Goal: Task Accomplishment & Management: Manage account settings

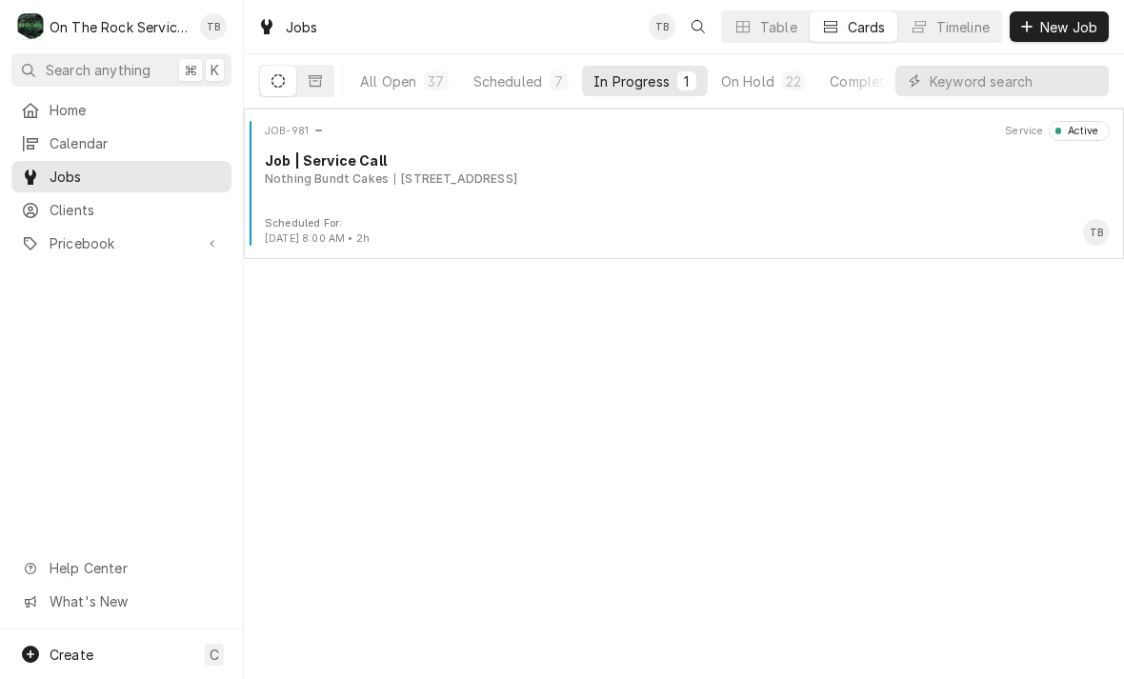
click at [384, 202] on div "JOB-981 Service Active Job | Service Call Nothing Bundt Cakes 1915 E Main St St…" at bounding box center [683, 168] width 865 height 95
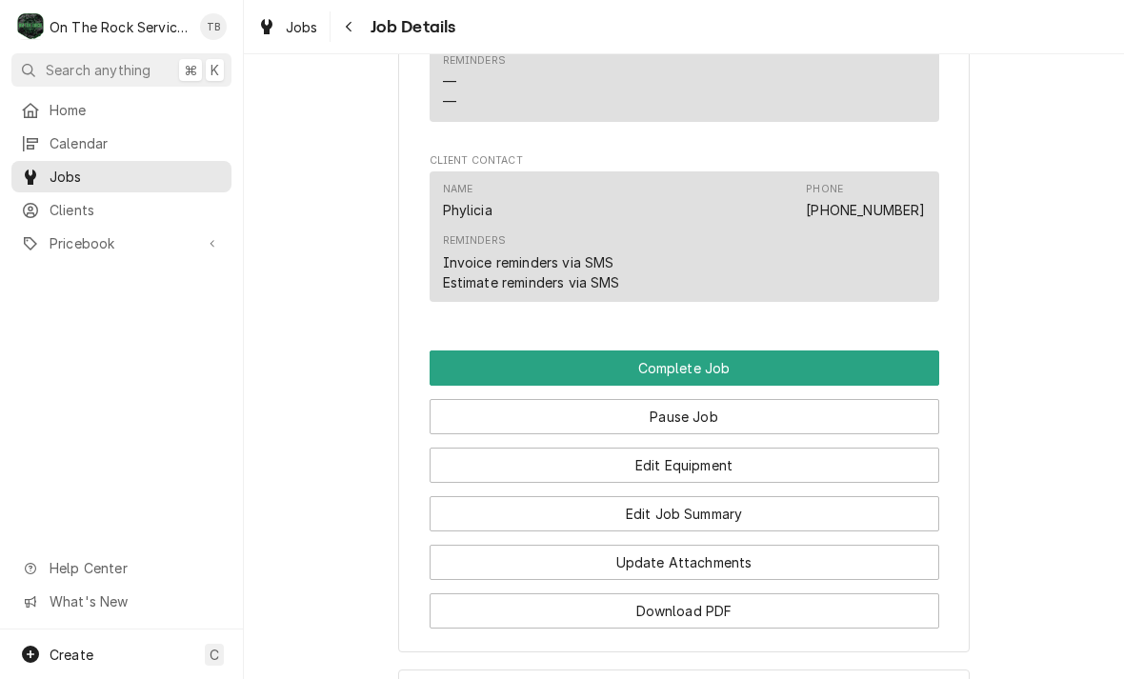
scroll to position [1570, 0]
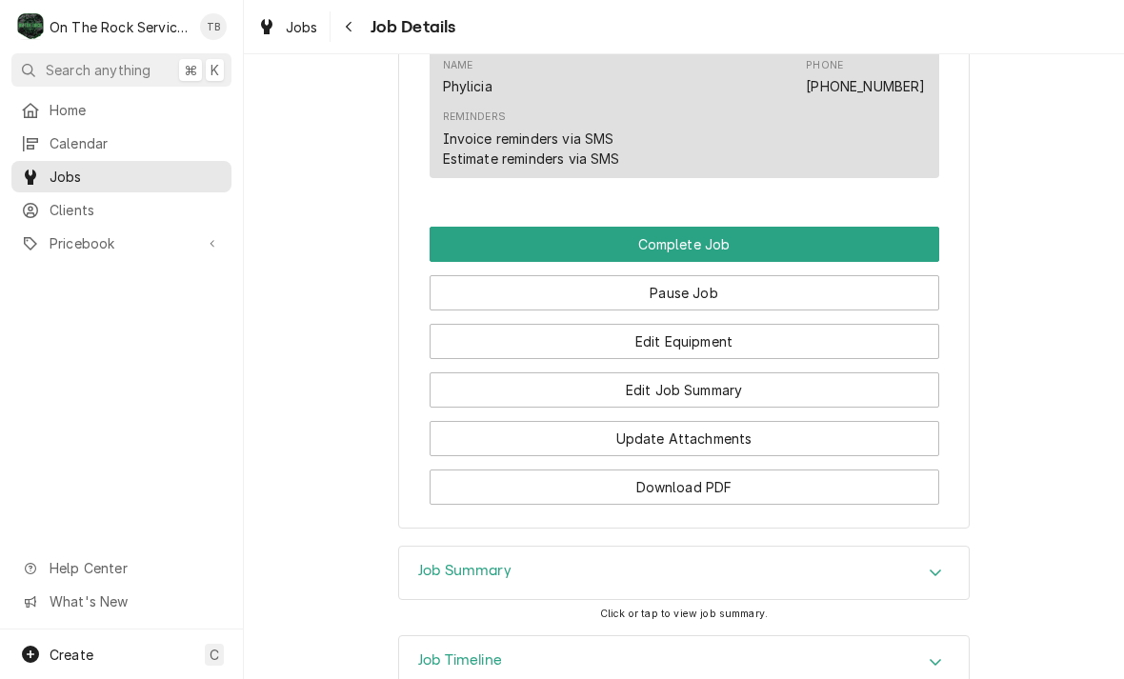
click at [689, 344] on button "Edit Equipment" at bounding box center [684, 341] width 509 height 35
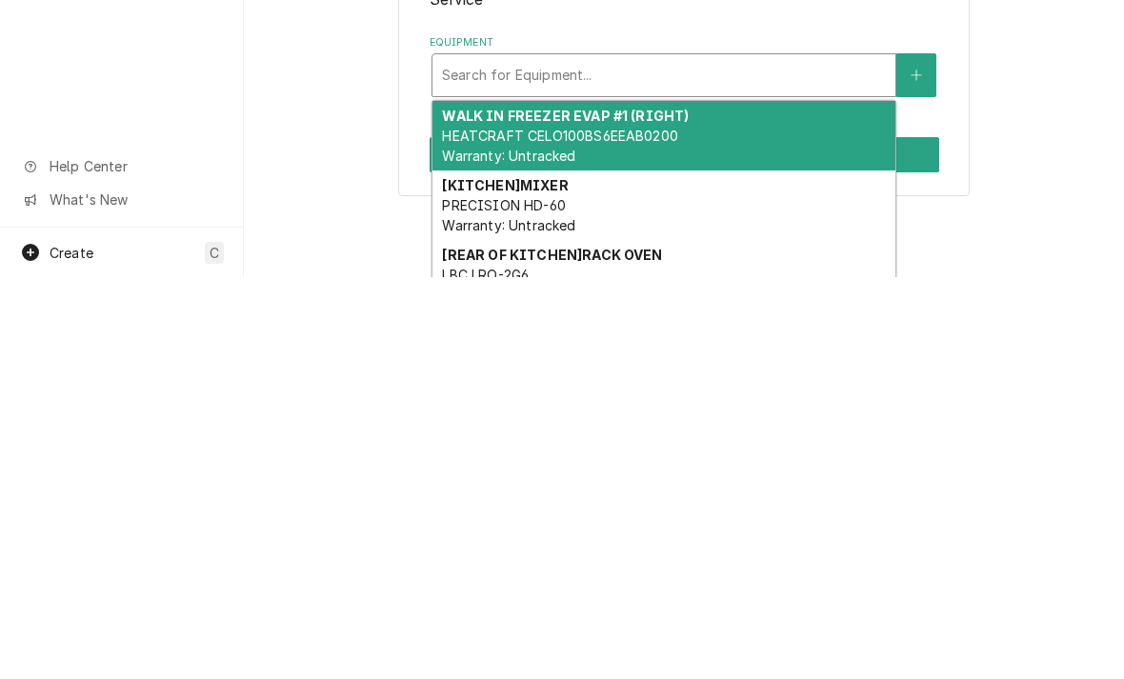
click at [647, 529] on span "HEATCRAFT CELO100BS6EEAB0200 Warranty: Untracked" at bounding box center [559, 547] width 235 height 36
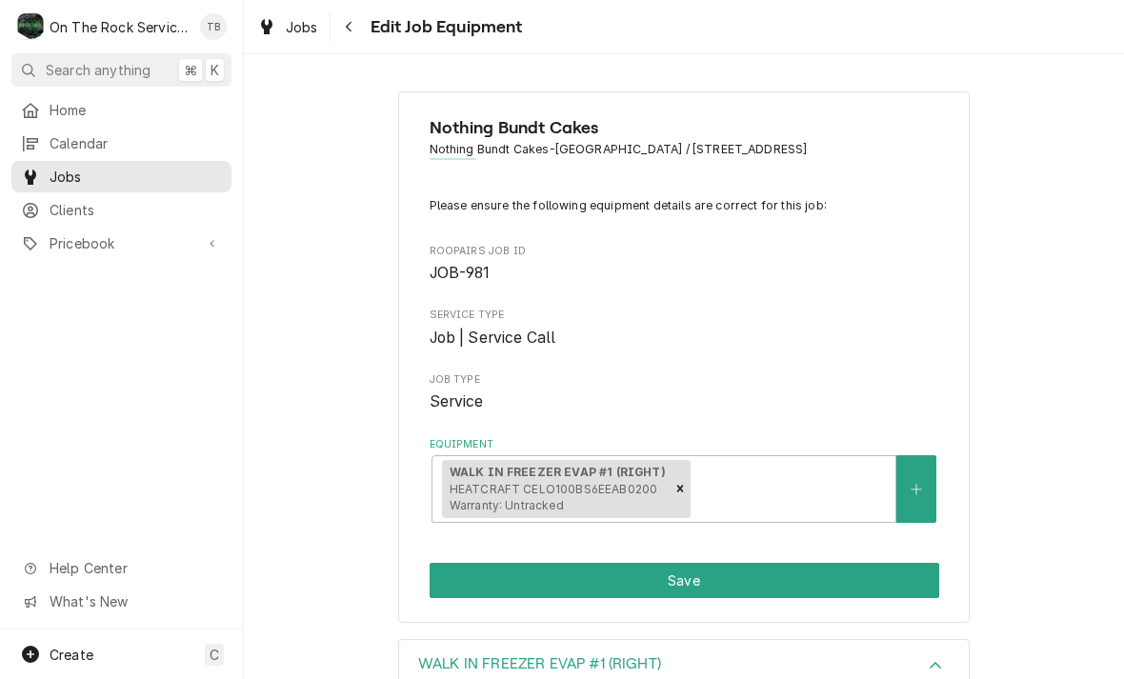
click at [656, 585] on button "Save" at bounding box center [684, 580] width 509 height 35
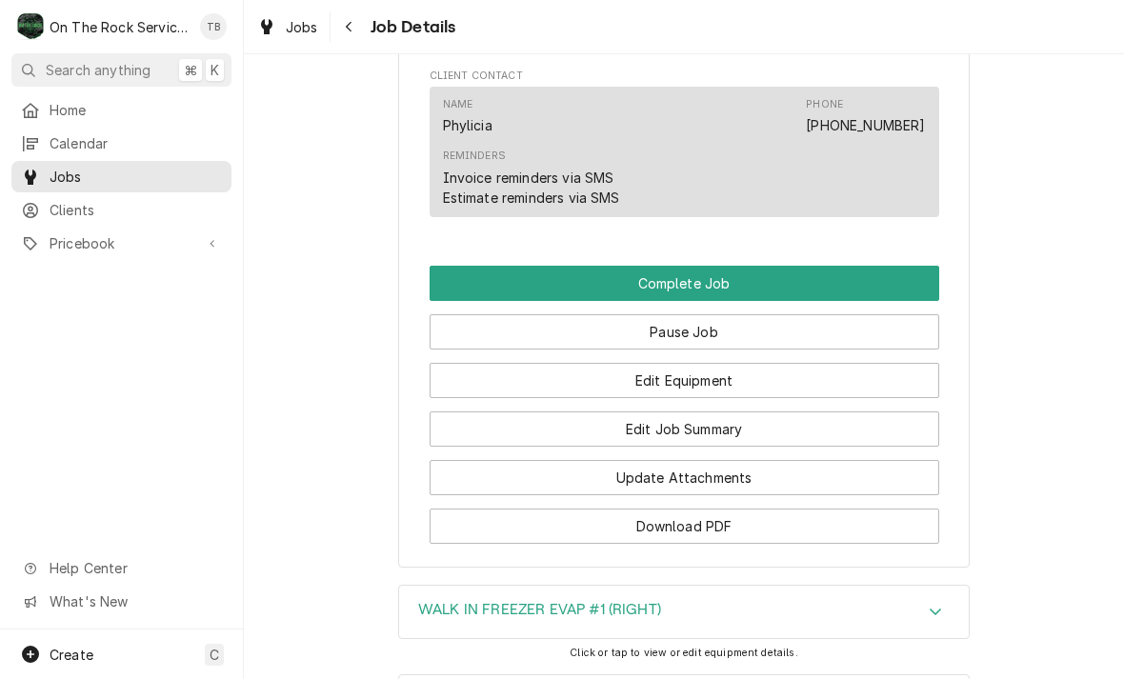
scroll to position [1542, 0]
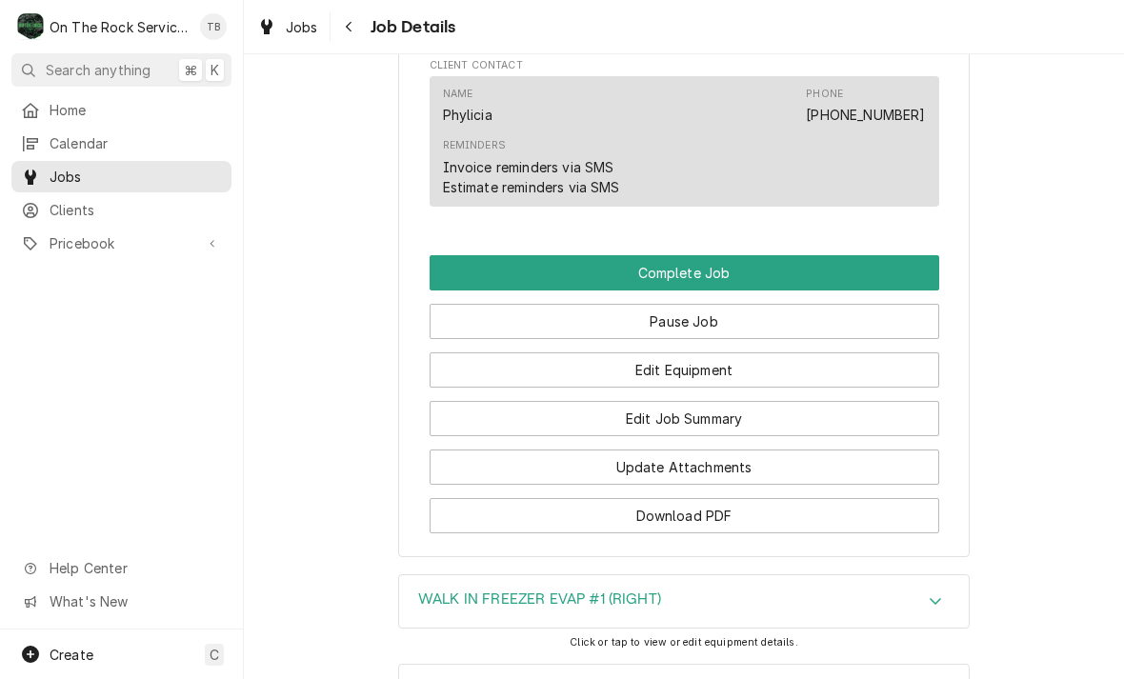
click at [739, 473] on button "Update Attachments" at bounding box center [684, 467] width 509 height 35
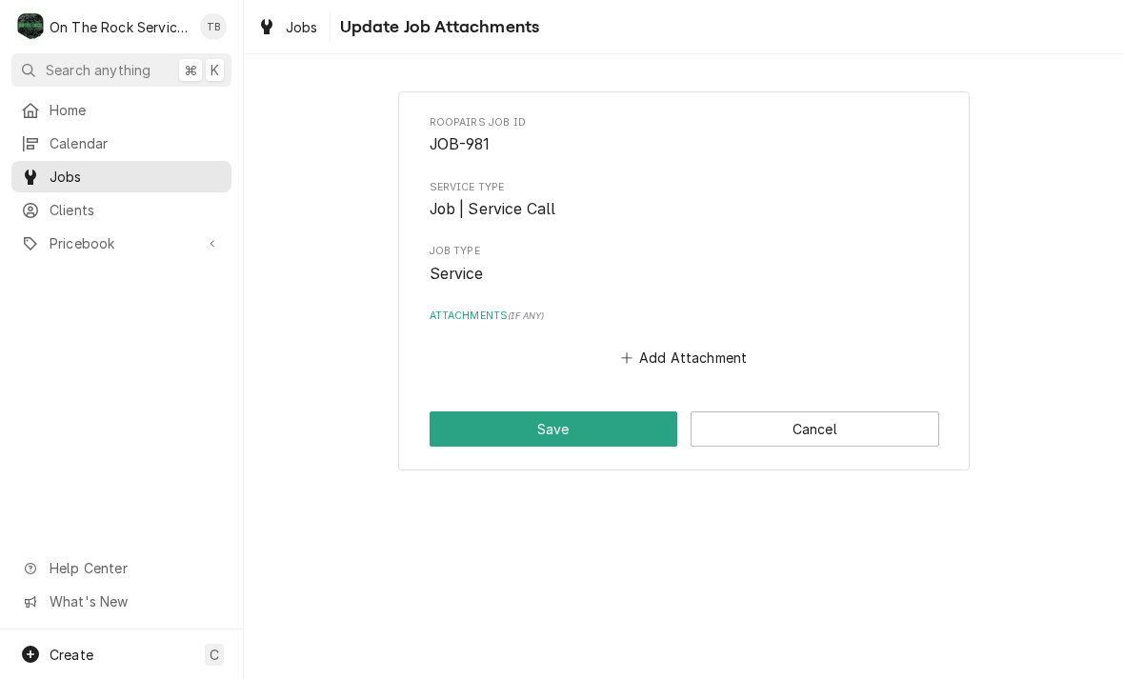
click at [691, 350] on button "Add Attachment" at bounding box center [683, 358] width 133 height 27
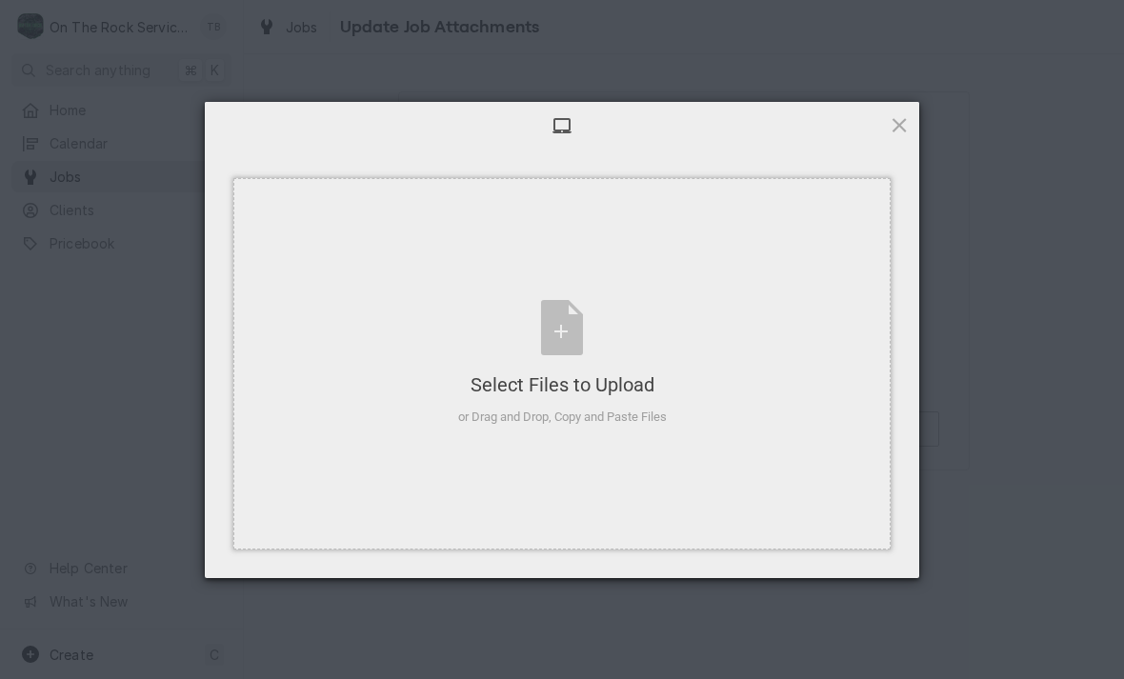
click at [566, 333] on div "Select Files to Upload or Drag and Drop, Copy and Paste Files" at bounding box center [562, 363] width 209 height 127
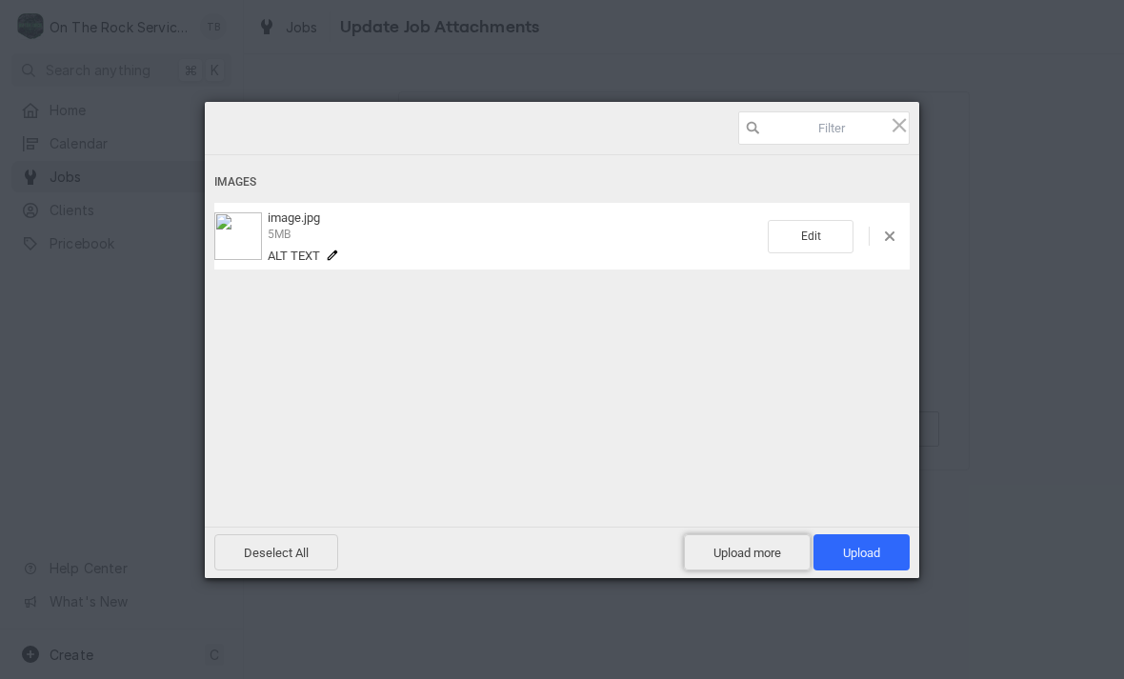
click at [751, 558] on span "Upload more" at bounding box center [747, 552] width 127 height 36
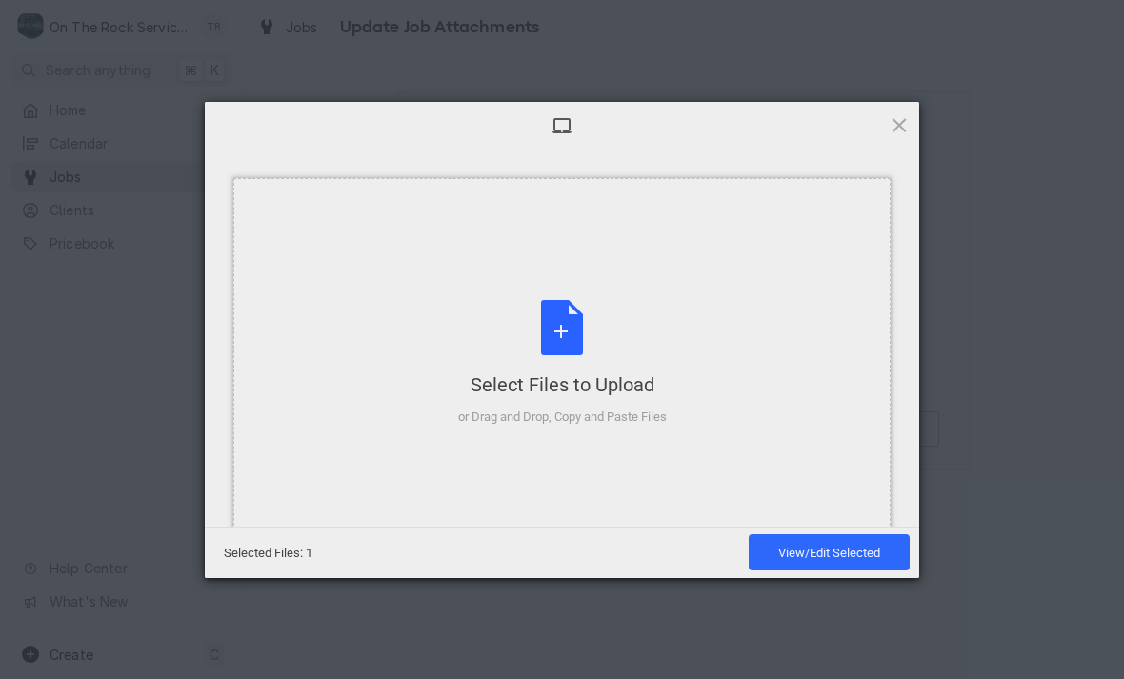
click at [558, 337] on div "Select Files to Upload or Drag and Drop, Copy and Paste Files" at bounding box center [562, 363] width 209 height 127
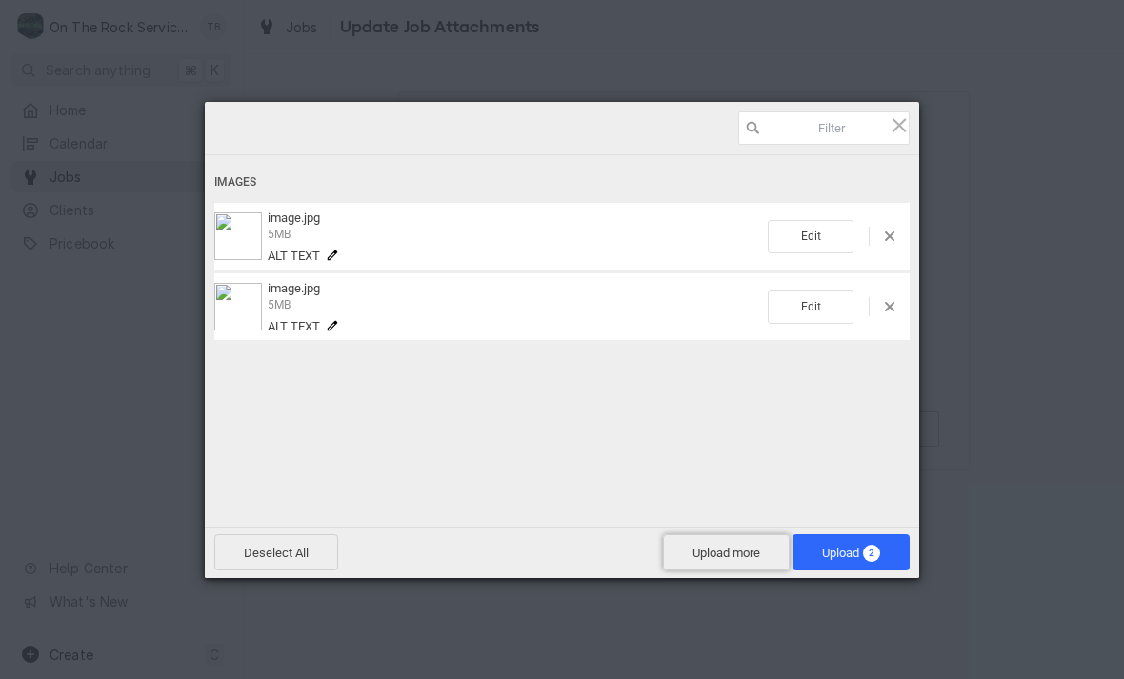
click at [723, 563] on span "Upload more" at bounding box center [726, 552] width 127 height 36
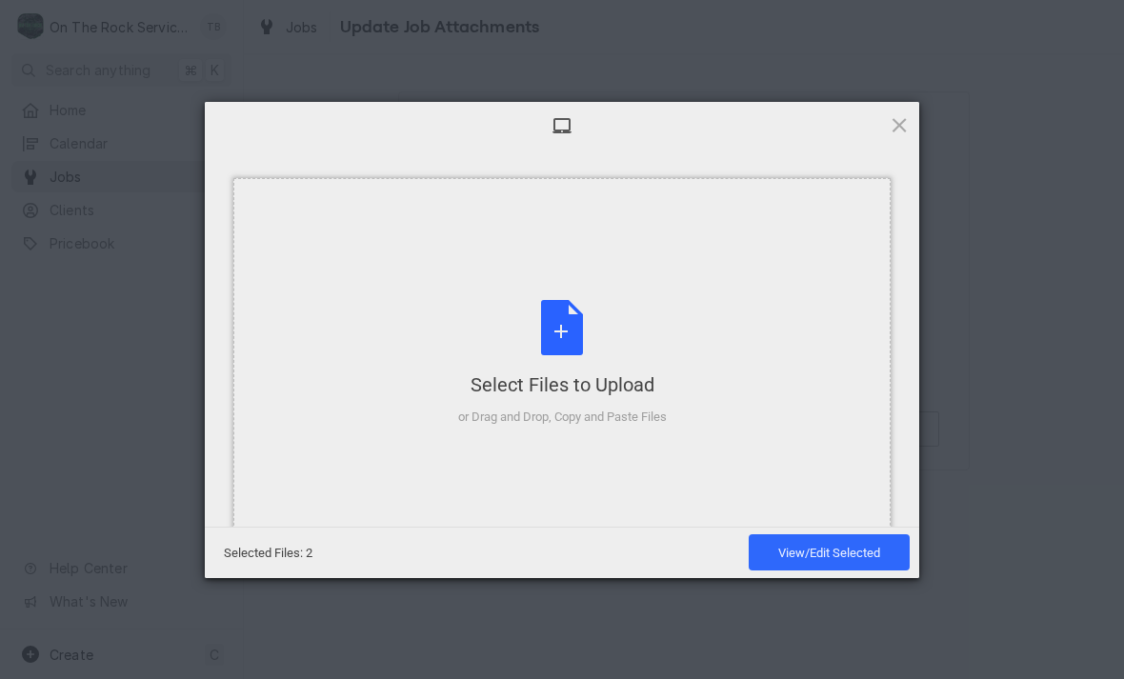
click at [574, 334] on div "Select Files to Upload or Drag and Drop, Copy and Paste Files" at bounding box center [562, 363] width 209 height 127
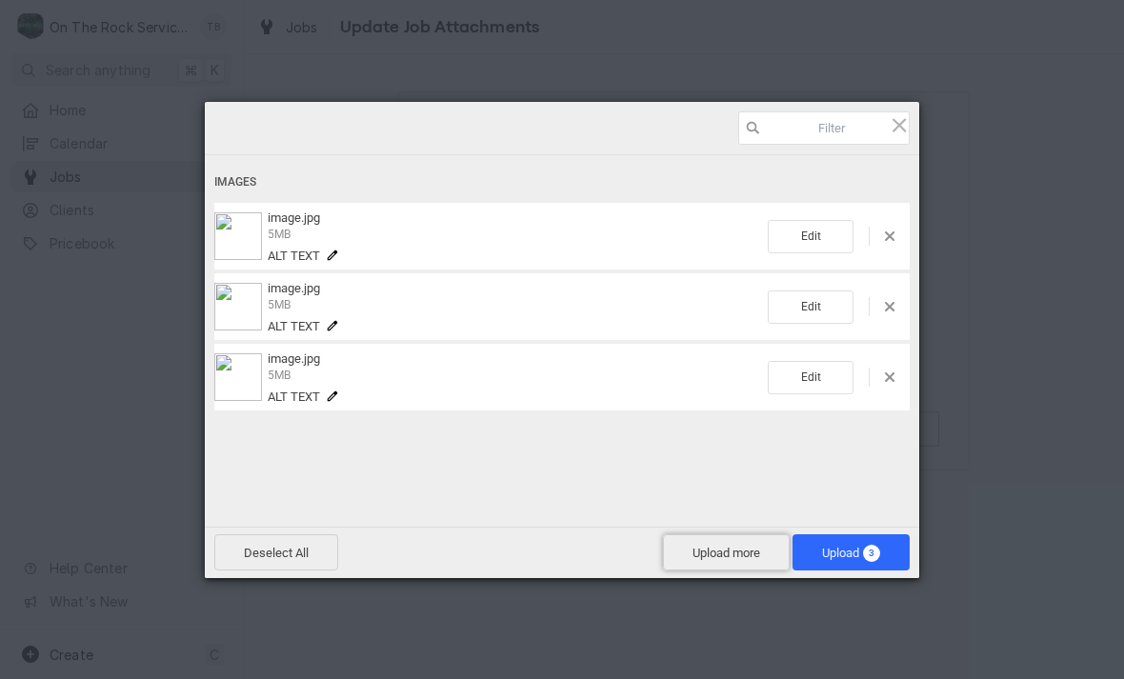
click at [715, 557] on span "Upload more" at bounding box center [726, 552] width 127 height 36
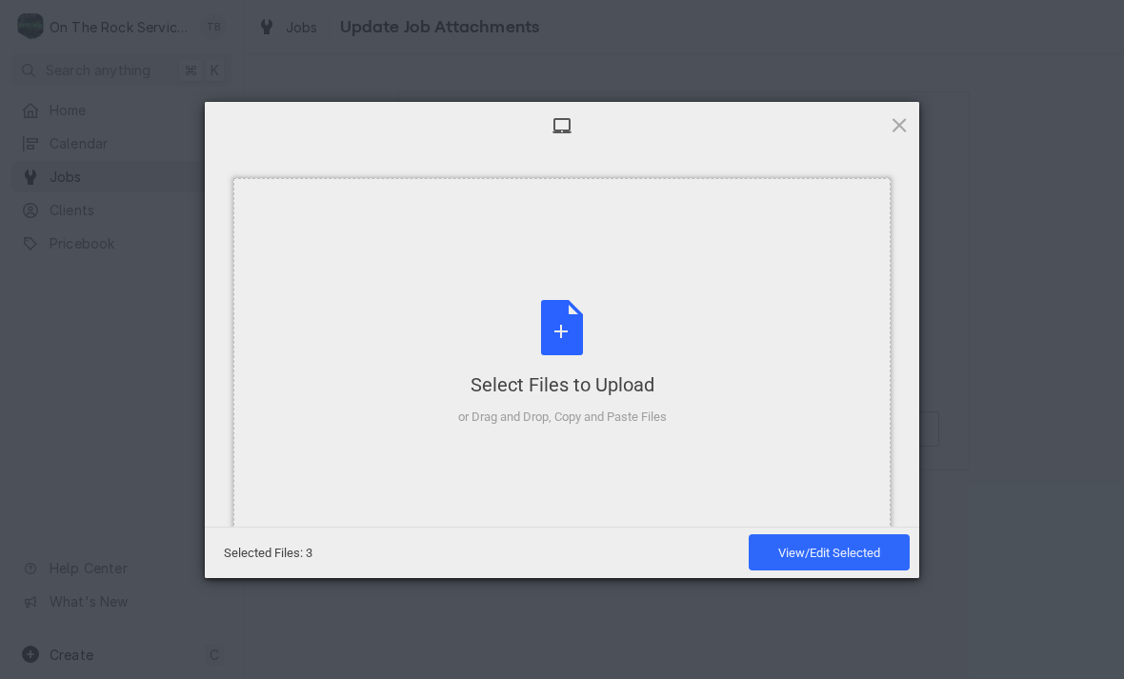
click at [575, 337] on div "Select Files to Upload or Drag and Drop, Copy and Paste Files" at bounding box center [562, 363] width 209 height 127
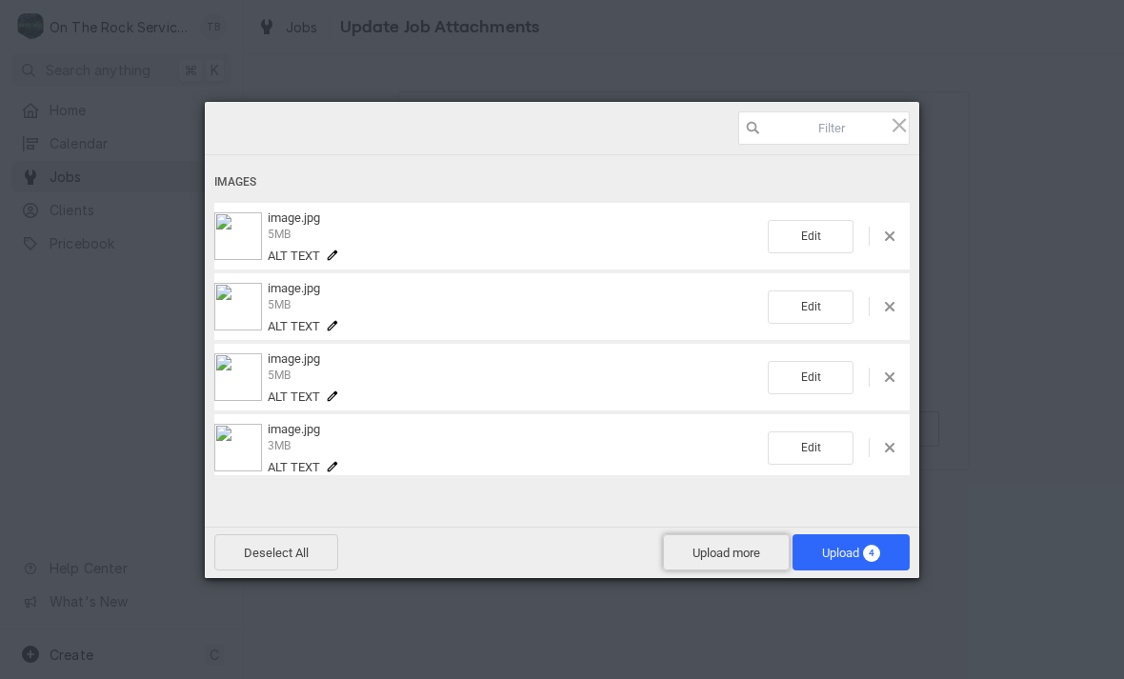
click at [726, 562] on span "Upload more" at bounding box center [726, 552] width 127 height 36
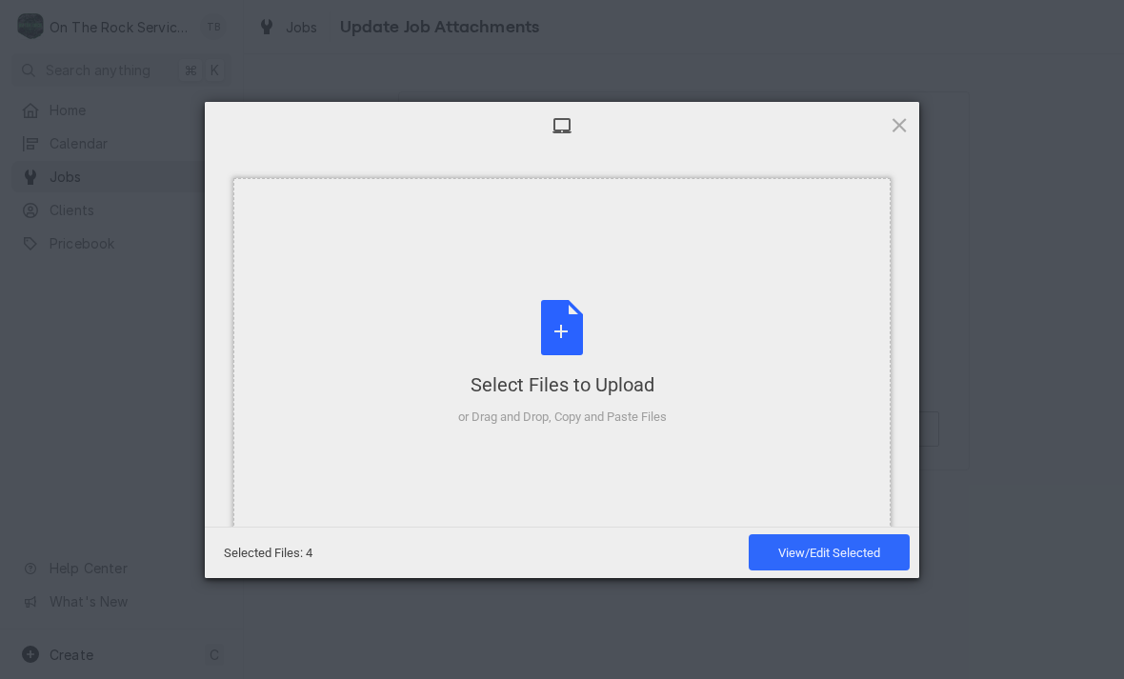
click at [573, 339] on div "Select Files to Upload or Drag and Drop, Copy and Paste Files" at bounding box center [562, 363] width 209 height 127
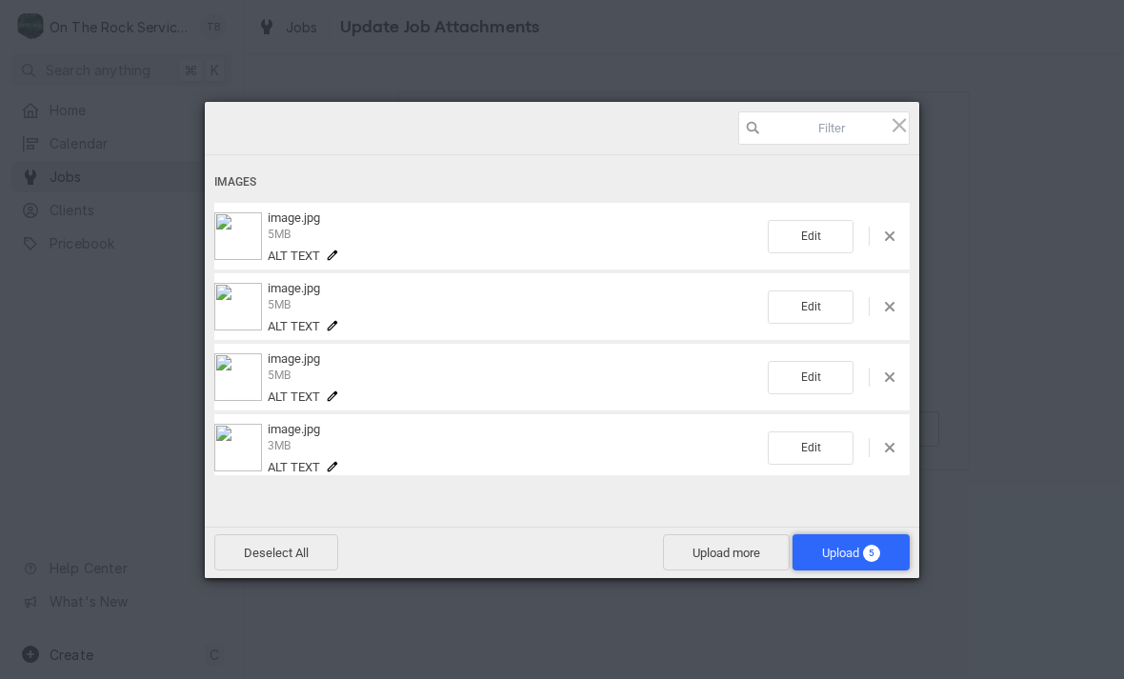
click at [849, 556] on span "Upload 5" at bounding box center [851, 553] width 58 height 14
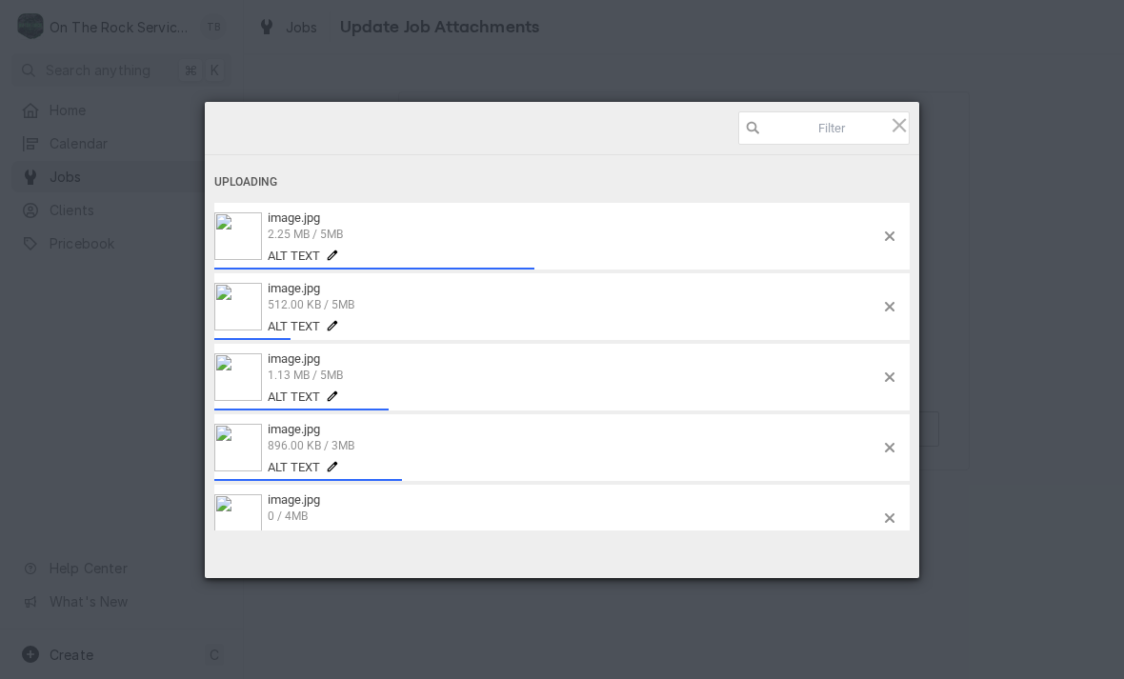
click at [1064, 319] on div "Uploading image.jpg 2.25 MB / 5MB Alt text image.jpg 512.00 KB / 5MB Alt text i…" at bounding box center [562, 339] width 1124 height 679
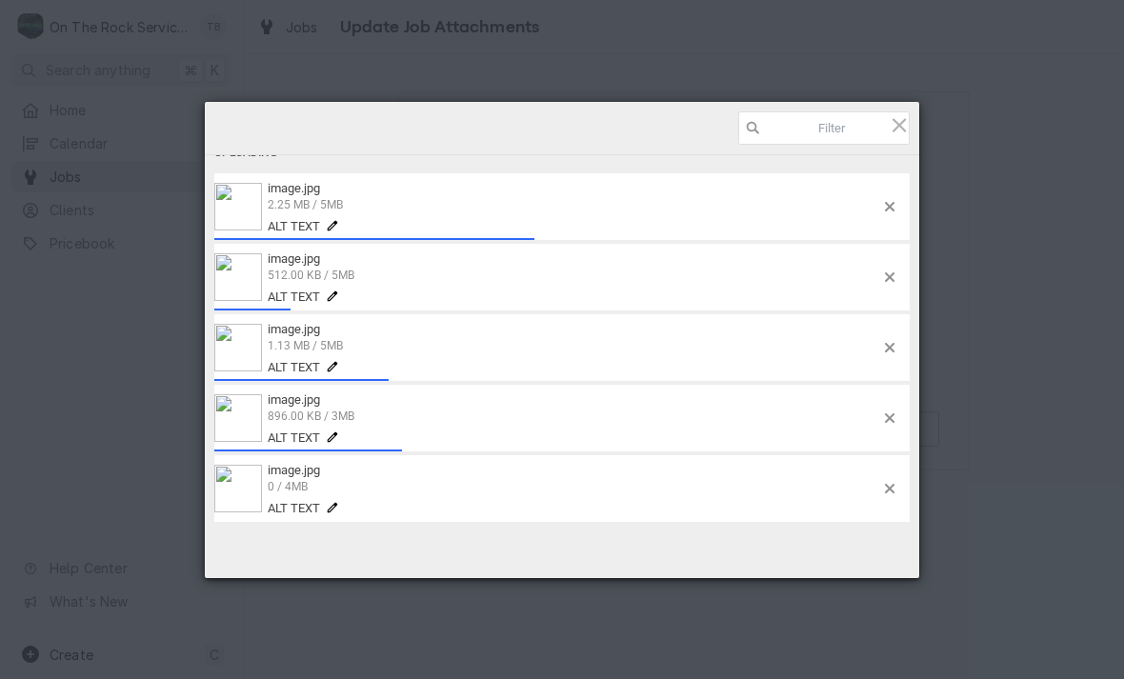
scroll to position [29, 0]
click at [463, 348] on span "1.13 MB / 5MB" at bounding box center [573, 345] width 611 height 17
click at [666, 452] on div "Uploading image.jpg 4.00 MB / 5MB Alt text image.jpg 768.00 KB / 5MB Alt text i…" at bounding box center [561, 330] width 695 height 388
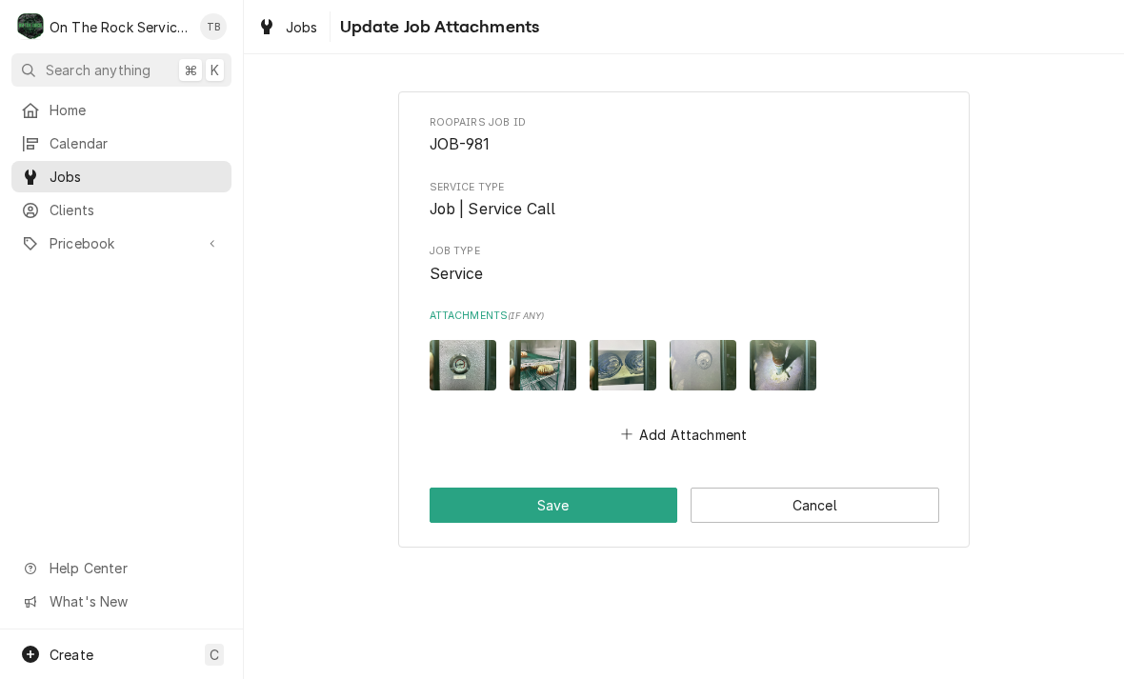
click at [682, 430] on button "Add Attachment" at bounding box center [683, 434] width 133 height 27
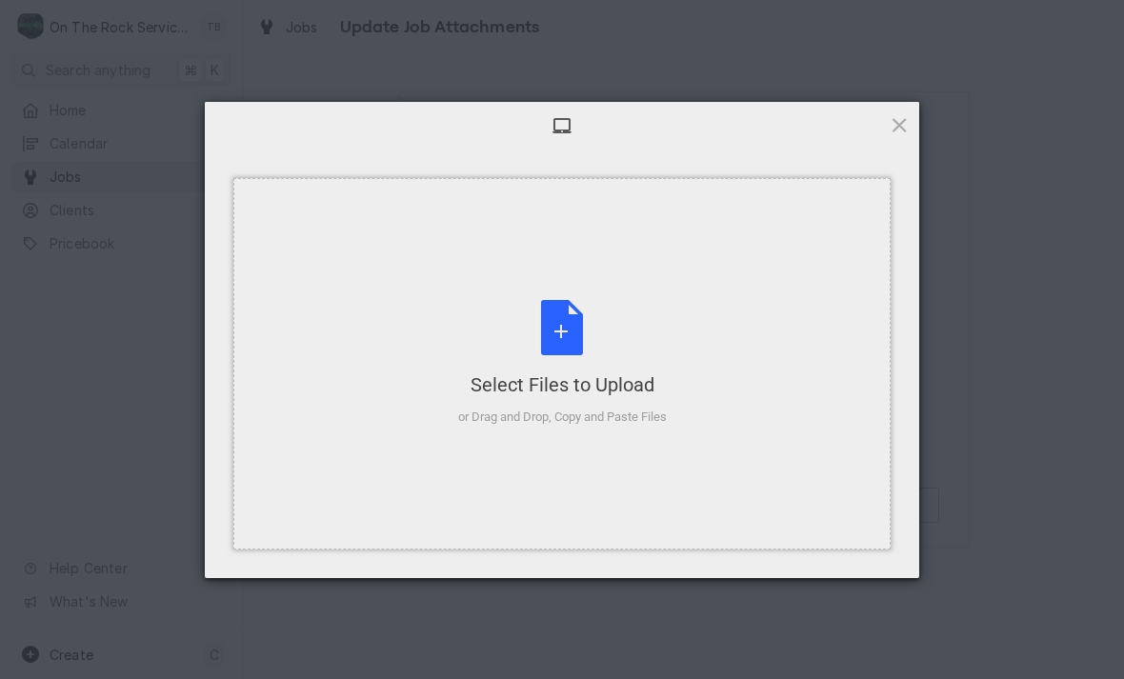
click at [548, 335] on div "Select Files to Upload or Drag and Drop, Copy and Paste Files" at bounding box center [562, 363] width 209 height 127
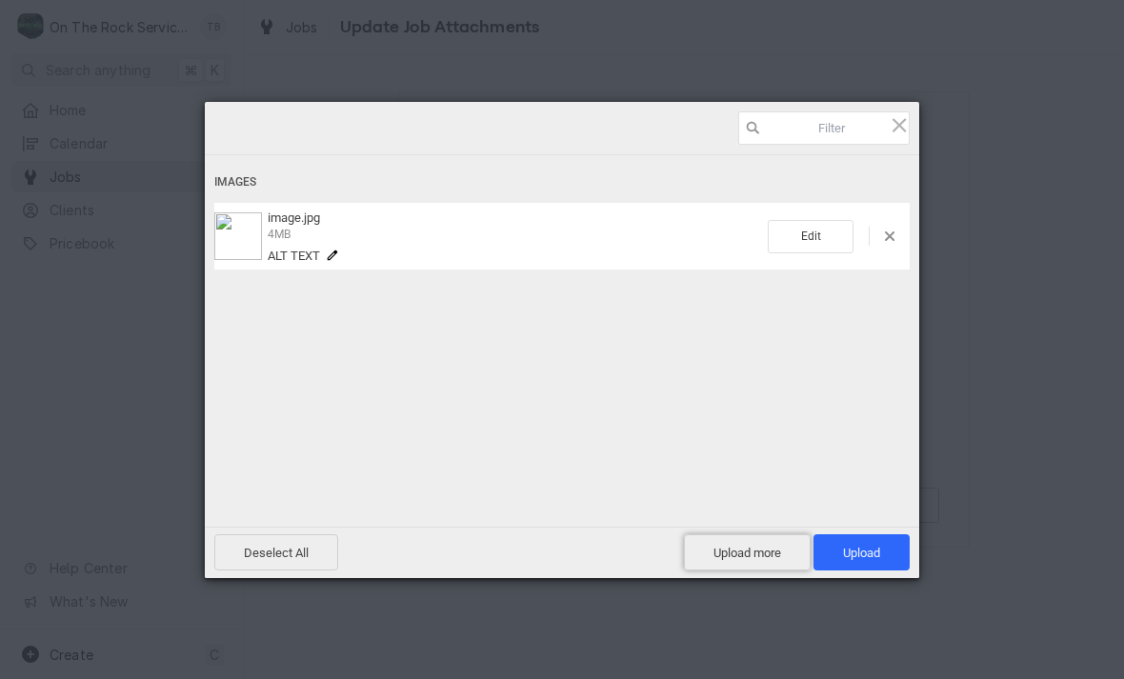
click at [748, 556] on span "Upload more" at bounding box center [747, 552] width 127 height 36
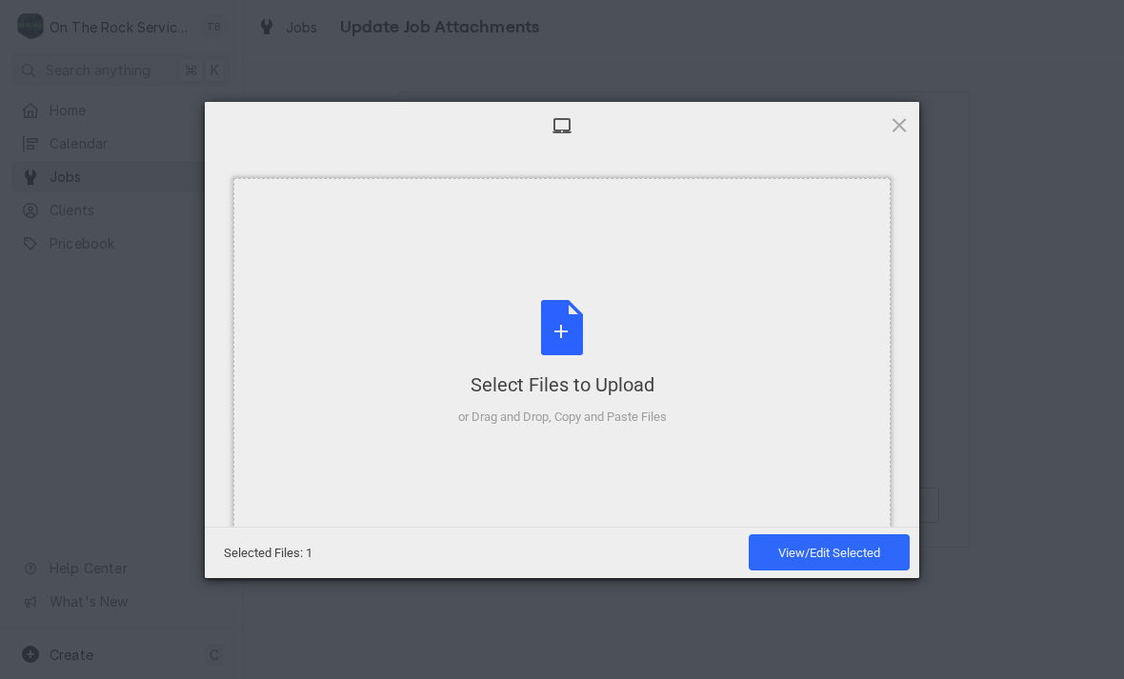
click at [553, 340] on div "Select Files to Upload or Drag and Drop, Copy and Paste Files" at bounding box center [562, 363] width 209 height 127
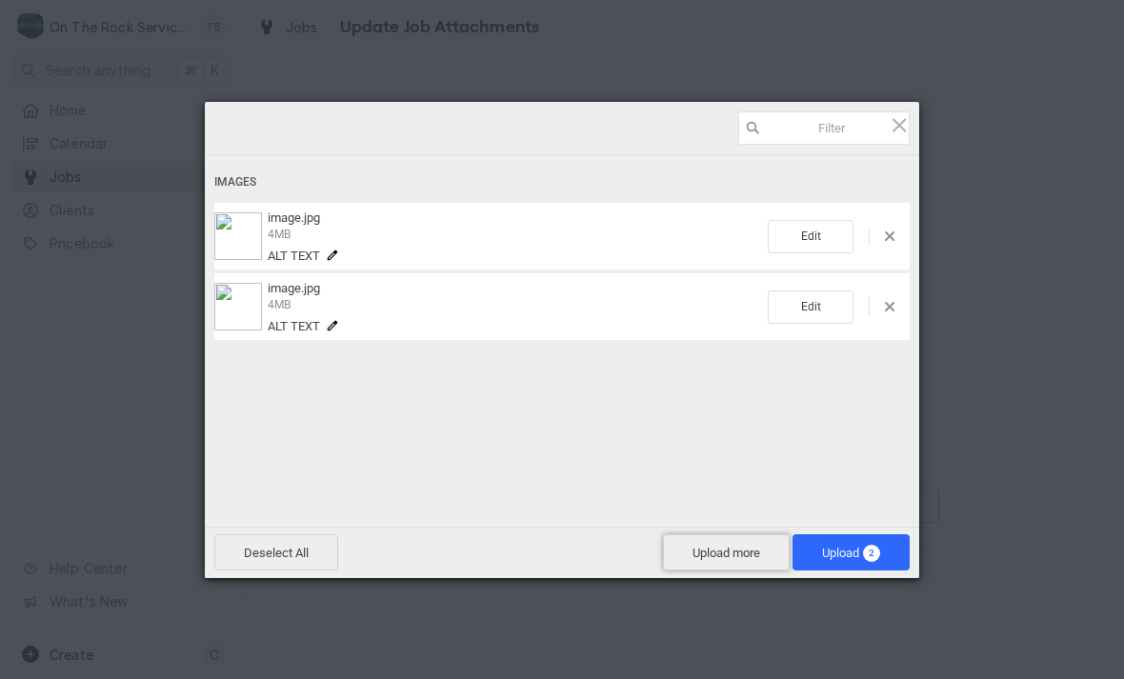
click at [722, 552] on span "Upload more" at bounding box center [726, 552] width 127 height 36
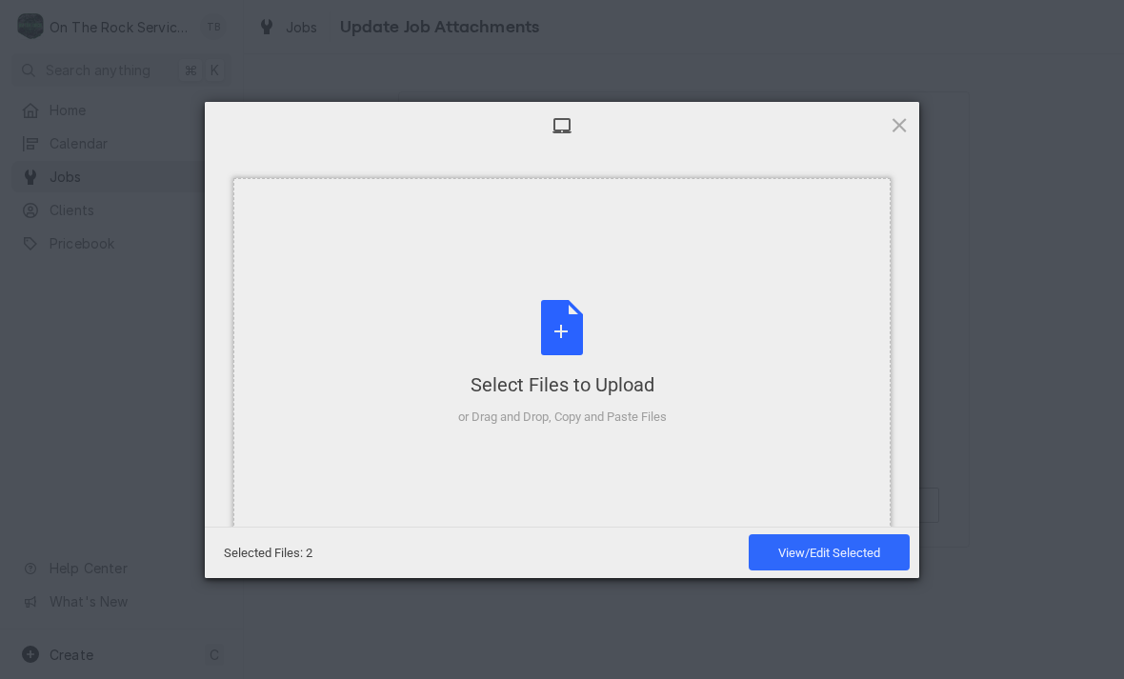
click at [575, 342] on div "Select Files to Upload or Drag and Drop, Copy and Paste Files" at bounding box center [562, 363] width 209 height 127
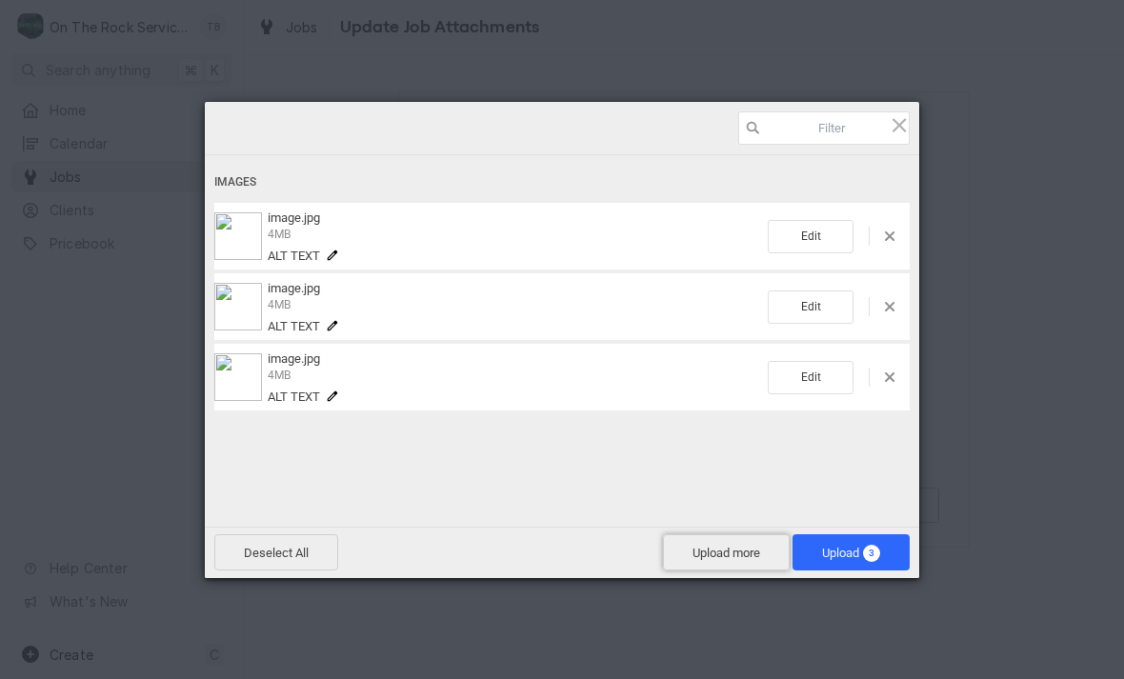
click at [717, 556] on span "Upload more" at bounding box center [726, 552] width 127 height 36
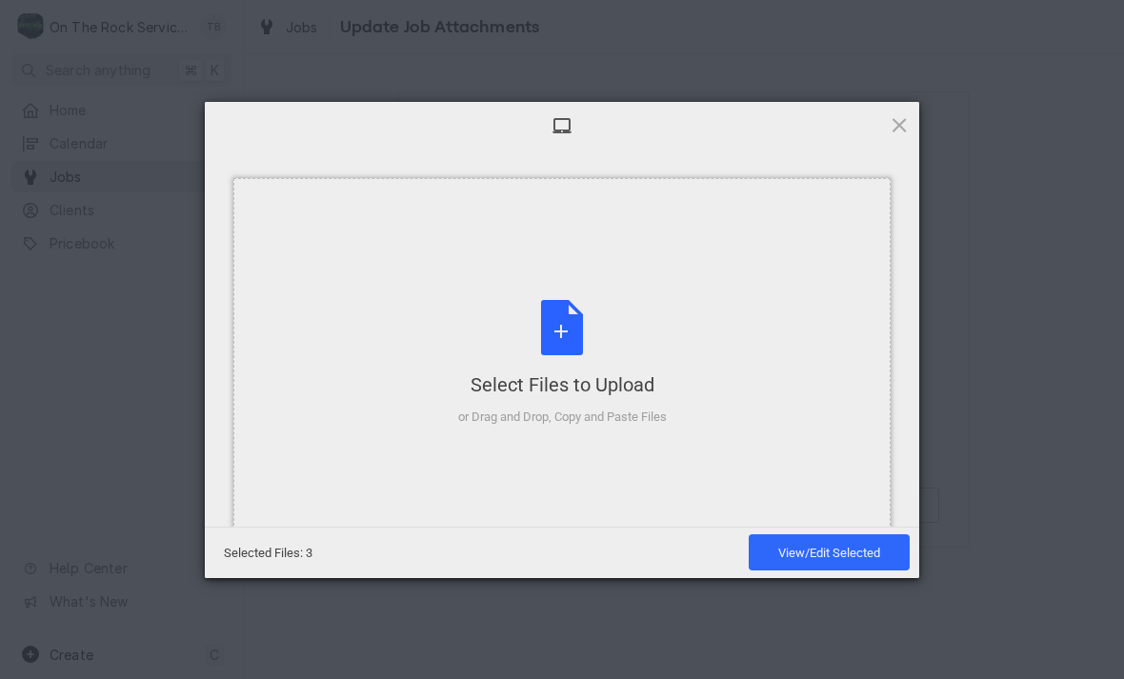
click at [565, 340] on div "Select Files to Upload or Drag and Drop, Copy and Paste Files" at bounding box center [562, 363] width 209 height 127
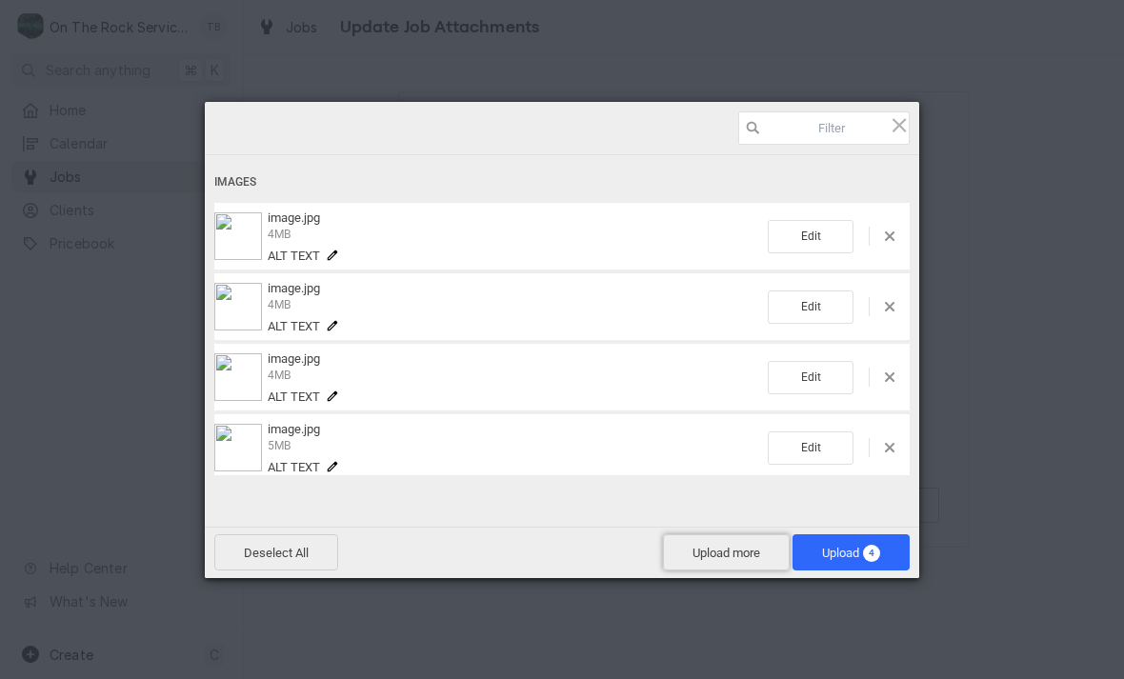
click at [724, 563] on span "Upload more" at bounding box center [726, 552] width 127 height 36
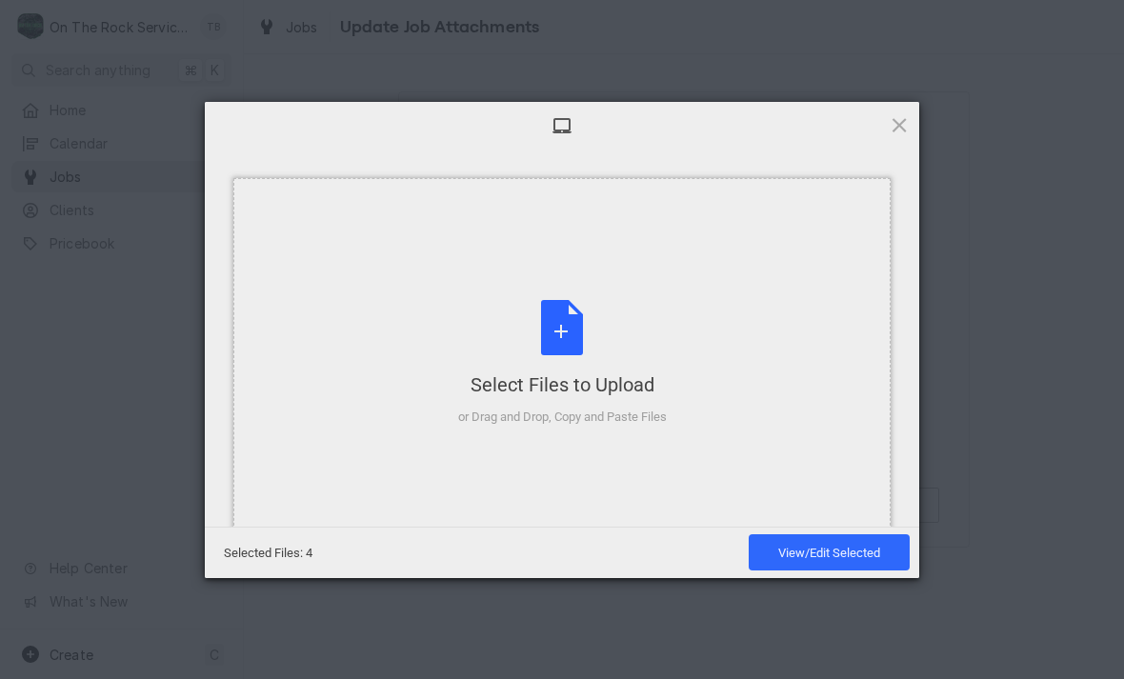
click at [572, 342] on div "Select Files to Upload or Drag and Drop, Copy and Paste Files" at bounding box center [562, 363] width 209 height 127
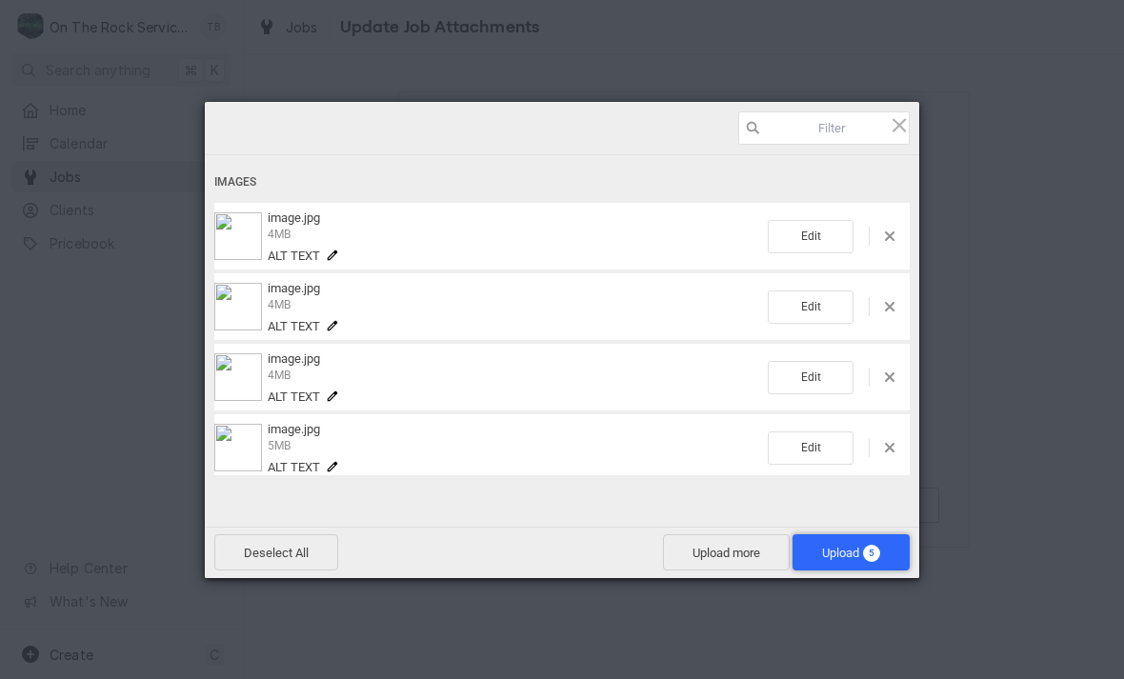
click at [848, 557] on span "Upload 5" at bounding box center [851, 553] width 58 height 14
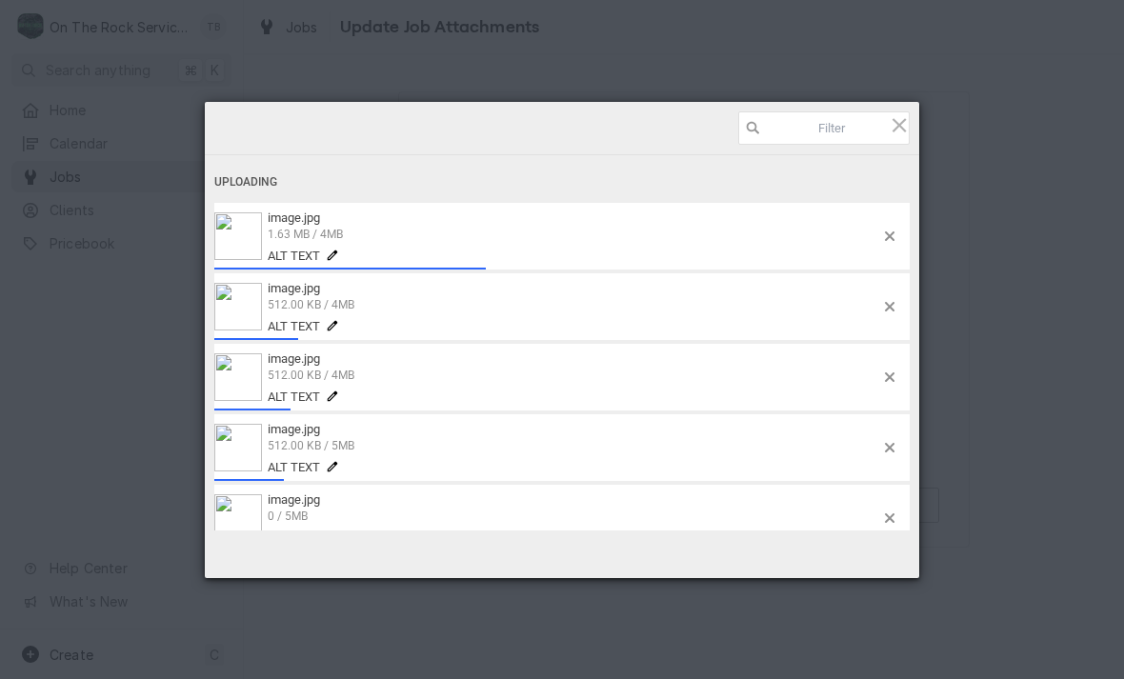
click at [987, 450] on div "Uploading image.jpg 1.63 MB / 4MB Alt text image.jpg 512.00 KB / 4MB Alt text i…" at bounding box center [562, 339] width 1124 height 679
click at [490, 182] on div "Uploading" at bounding box center [561, 182] width 695 height 35
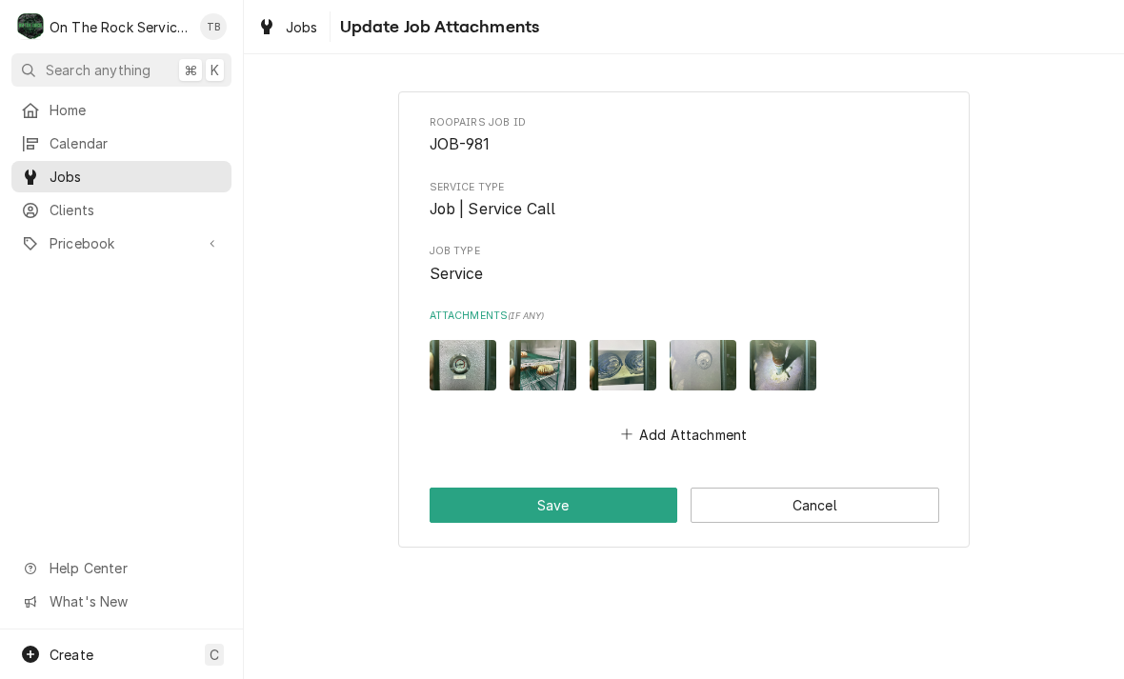
click at [655, 421] on button "Add Attachment" at bounding box center [683, 434] width 133 height 27
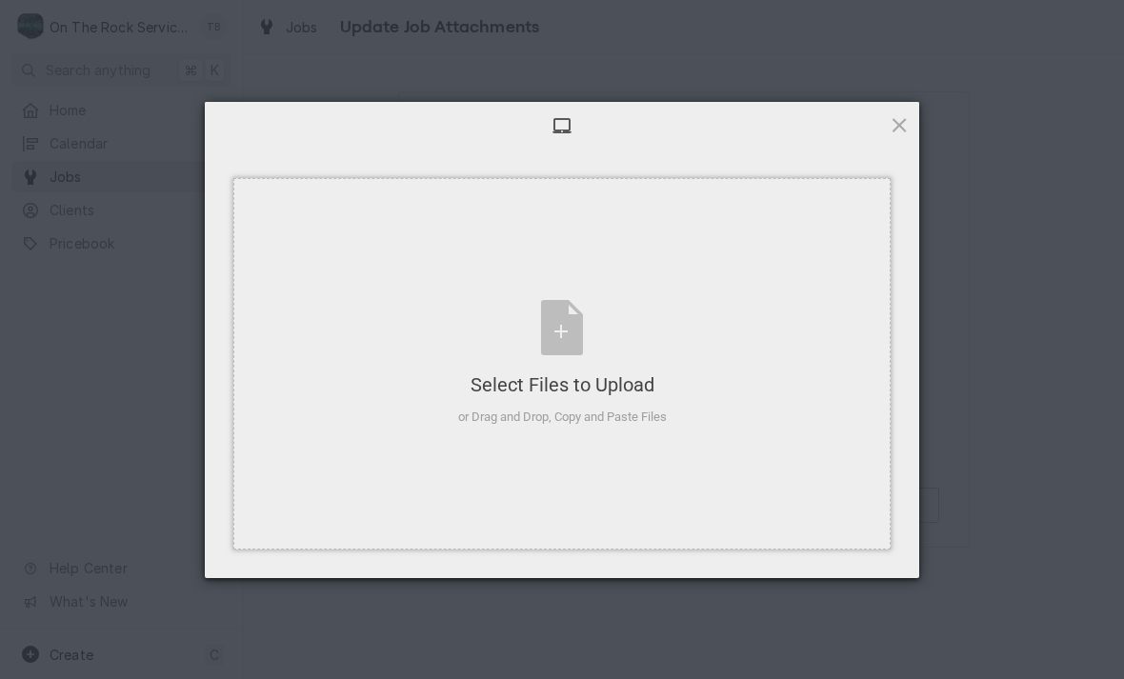
click at [553, 325] on div "Select Files to Upload or Drag and Drop, Copy and Paste Files" at bounding box center [562, 363] width 209 height 127
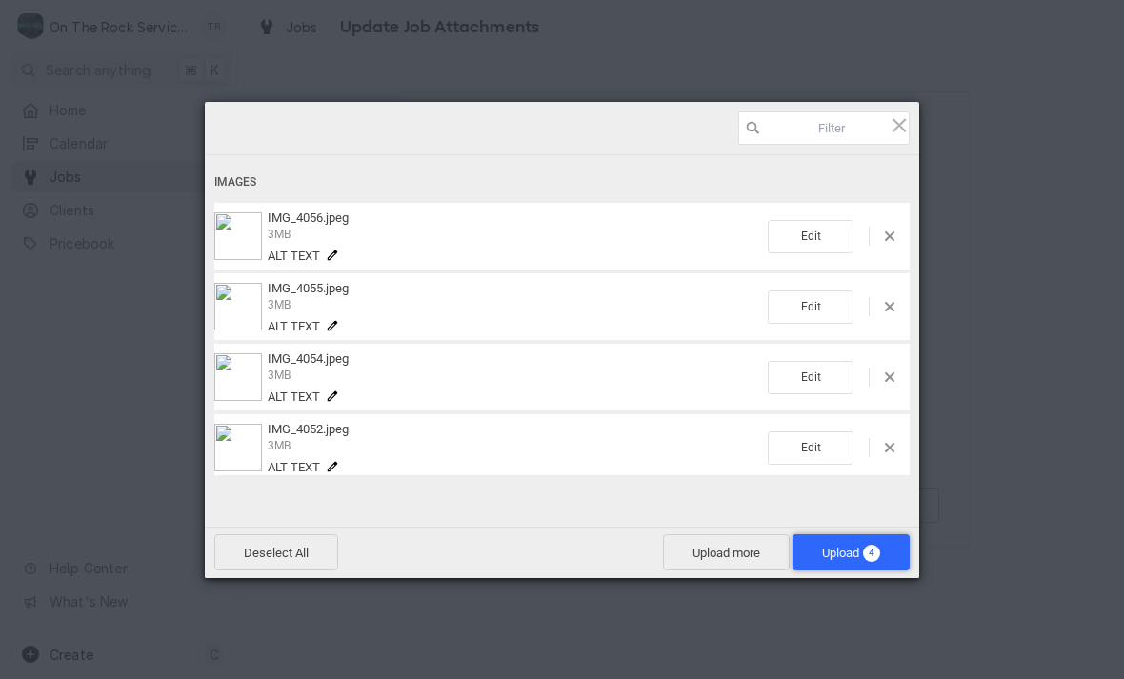
click at [835, 542] on span "Upload 4" at bounding box center [850, 552] width 117 height 36
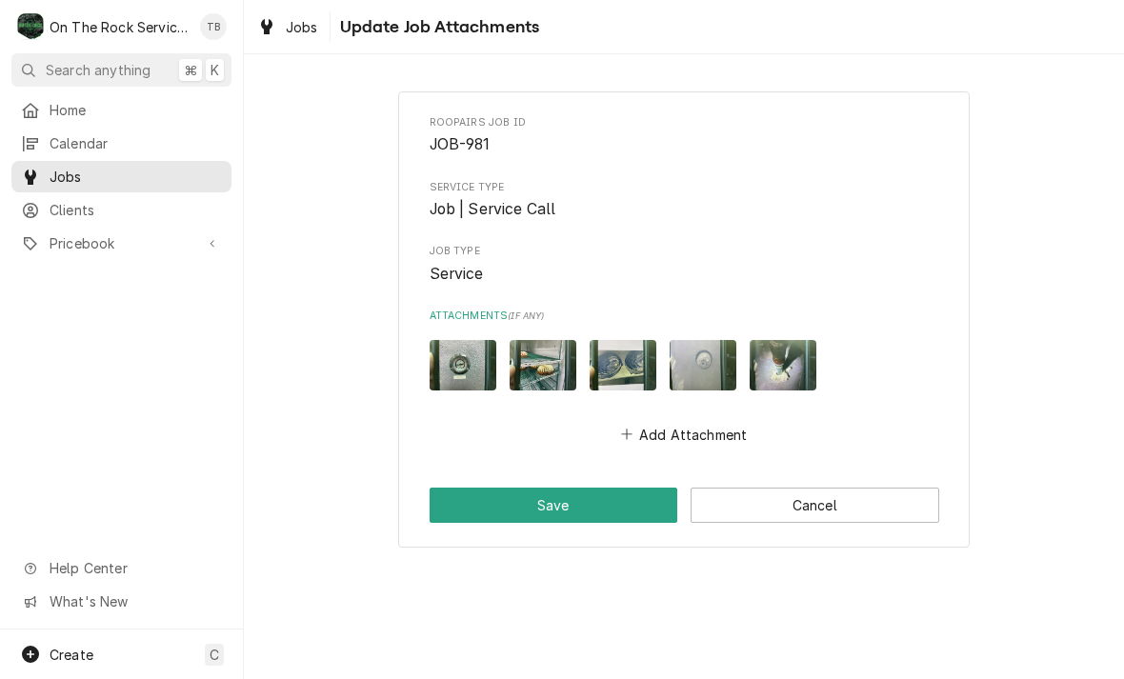
click at [519, 494] on button "Save" at bounding box center [554, 505] width 249 height 35
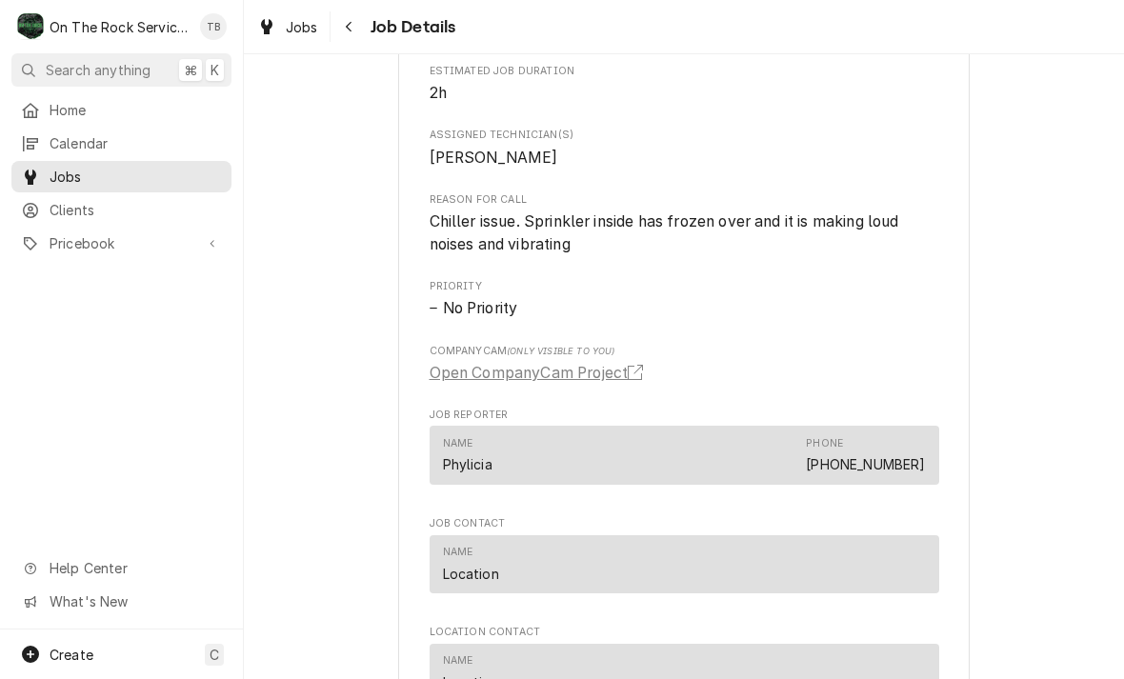
scroll to position [794, 0]
click at [617, 381] on link "Open CompanyCam Project" at bounding box center [540, 373] width 221 height 23
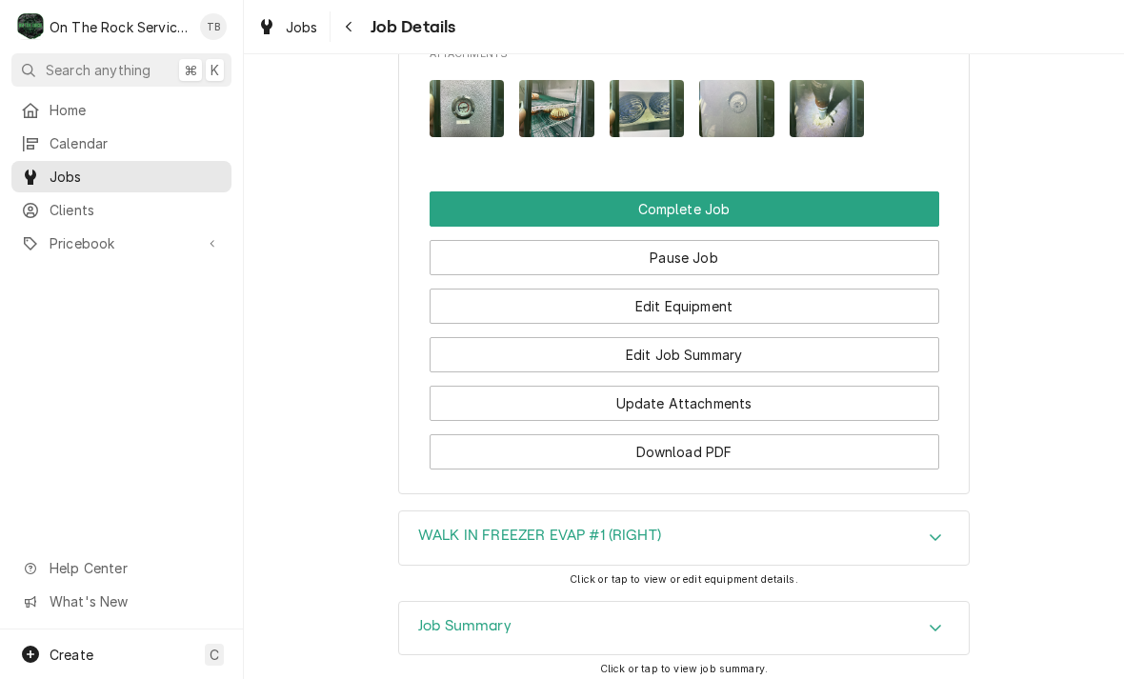
scroll to position [1732, 0]
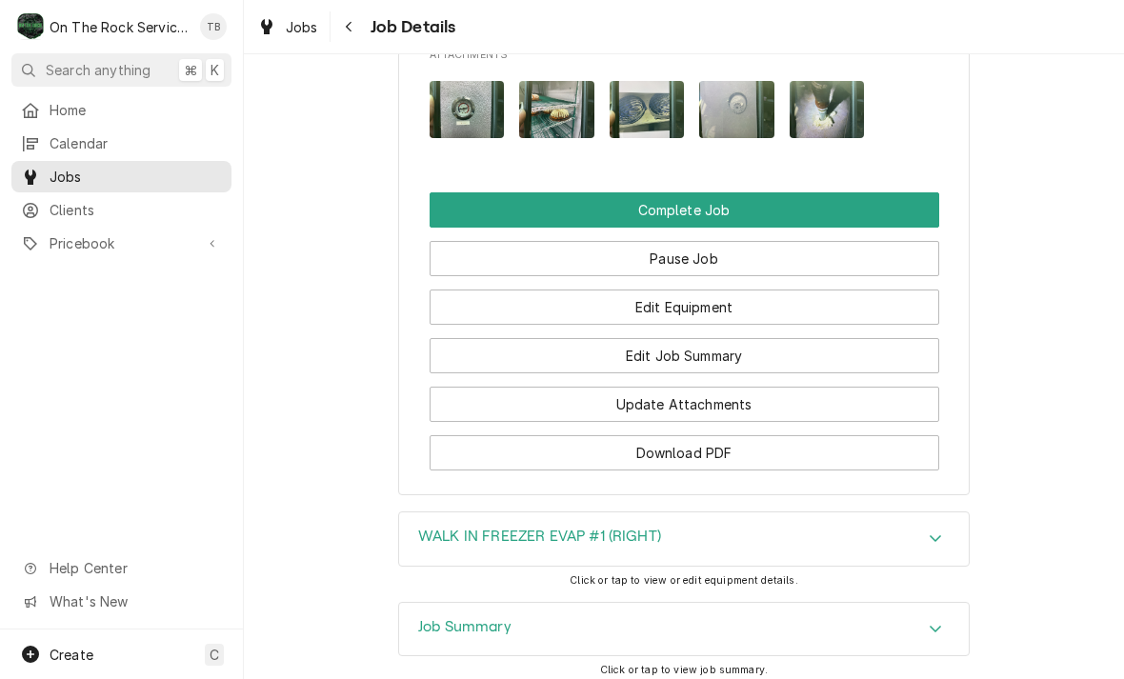
click at [716, 355] on button "Edit Job Summary" at bounding box center [684, 355] width 509 height 35
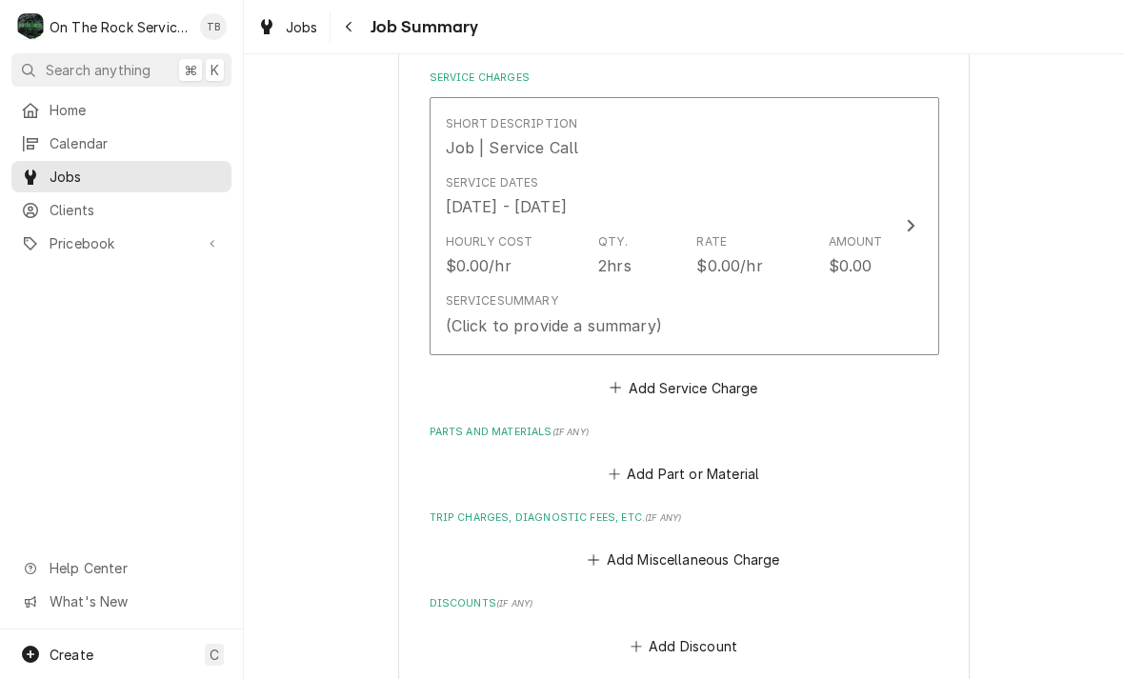
click at [761, 311] on div "Service Summary (Click to provide a summary)" at bounding box center [664, 314] width 437 height 59
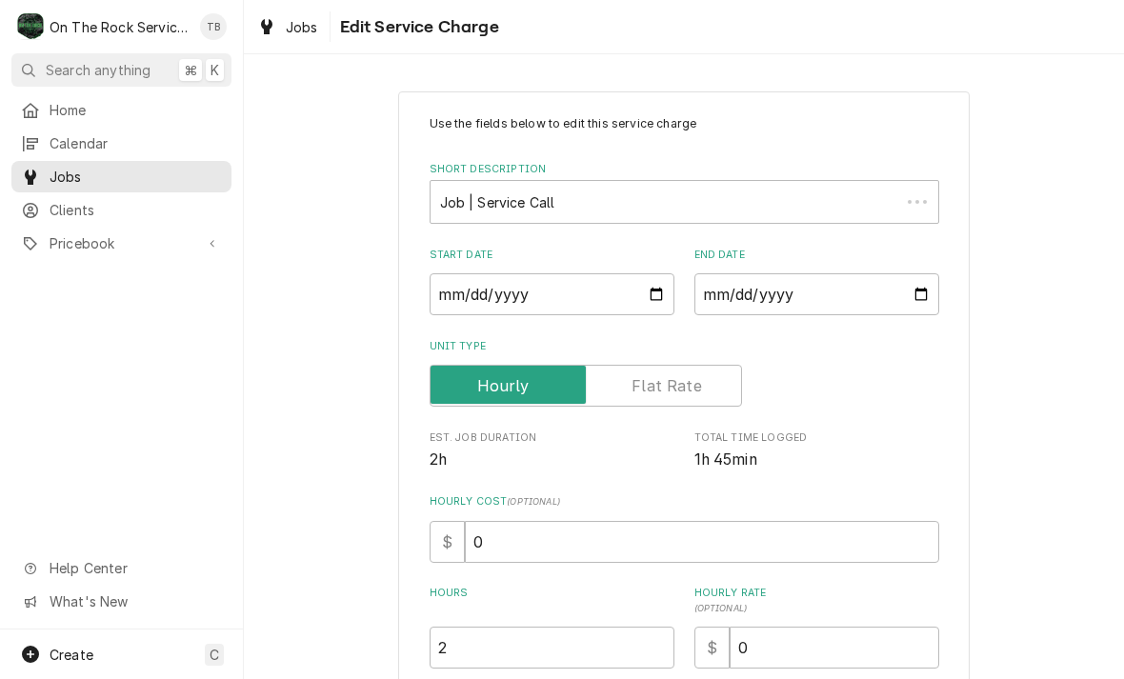
click at [480, 474] on div "Use the fields below to edit this service charge Short Description Job | Servic…" at bounding box center [684, 459] width 509 height 689
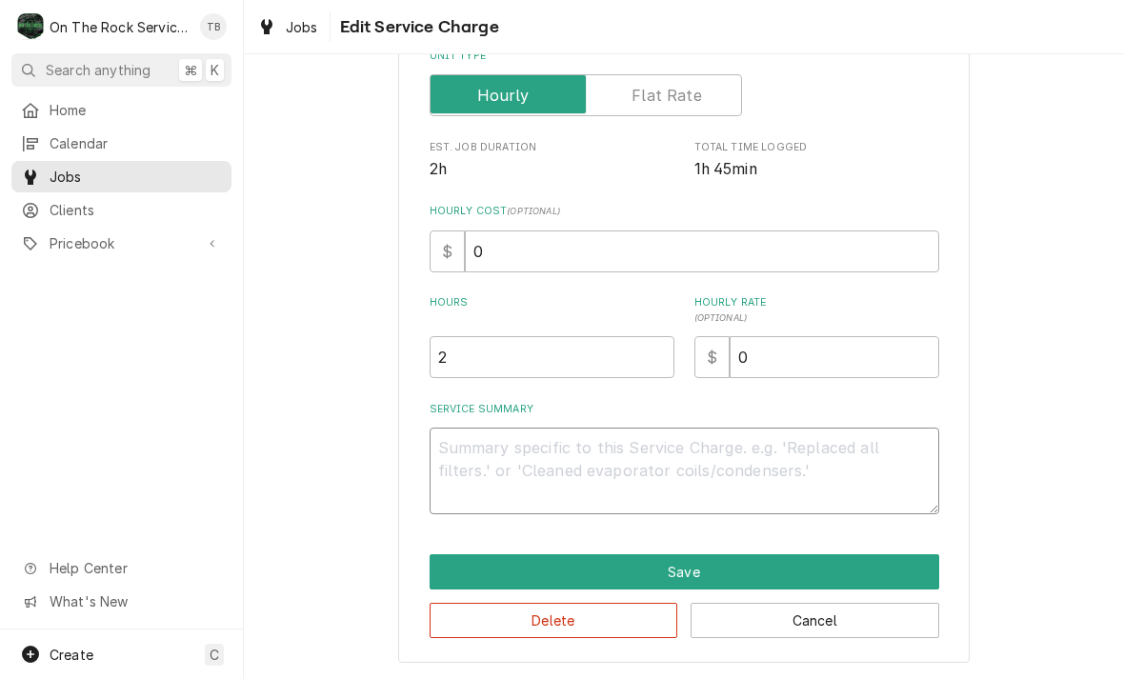
click at [499, 458] on textarea "Service Summary" at bounding box center [684, 471] width 509 height 87
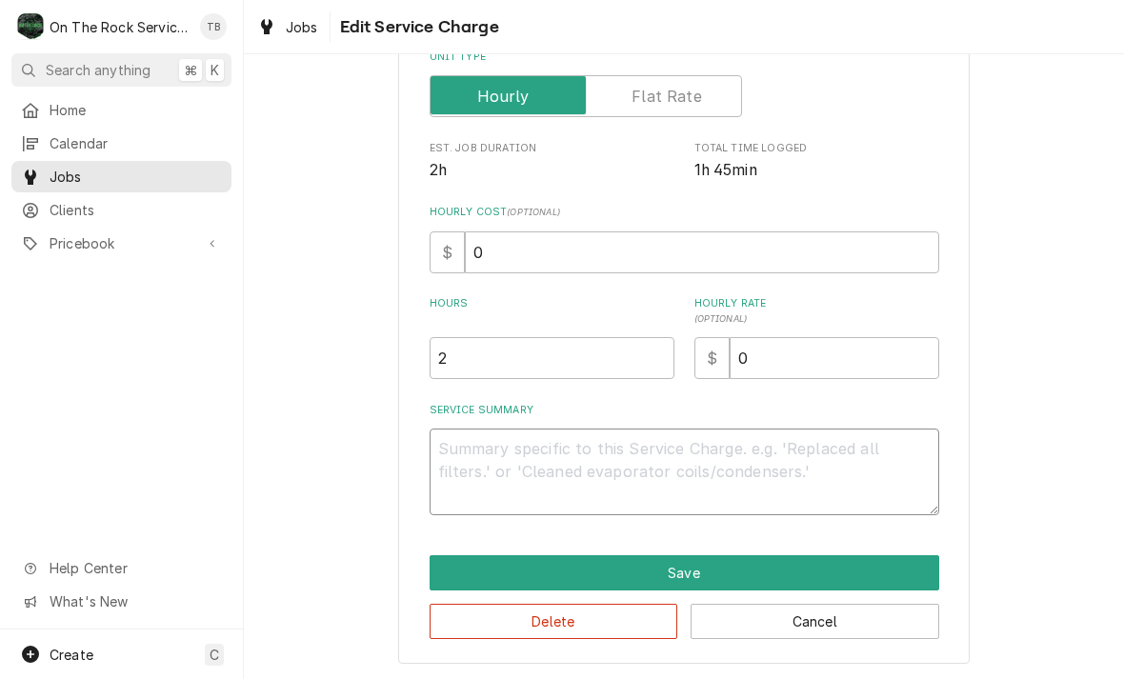
type textarea "x"
type textarea "8"
type textarea "x"
type textarea "8/"
type textarea "x"
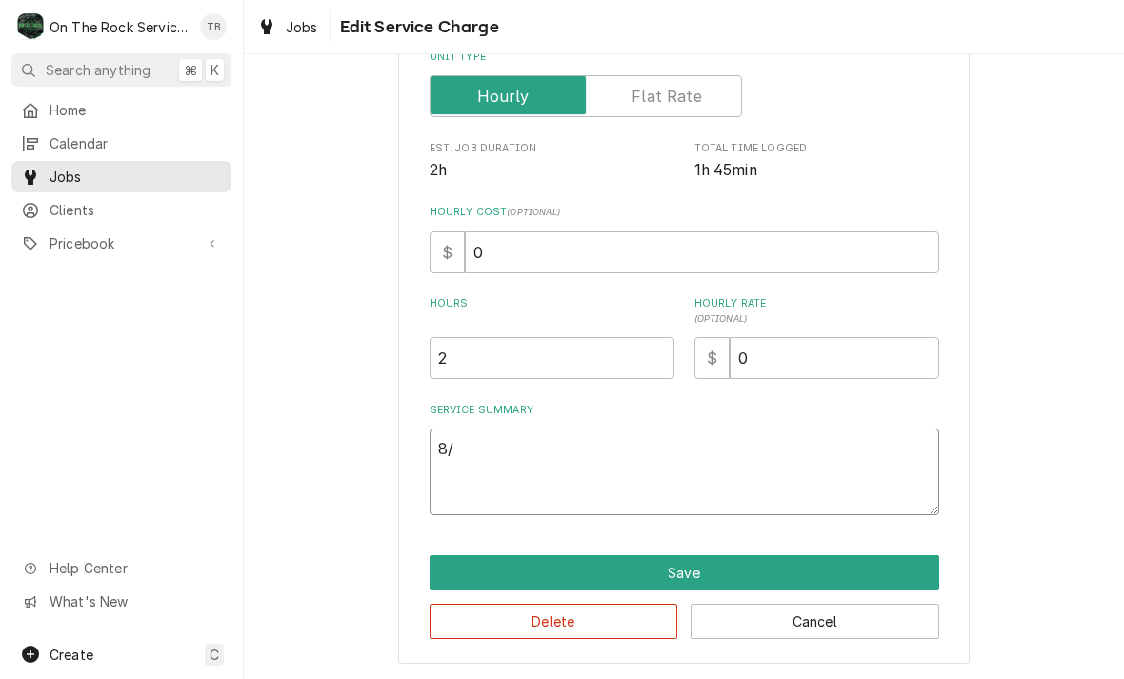
type textarea "8/1"
type textarea "x"
type textarea "8/18"
type textarea "x"
type textarea "8/18/"
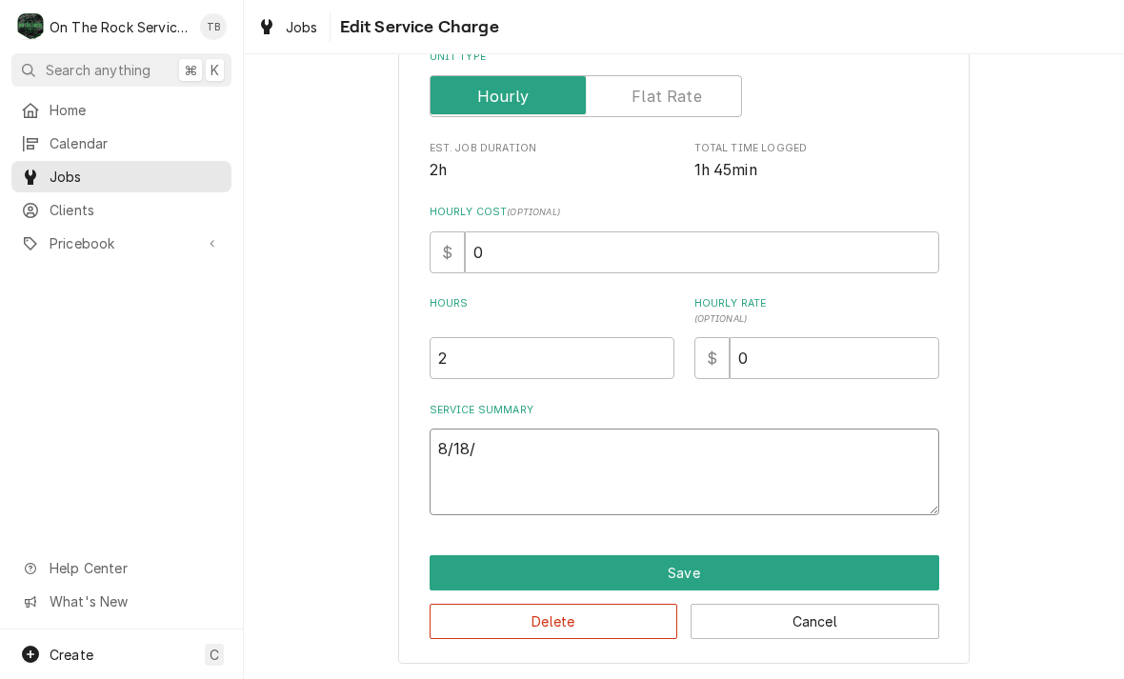
type textarea "x"
type textarea "8/18/2"
type textarea "x"
type textarea "[DATE]"
type textarea "x"
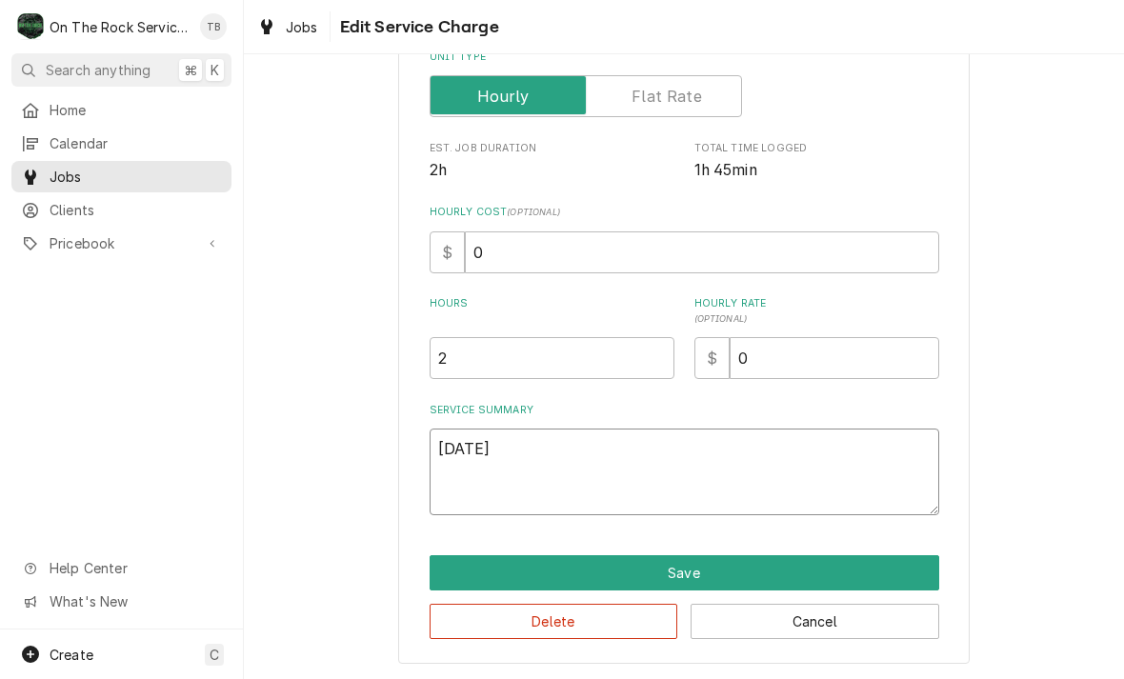
type textarea "[DATE]"
type textarea "x"
type textarea "[DATE] t"
type textarea "x"
type textarea "[DATE] tmb"
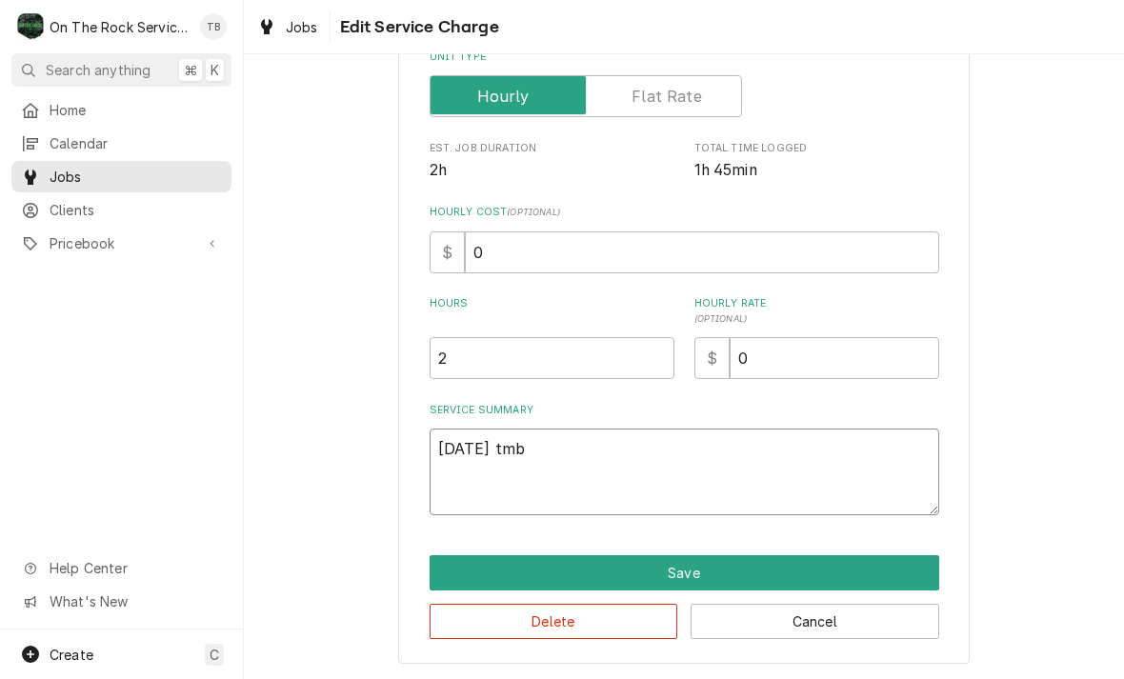
type textarea "x"
type textarea "[DATE] tmb p"
type textarea "x"
type textarea "[DATE] tmb pr"
type textarea "x"
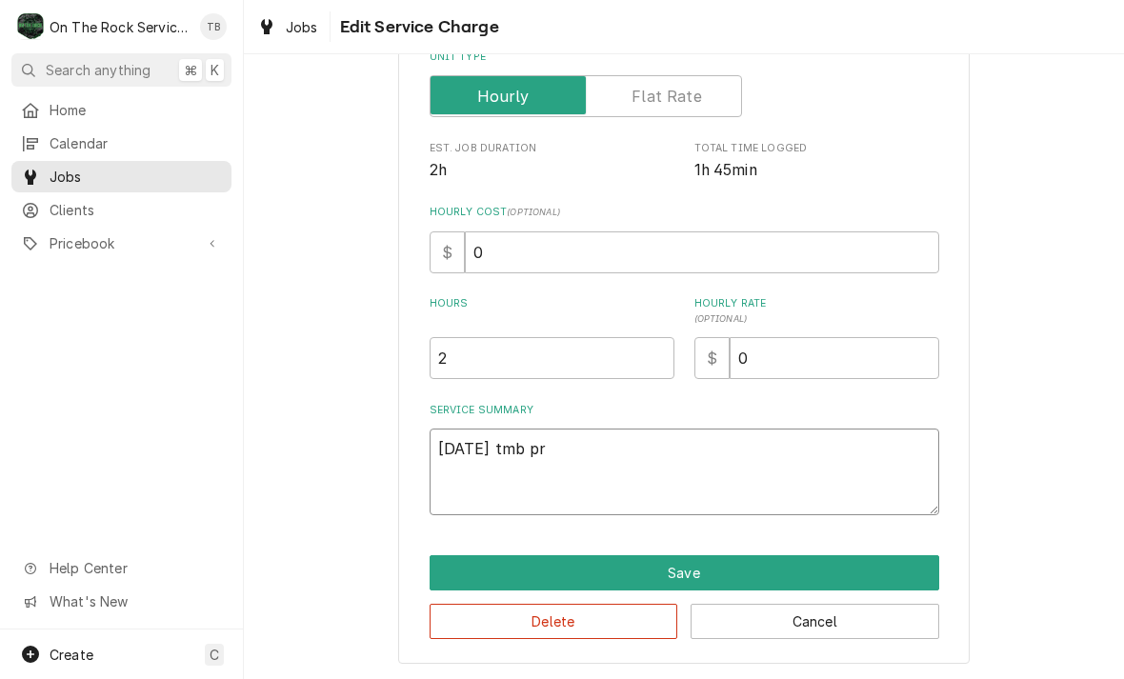
type textarea "[DATE] tmb pro"
type textarea "x"
type textarea "[DATE] tmb prod"
type textarea "x"
type textarea "[DATE] tmb prodv"
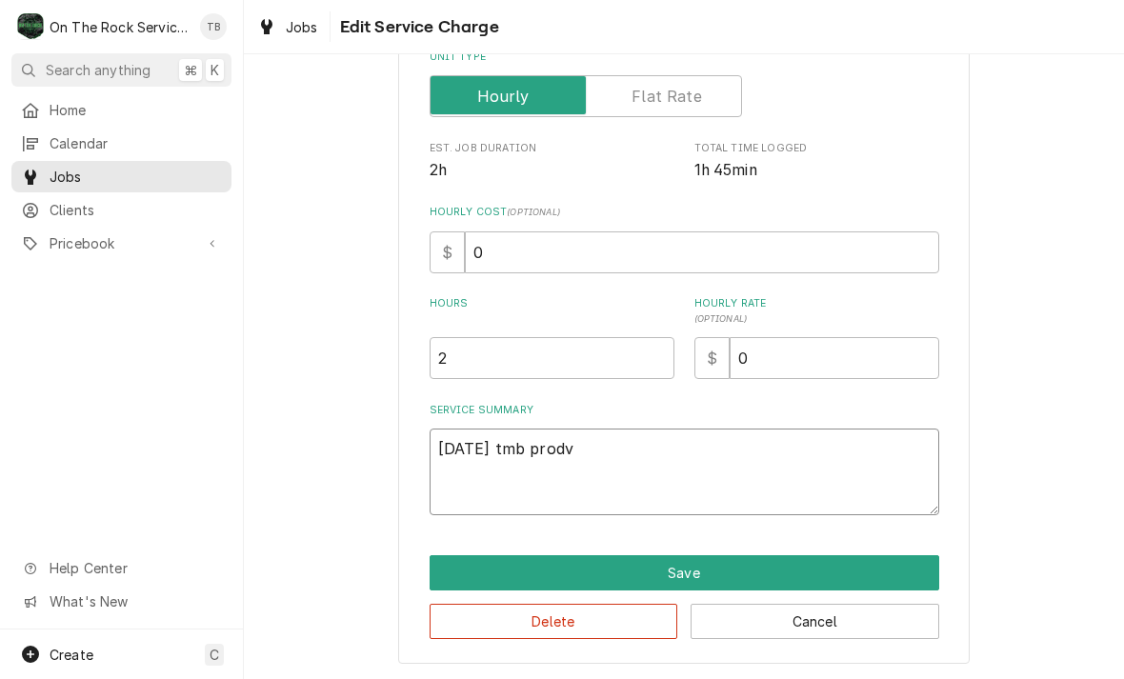
type textarea "x"
type textarea "[DATE] tmb prodvi"
type textarea "x"
type textarea "[DATE] tmb prodvid"
type textarea "x"
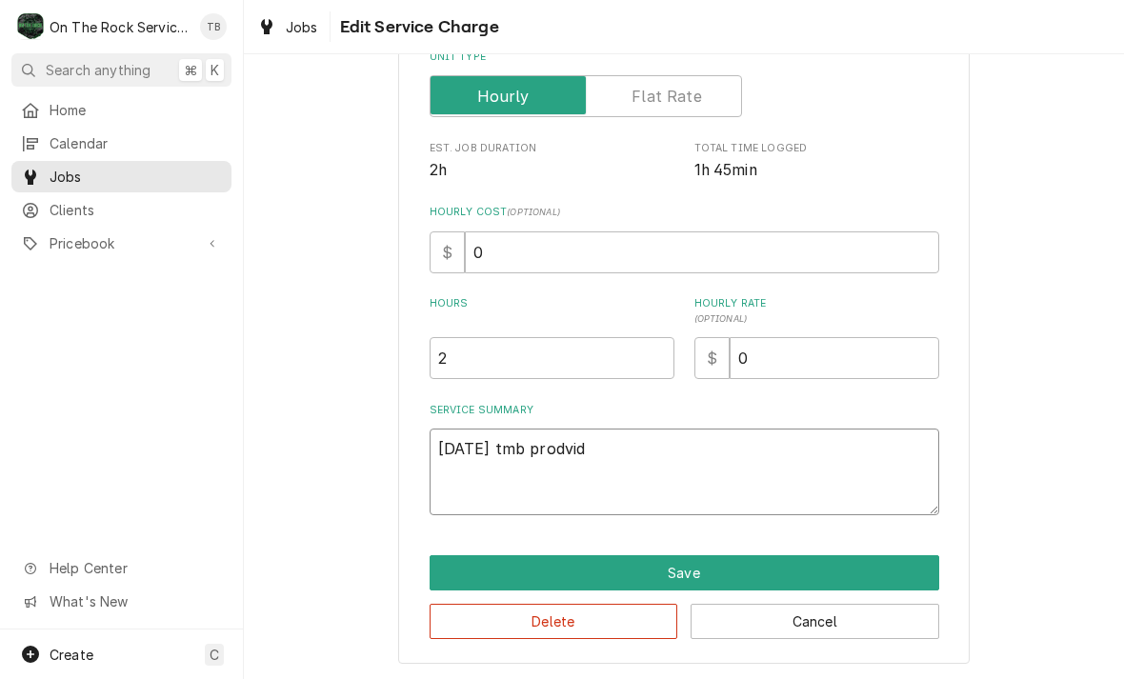
type textarea "[DATE] tmb prodvide"
type textarea "x"
type textarea "8/18/25 TMB provide"
type textarea "x"
type textarea "8/18/25 TMB provide s"
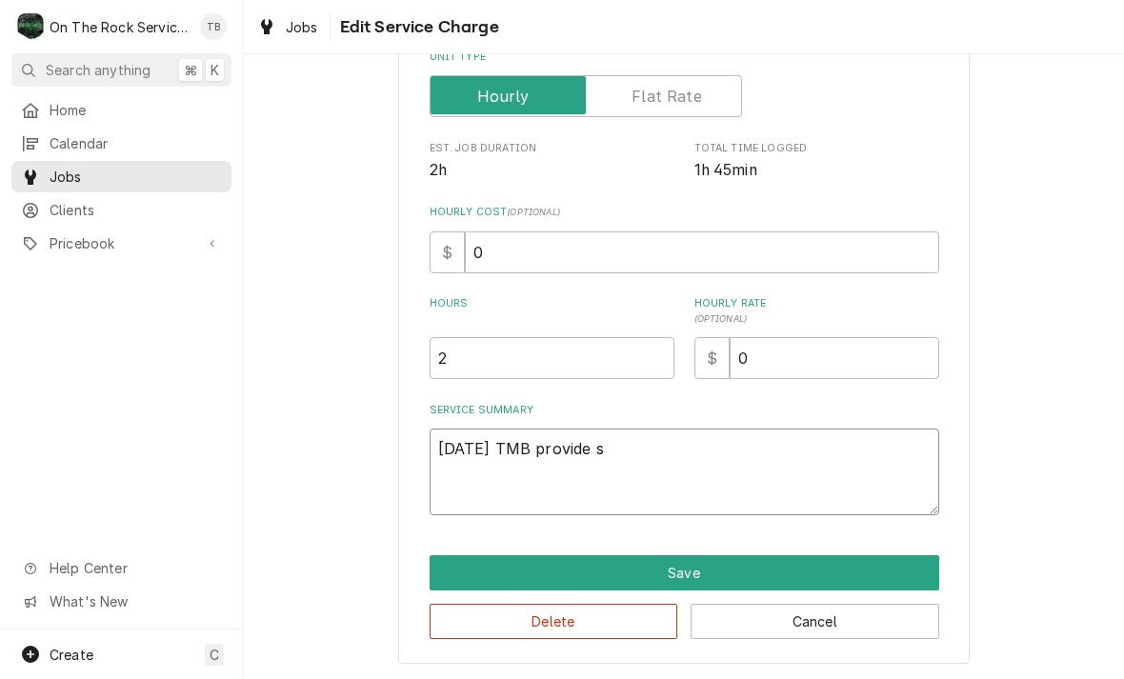
type textarea "x"
type textarea "8/18/25 TMB provide se"
type textarea "x"
type textarea "8/18/25 TMB provide ser"
type textarea "x"
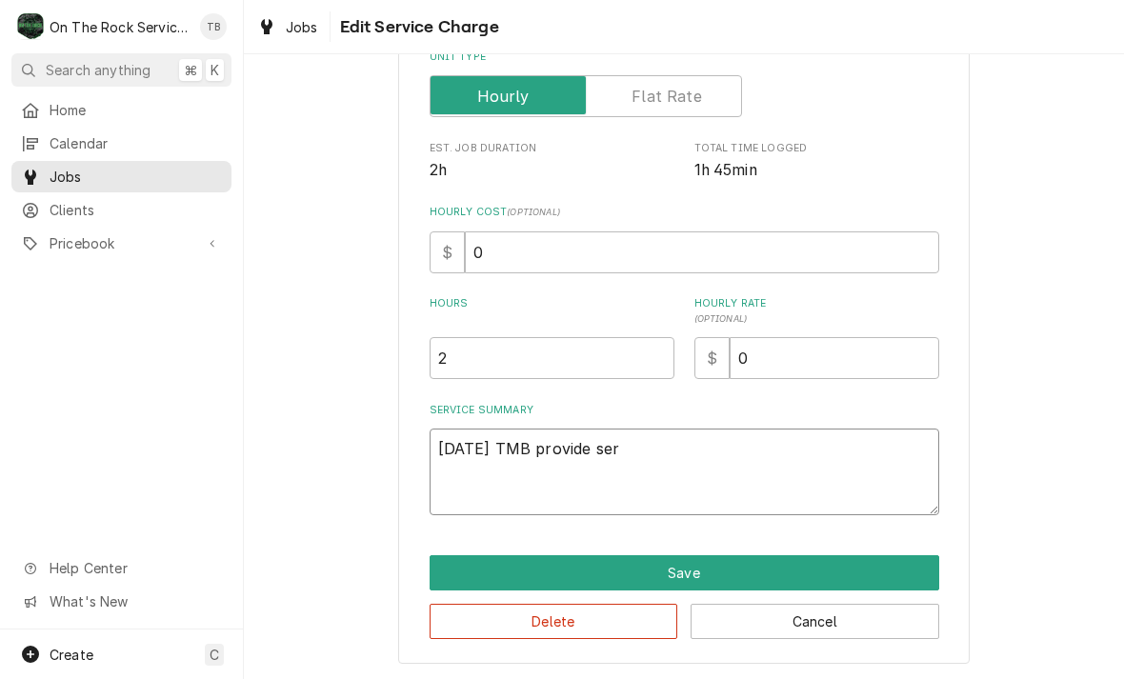
type textarea "8/18/25 TMB provide serv"
type textarea "x"
type textarea "8/18/25 TMB provide servi"
type textarea "x"
type textarea "8/18/25 TMB provide servic"
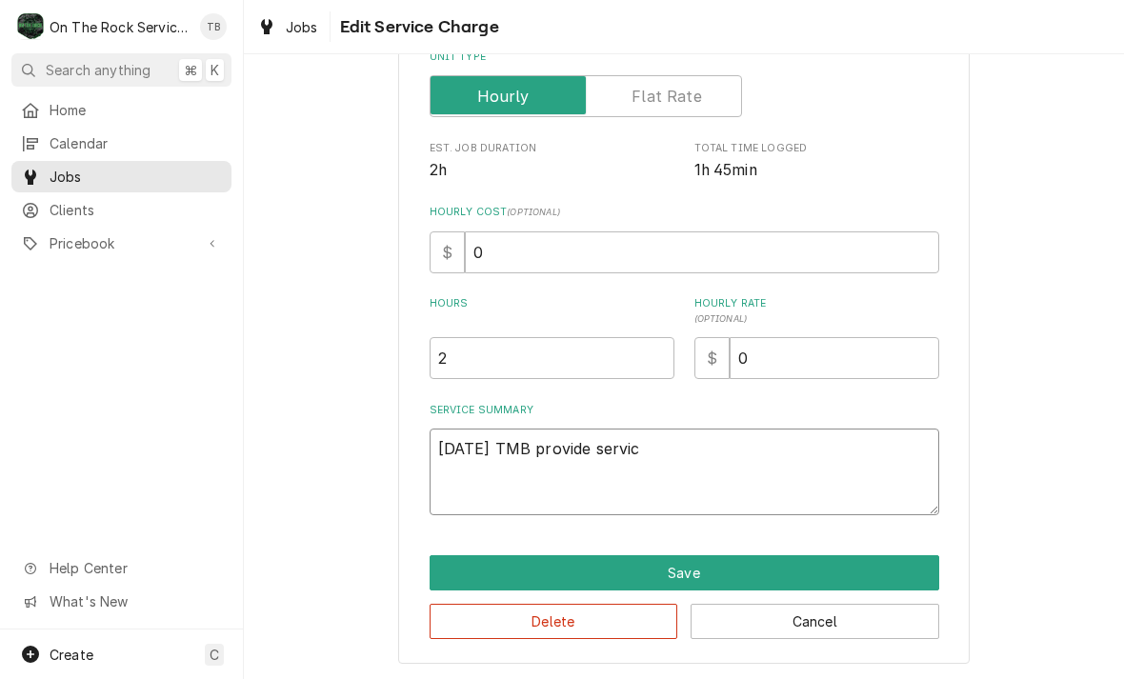
type textarea "x"
type textarea "8/18/25 TMB provide service"
type textarea "x"
type textarea "8/18/25 TMB provide service p"
type textarea "x"
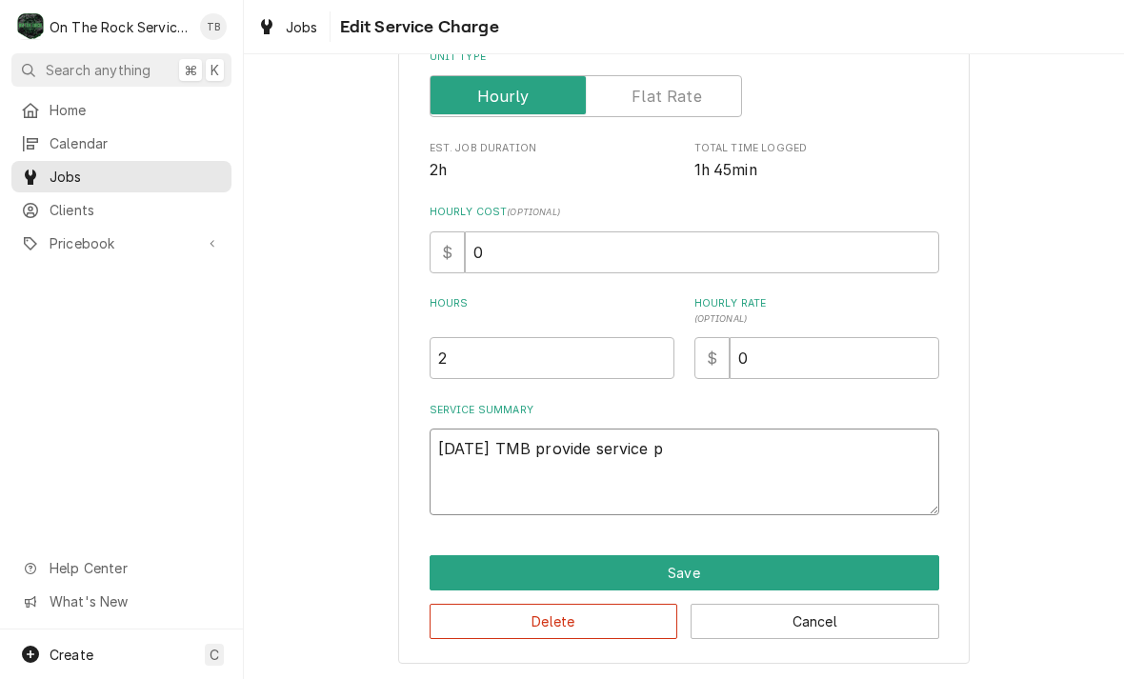
type textarea "8/18/25 TMB provide service pa"
type textarea "x"
type textarea "8/18/25 TMB provide service part"
type textarea "x"
type textarea "8/18/25 TMB provide service parts"
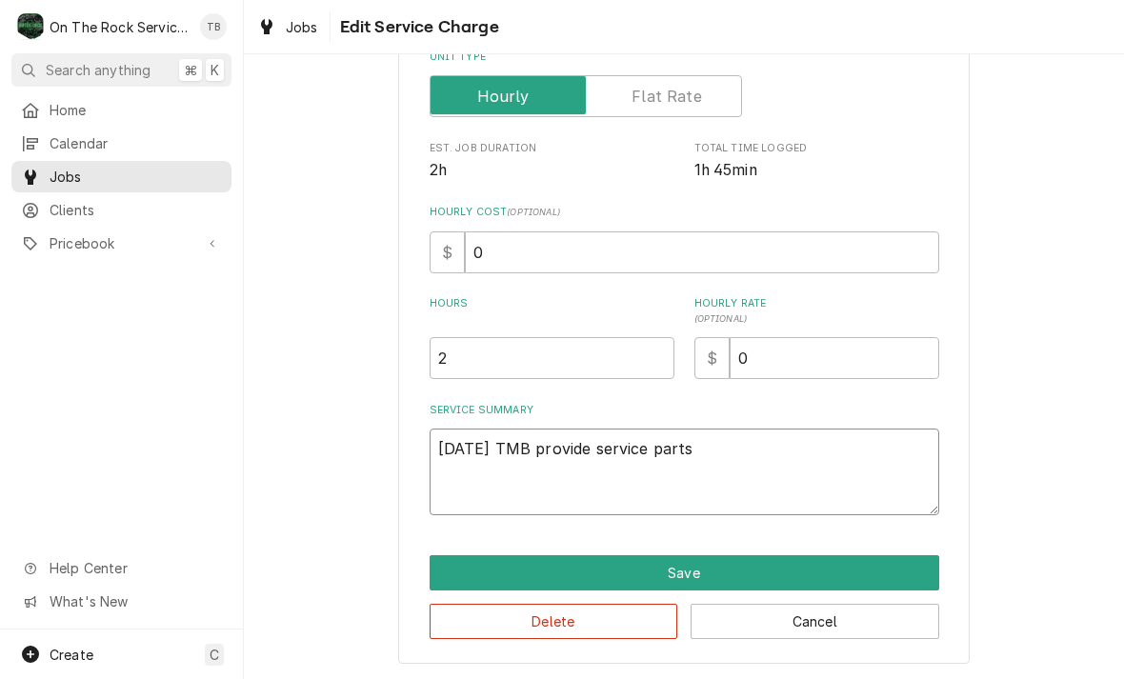
type textarea "x"
type textarea "8/18/25 TMB provide service parts"
type textarea "x"
type textarea "8/18/25 TMB provide service parts a"
type textarea "x"
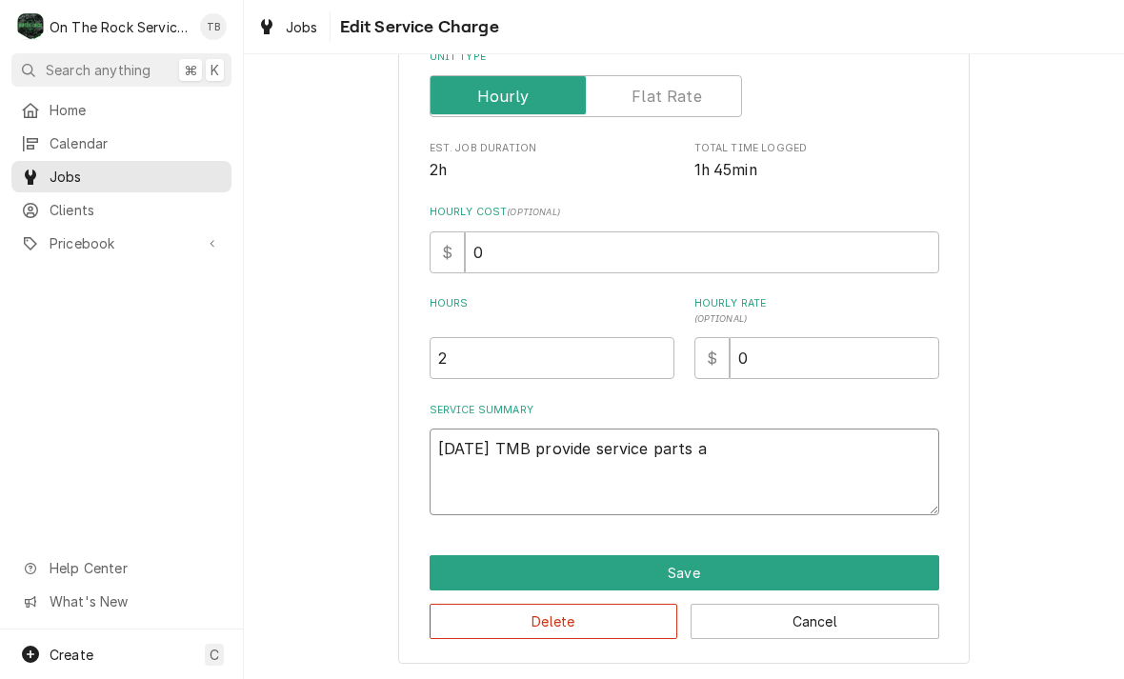
type textarea "8/18/25 TMB provide service parts an"
type textarea "x"
type textarea "8/18/25 TMB provide service parts and"
type textarea "x"
type textarea "8/18/25 TMB provide service parts and"
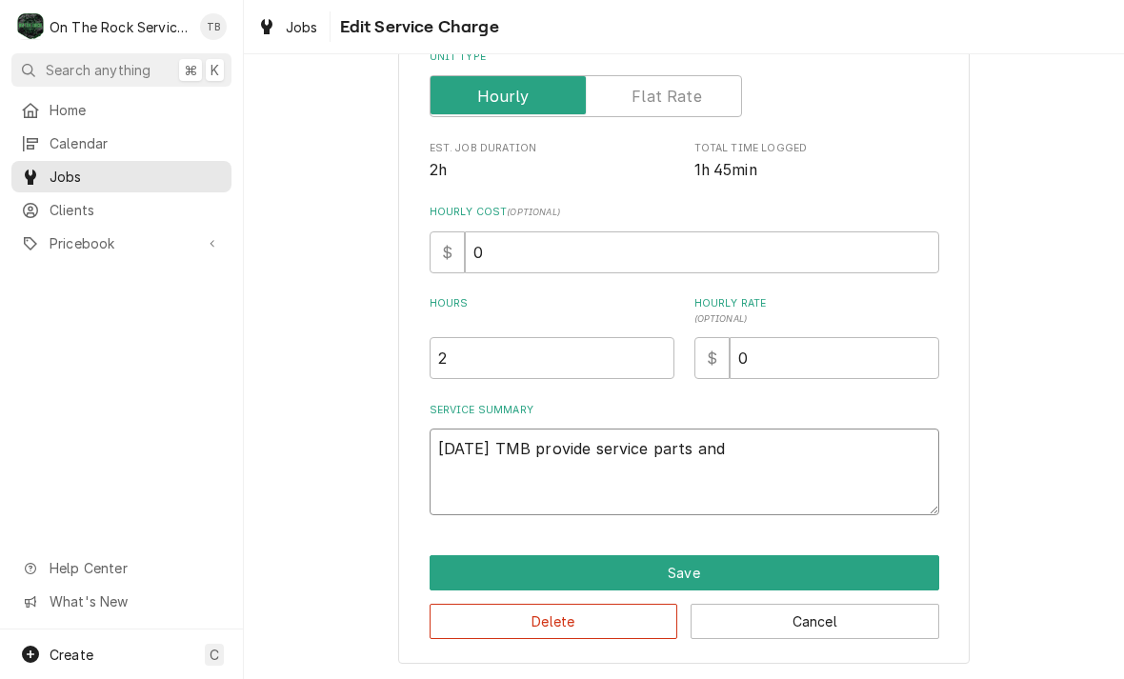
type textarea "x"
type textarea "8/18/25 TMB provide service parts and l"
type textarea "x"
type textarea "8/18/25 TMB provide service parts and la"
type textarea "x"
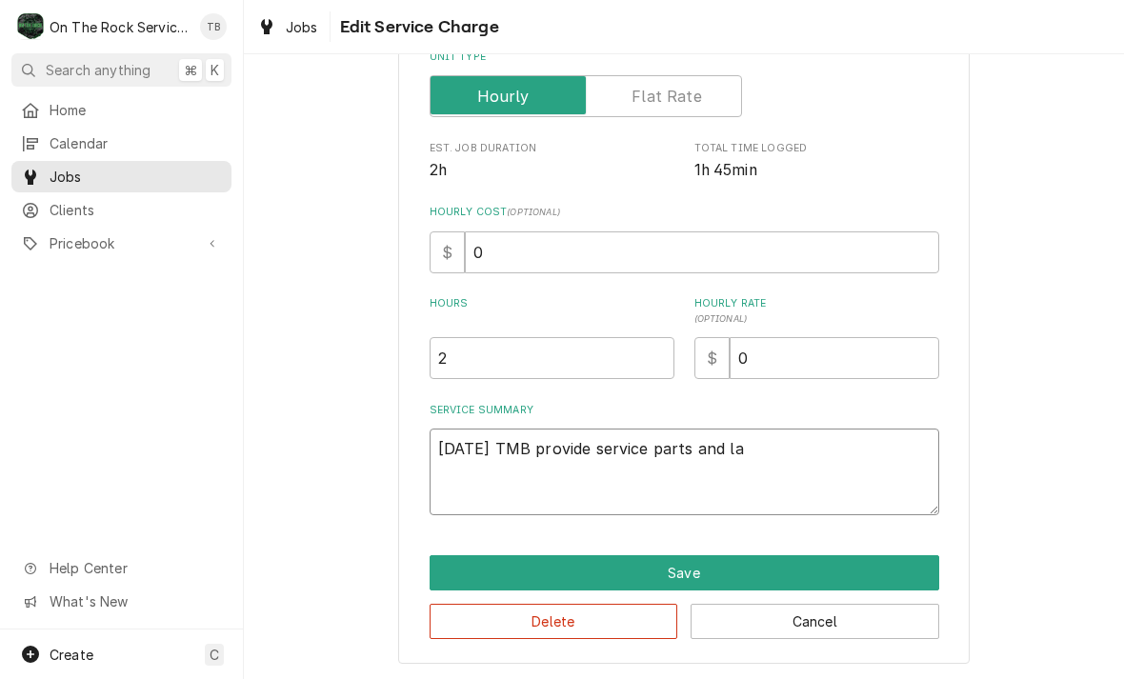
type textarea "8/18/25 TMB provide service parts and lab"
type textarea "x"
type textarea "8/18/25 TMB provide service parts and labo"
type textarea "x"
type textarea "8/18/25 TMB provide service parts and labor"
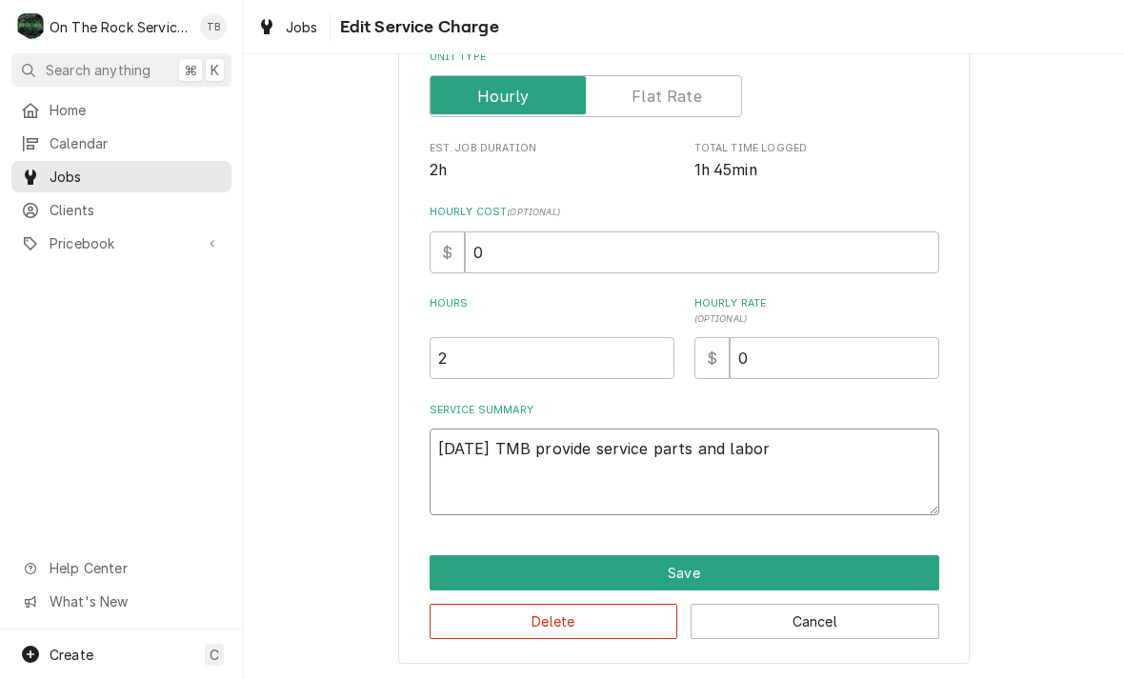
type textarea "x"
type textarea "8/18/25 TMB provide service parts and labor t"
type textarea "x"
type textarea "8/18/25 TMB provide service parts and labor to"
type textarea "x"
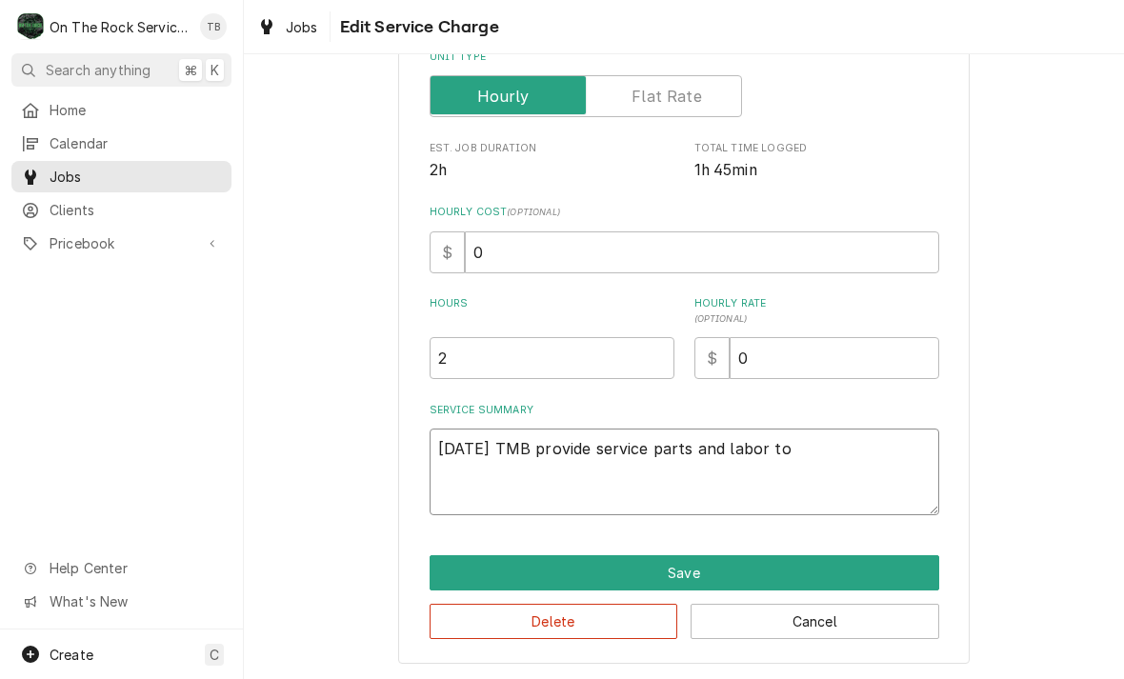
type textarea "8/18/25 TMB provide service parts and labor to d"
type textarea "x"
type textarea "8/18/25 TMB provide service parts and labor to de"
type textarea "x"
type textarea "8/18/25 TMB provide service parts and labor to det"
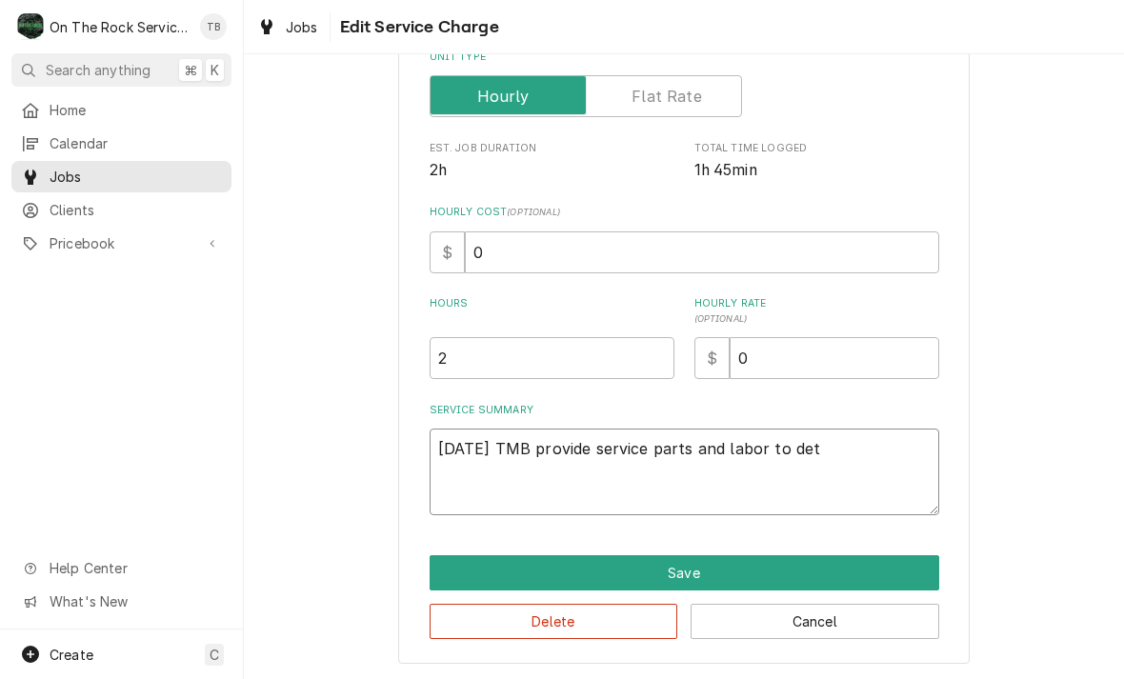
type textarea "x"
type textarea "8/18/25 TMB provide service parts and labor to deter"
type textarea "x"
type textarea "8/18/25 TMB provide service parts and labor to determ"
type textarea "x"
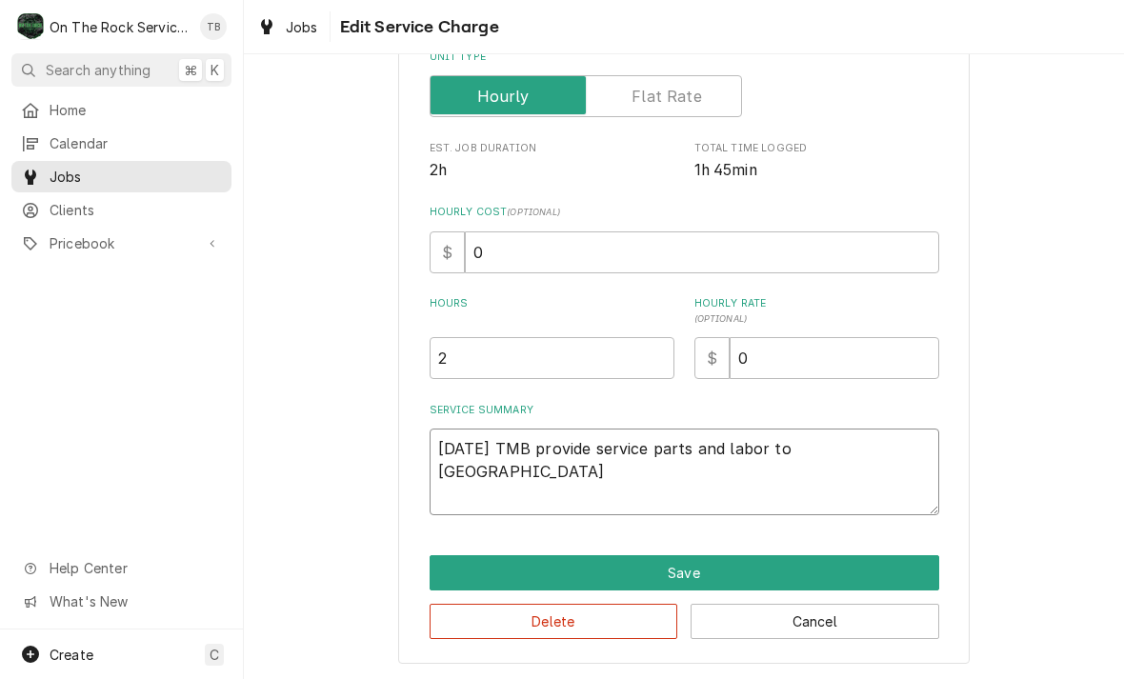
type textarea "8/18/25 TMB provide service parts and labor to determin"
type textarea "x"
type textarea "8/18/25 TMB provide service parts and labor to determine"
type textarea "x"
type textarea "8/18/25 TMB provide service parts and labor to determine t"
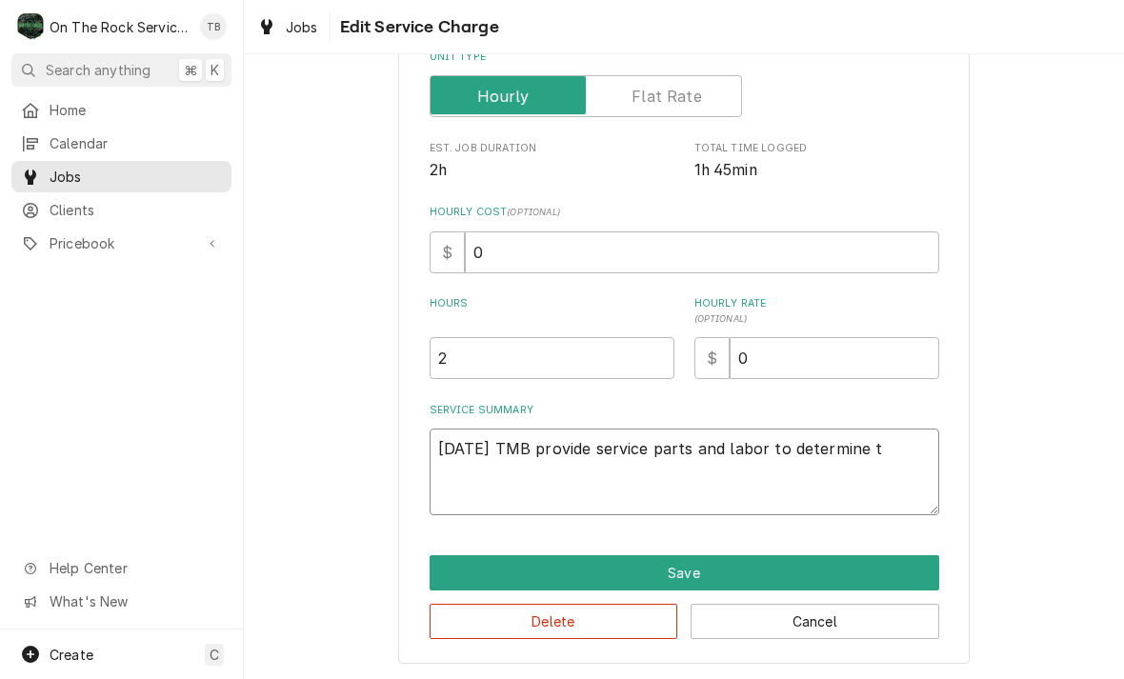
type textarea "x"
type textarea "8/18/25 TMB provide service parts and labor to determine th"
type textarea "x"
type textarea "8/18/25 TMB provide service parts and labor to determine tha"
type textarea "x"
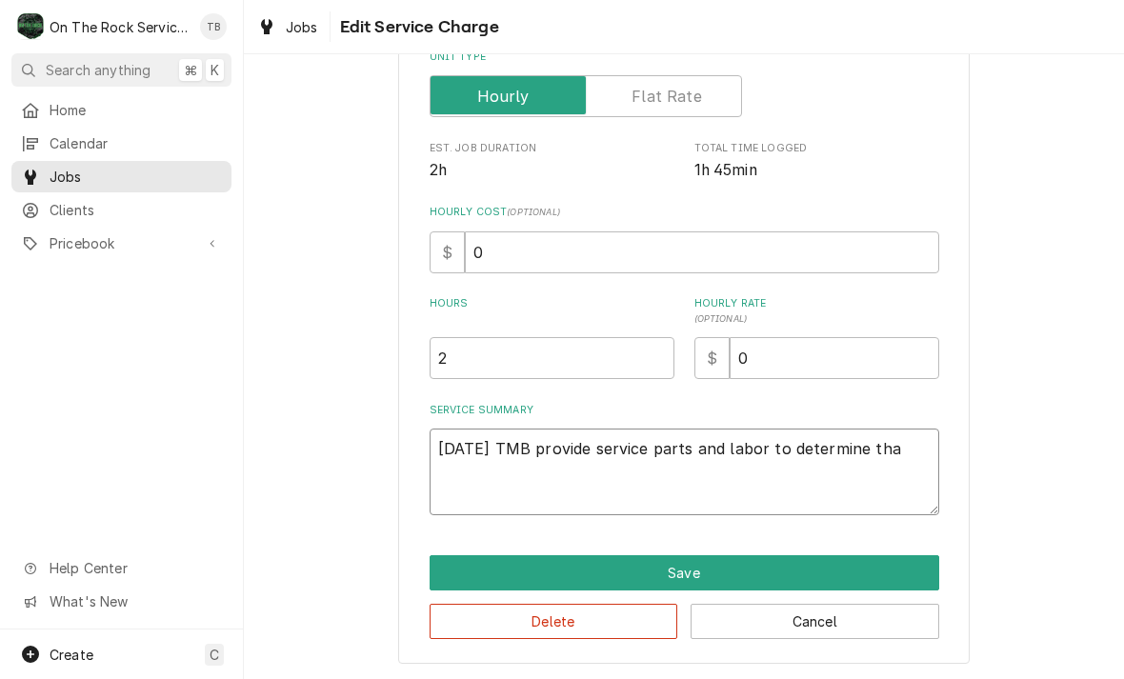
type textarea "8/18/25 TMB provide service parts and labor to determine that"
type textarea "x"
type textarea "8/18/25 TMB provide service parts and labor to determine that"
type textarea "x"
type textarea "8/18/25 TMB provide service parts and labor to determine that u"
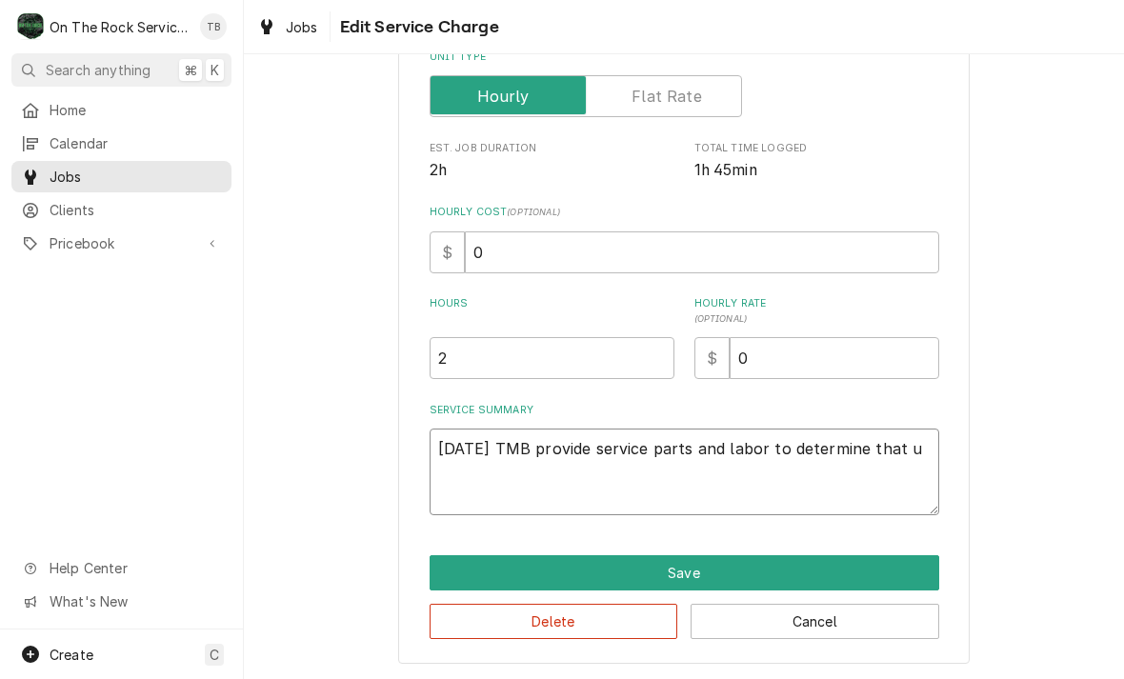
type textarea "x"
type textarea "8/18/25 TMB provide service parts and labor to determine that up"
type textarea "x"
type textarea "8/18/25 TMB provide service parts and labor to determine that upo"
type textarea "x"
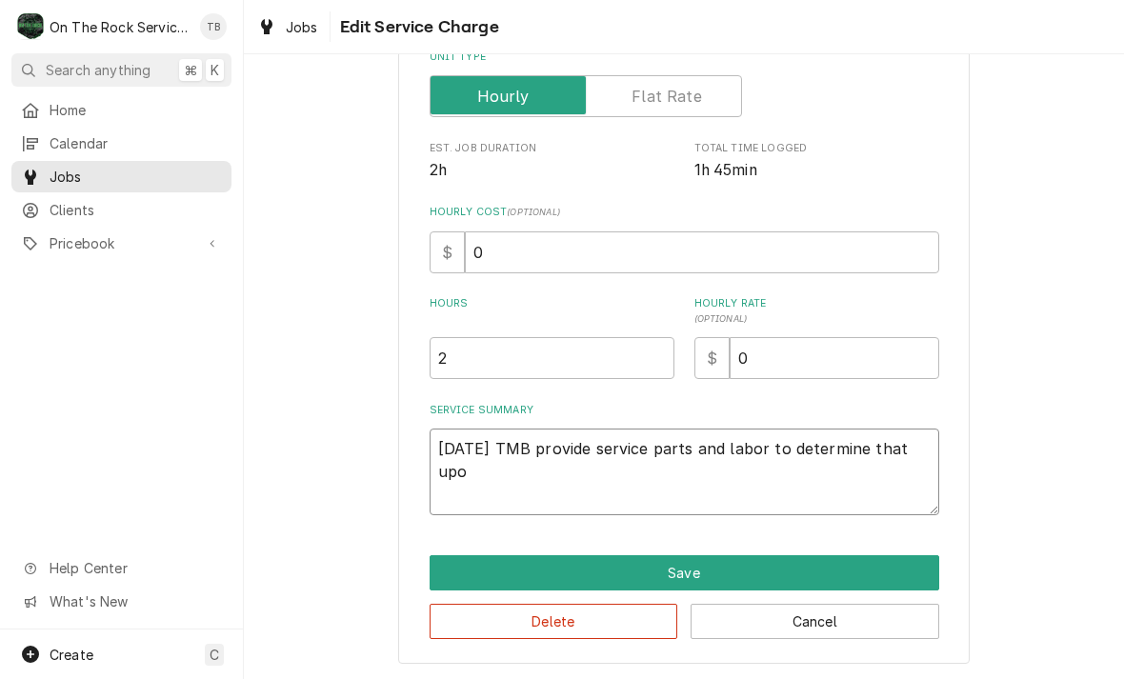
type textarea "8/18/25 TMB provide service parts and labor to determine that upon"
type textarea "x"
type textarea "8/18/25 TMB provide service parts and labor to determine that upon a"
type textarea "x"
type textarea "8/18/25 TMB provide service parts and labor to determine that upon ar"
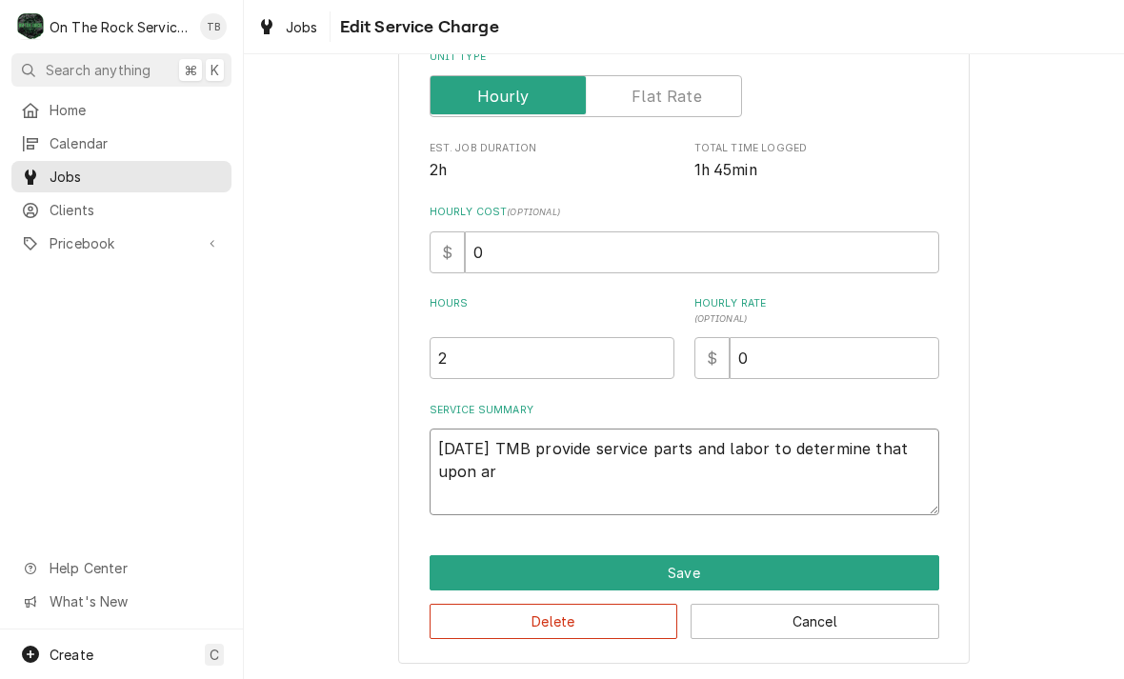
type textarea "x"
type textarea "8/18/25 TMB provide service parts and labor to determine that upon arri"
type textarea "x"
type textarea "8/18/25 TMB provide service parts and labor to determine that upon arriv"
type textarea "x"
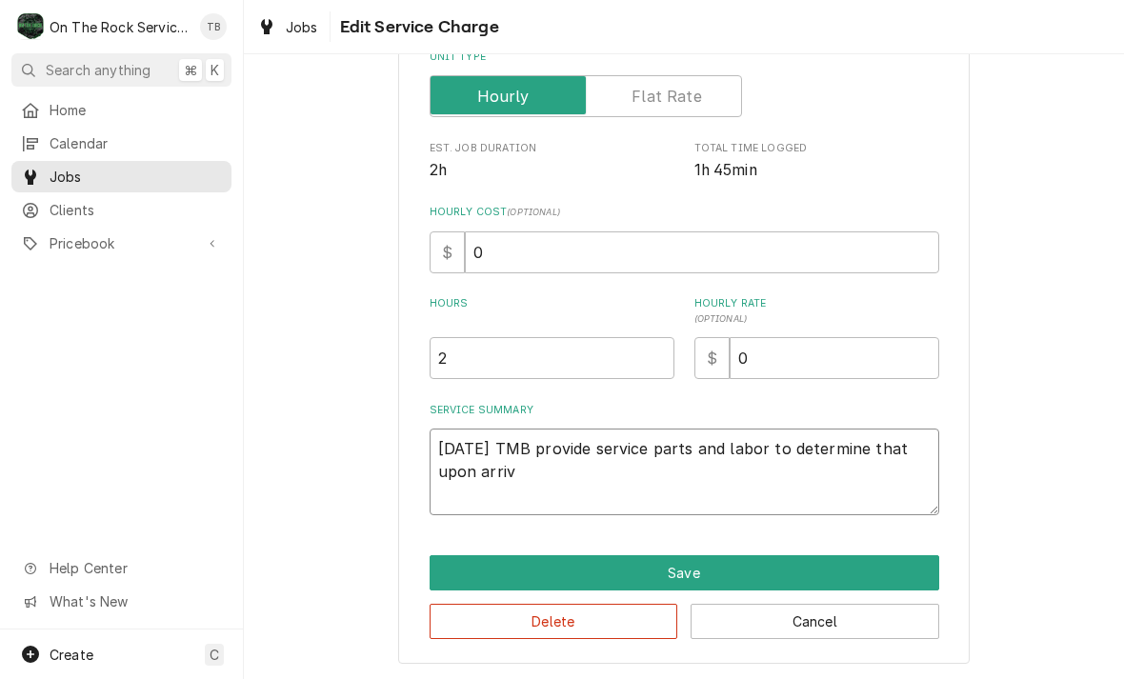
type textarea "8/18/25 TMB provide service parts and labor to determine that upon arriva"
type textarea "x"
type textarea "8/18/25 TMB provide service parts and labor to determine that upon arrival"
type textarea "x"
type textarea "8/18/25 TMB provide service parts and labor to determine that upon arrival c"
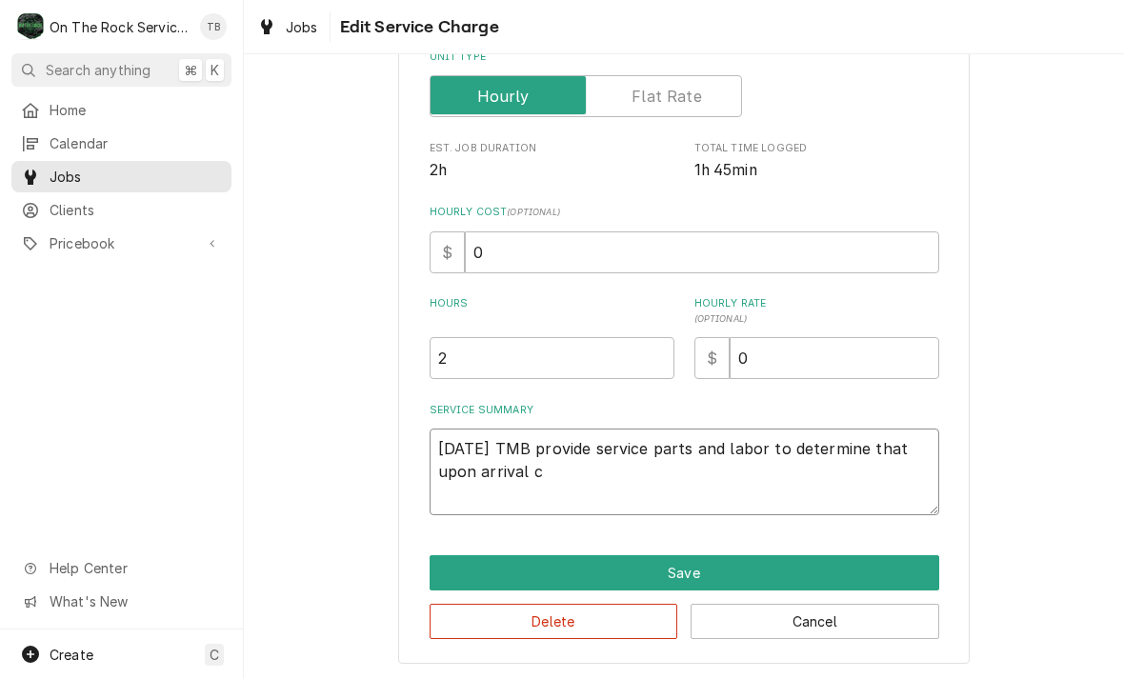
type textarea "x"
type textarea "8/18/25 TMB provide service parts and labor to determine that upon arrival ca"
type textarea "x"
type textarea "8/18/25 TMB provide service parts and labor to determine that upon arrival can"
type textarea "x"
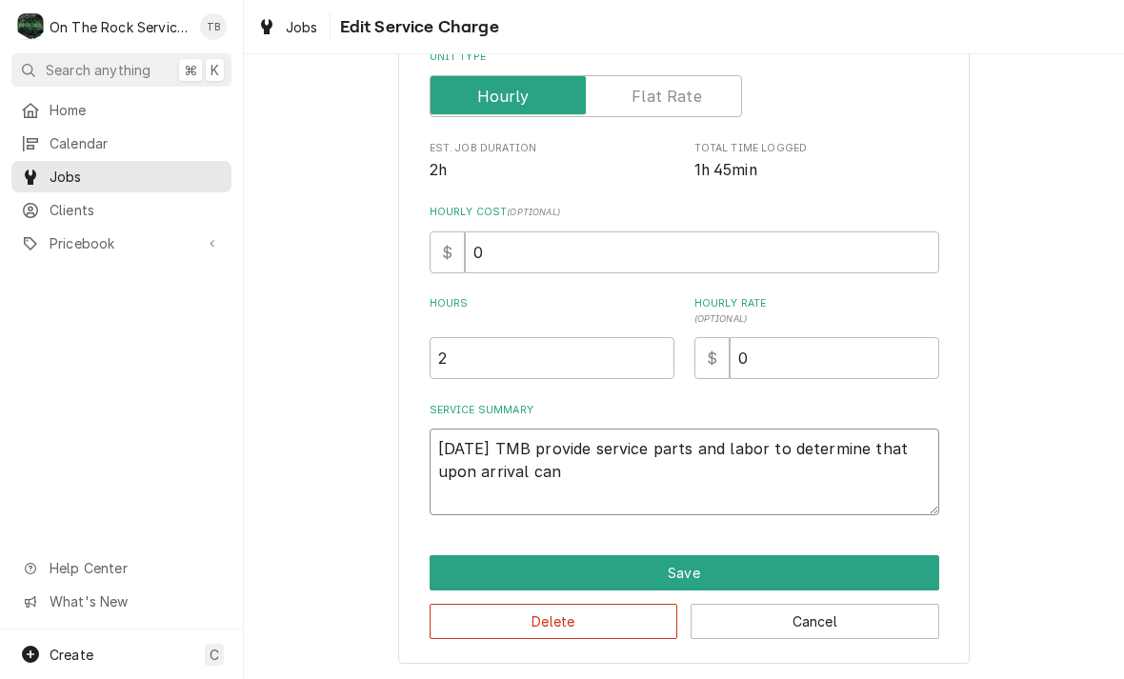
type textarea "8/18/25 TMB provide service parts and labor to determine that upon arrival can"
type textarea "x"
type textarea "8/18/25 TMB provide service parts and labor to determine that upon arrival can s"
type textarea "x"
type textarea "8/18/25 TMB provide service parts and labor to determine that upon arrival can …"
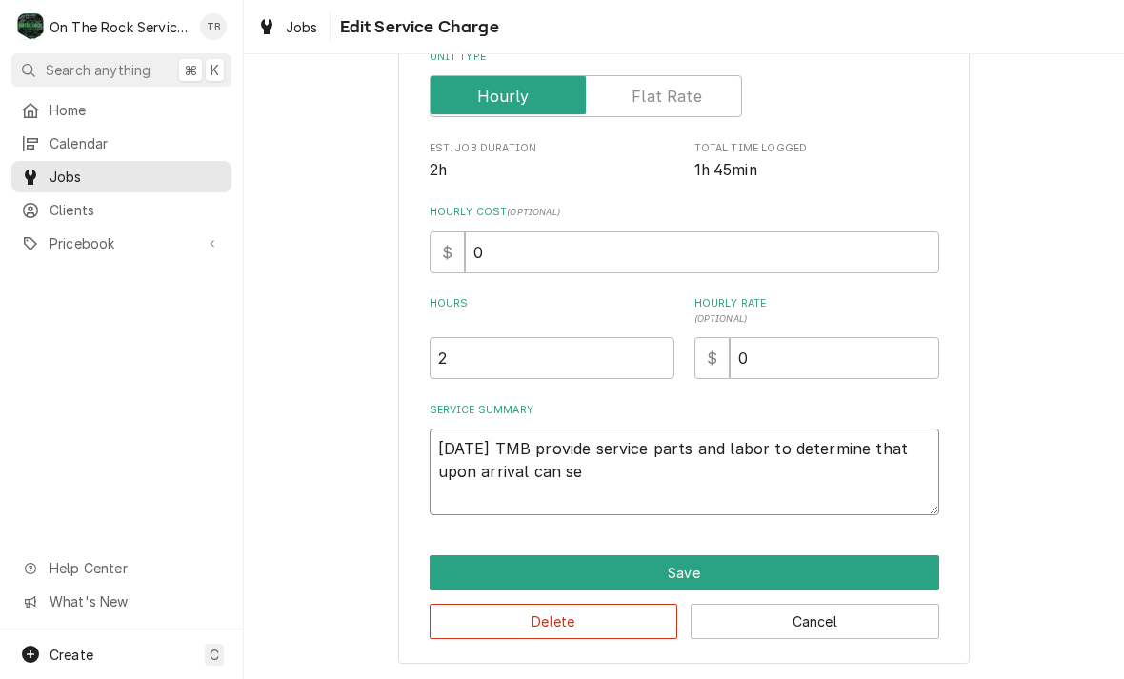
type textarea "x"
type textarea "8/18/25 TMB provide service parts and labor to determine that upon arrival can …"
type textarea "x"
type textarea "8/18/25 TMB provide service parts and labor to determine that upon arrival can …"
type textarea "x"
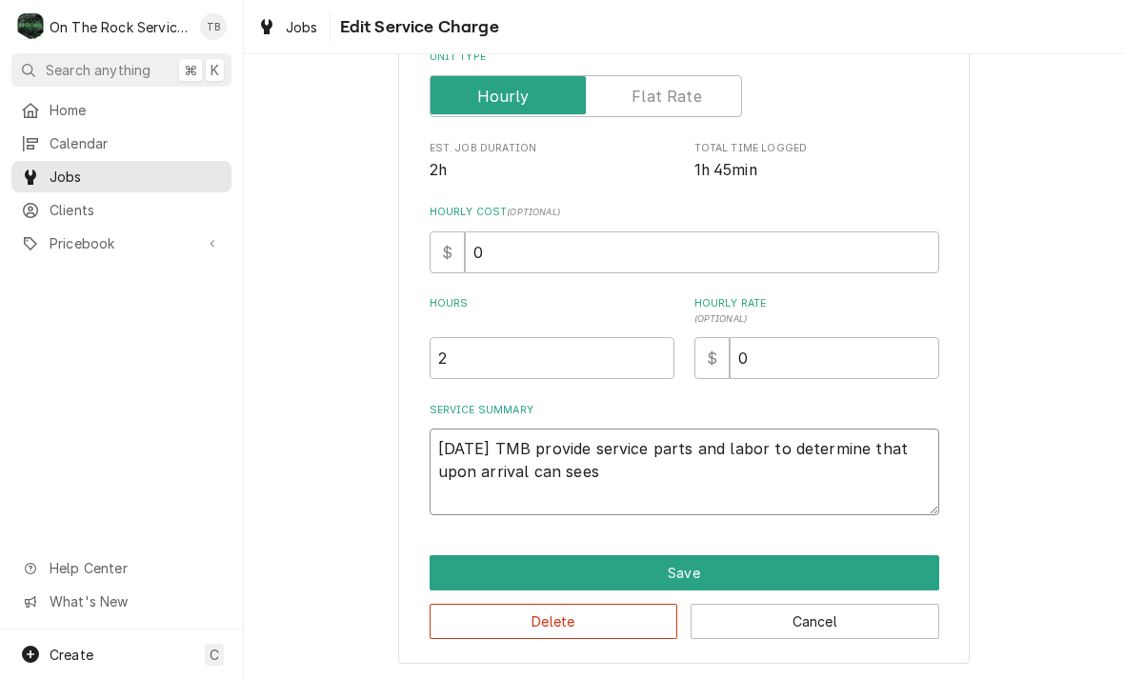
type textarea "8/18/25 TMB provide service parts and labor to determine that upon arrival can …"
type textarea "x"
type textarea "8/18/25 TMB provide service parts and labor to determine that upon arrival can …"
type textarea "x"
type textarea "8/18/25 TMB provide service parts and labor to determine that upon arrival can …"
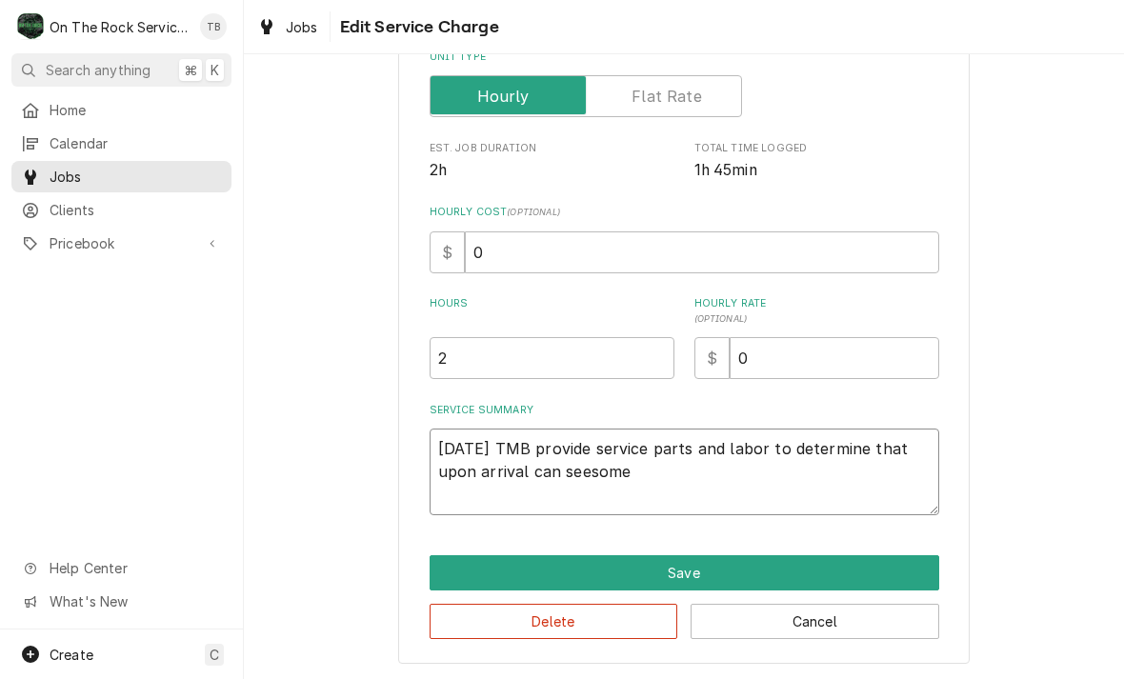
type textarea "x"
type textarea "8/18/25 TMB provide service parts and labor to determine that upon arrival can …"
type textarea "x"
type textarea "8/18/25 TMB provide service parts and labor to determine that upon arrival can …"
type textarea "x"
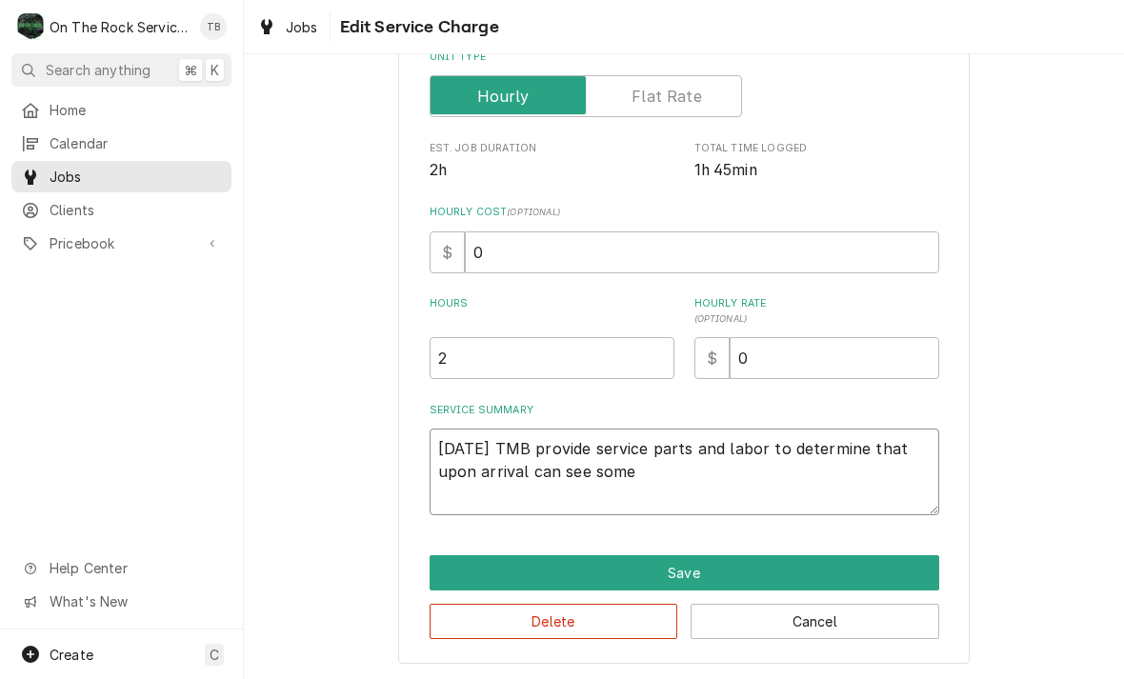
type textarea "8/18/25 TMB provide service parts and labor to determine that upon arrival can …"
type textarea "x"
type textarea "8/18/25 TMB provide service parts and labor to determine that upon arrival can …"
type textarea "x"
type textarea "8/18/25 TMB provide service parts and labor to determine that upon arrival can …"
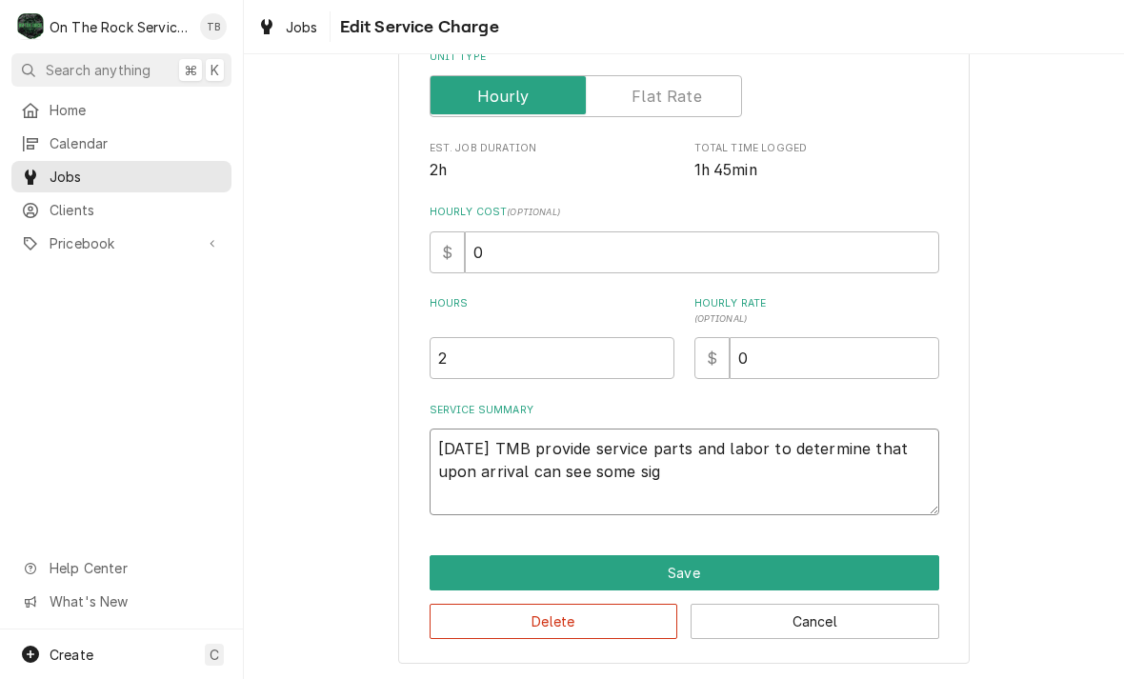
type textarea "x"
type textarea "8/18/25 TMB provide service parts and labor to determine that upon arrival can …"
type textarea "x"
type textarea "8/18/25 TMB provide service parts and labor to determine that upon arrival can …"
type textarea "x"
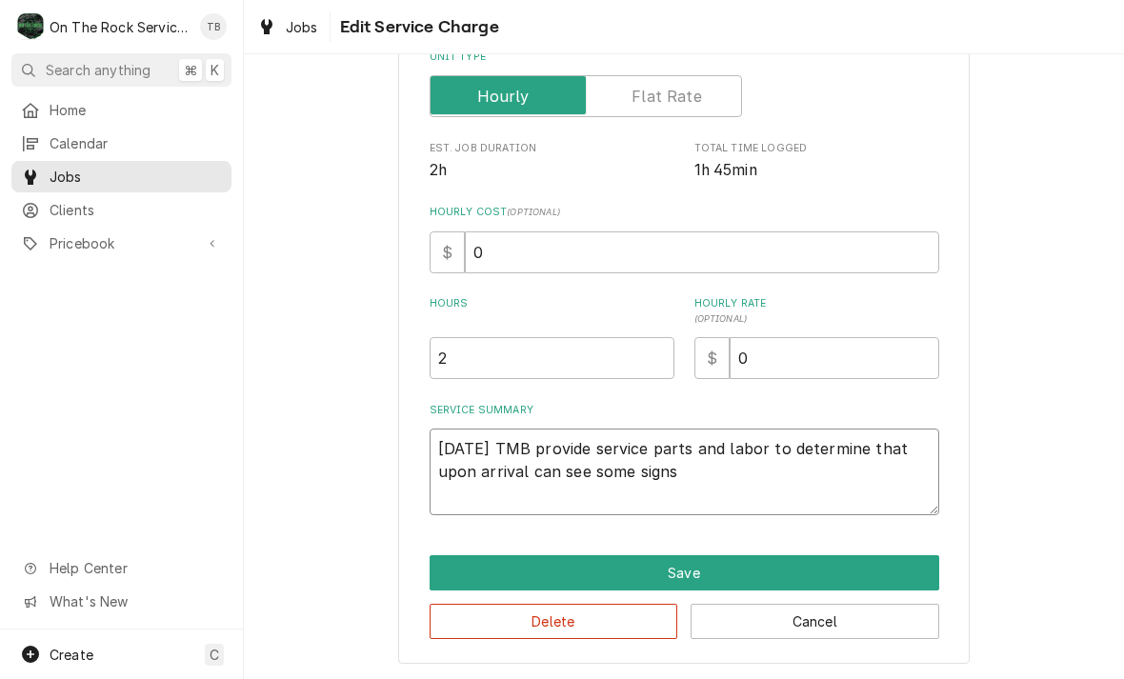
type textarea "8/18/25 TMB provide service parts and labor to determine that upon arrival can …"
type textarea "x"
type textarea "8/18/25 TMB provide service parts and labor to determine that upon arrival can …"
type textarea "x"
type textarea "8/18/25 TMB provide service parts and labor to determine that upon arrival can …"
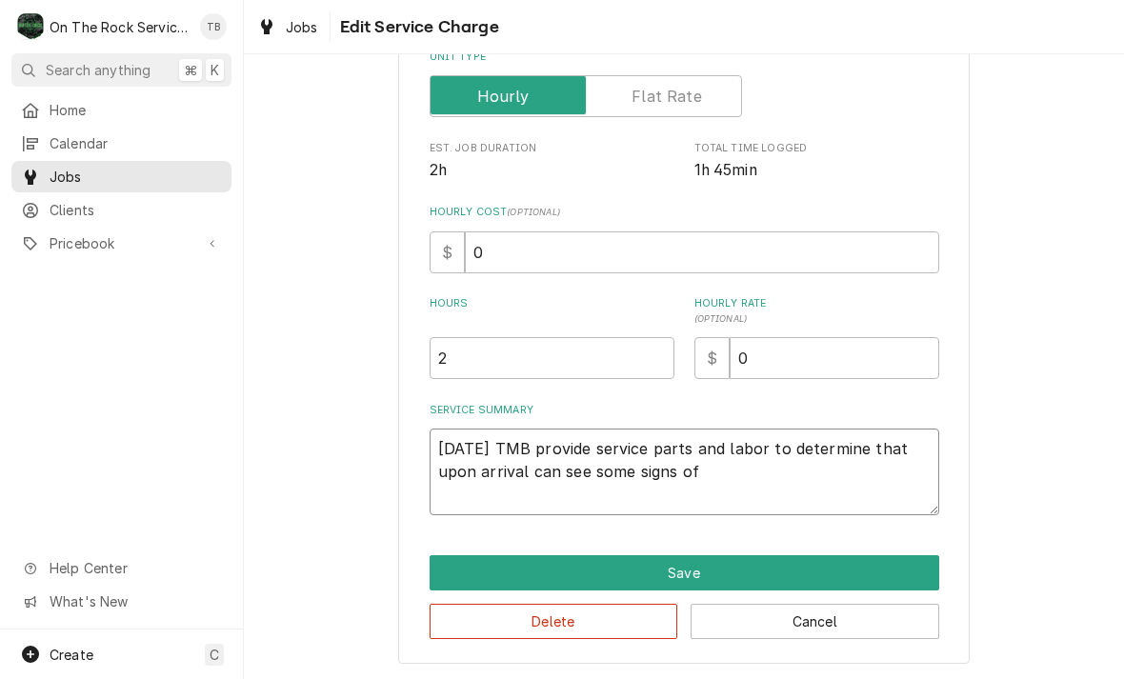
type textarea "x"
type textarea "8/18/25 TMB provide service parts and labor to determine that upon arrival can …"
type textarea "x"
type textarea "8/18/25 TMB provide service parts and labor to determine that upon arrival can …"
type textarea "x"
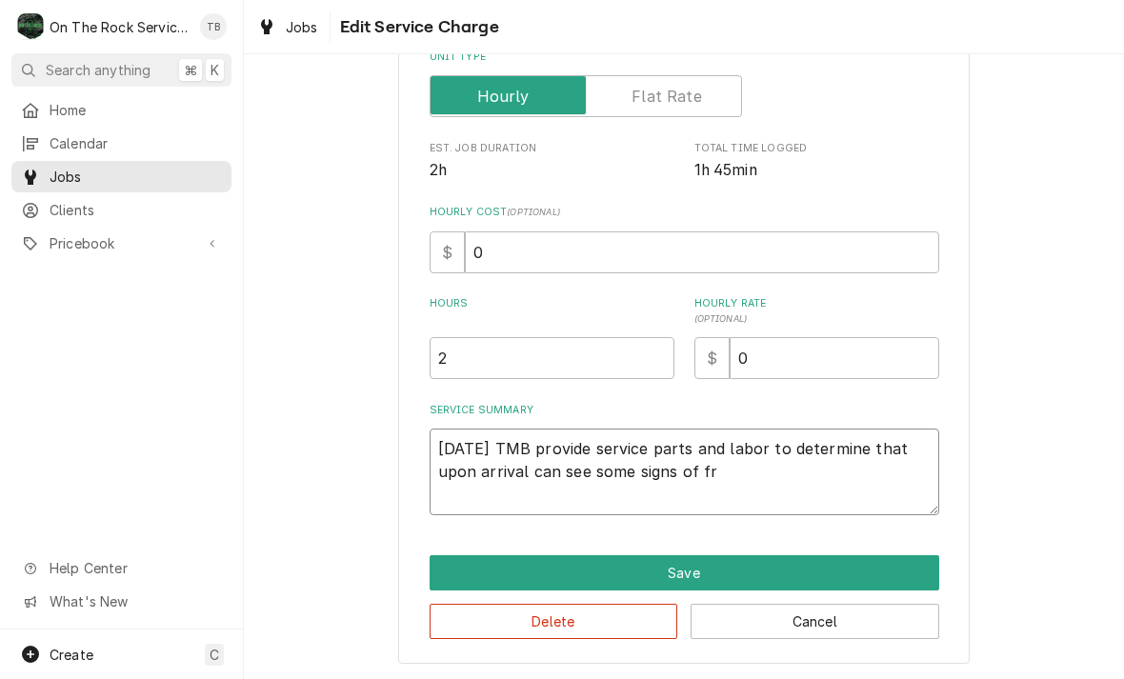
type textarea "8/18/25 TMB provide service parts and labor to determine that upon arrival can …"
type textarea "x"
type textarea "8/18/25 TMB provide service parts and labor to determine that upon arrival can …"
type textarea "x"
type textarea "8/18/25 TMB provide service parts and labor to determine that upon arrival can …"
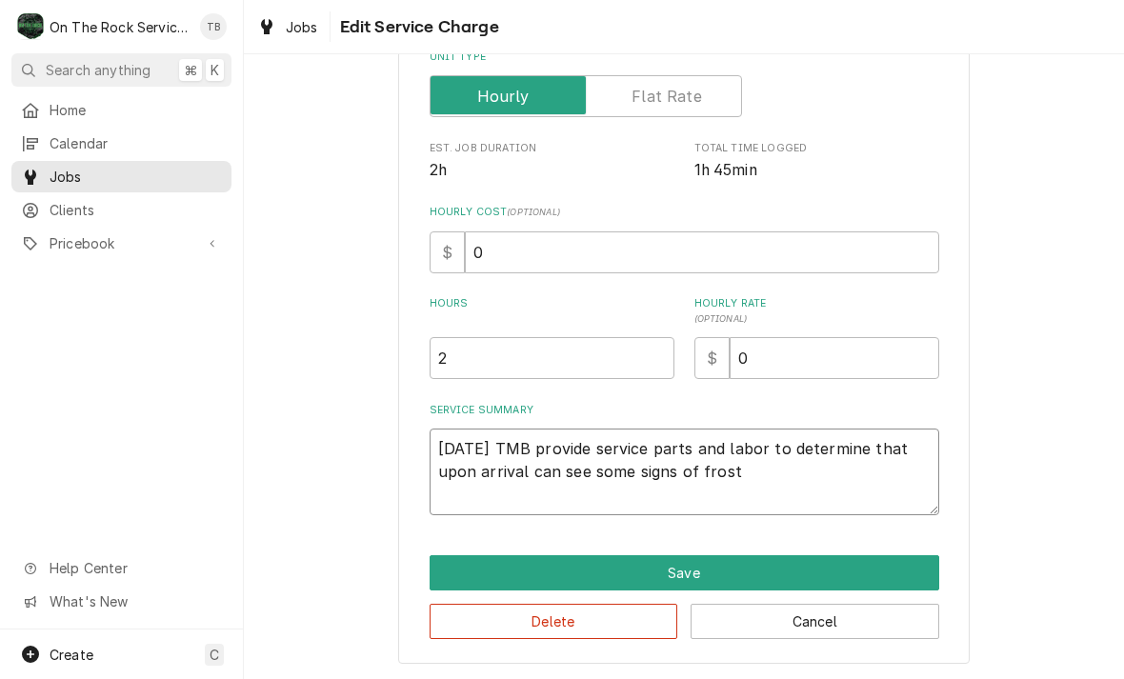
type textarea "x"
type textarea "8/18/25 TMB provide service parts and labor to determine that upon arrival can …"
type textarea "x"
type textarea "8/18/25 TMB provide service parts and labor to determine that upon arrival can …"
type textarea "x"
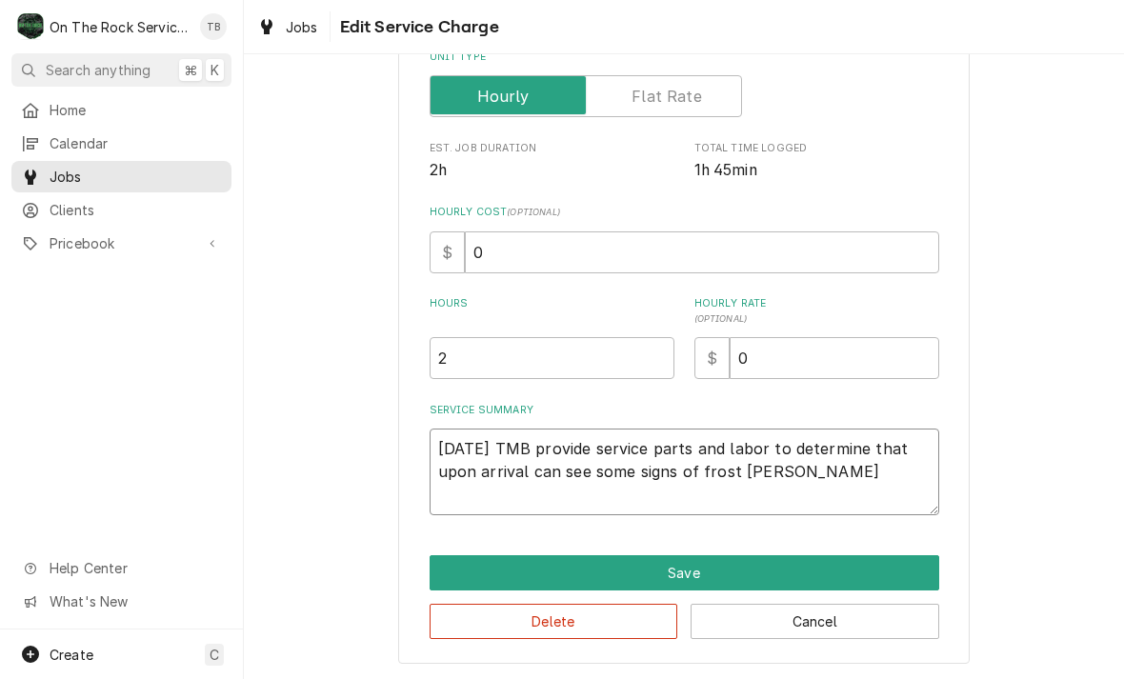
type textarea "8/18/25 TMB provide service parts and labor to determine that upon arrival can …"
type textarea "x"
type textarea "8/18/25 TMB provide service parts and labor to determine that upon arrival can …"
type textarea "x"
type textarea "8/18/25 TMB provide service parts and labor to determine that upon arrival can …"
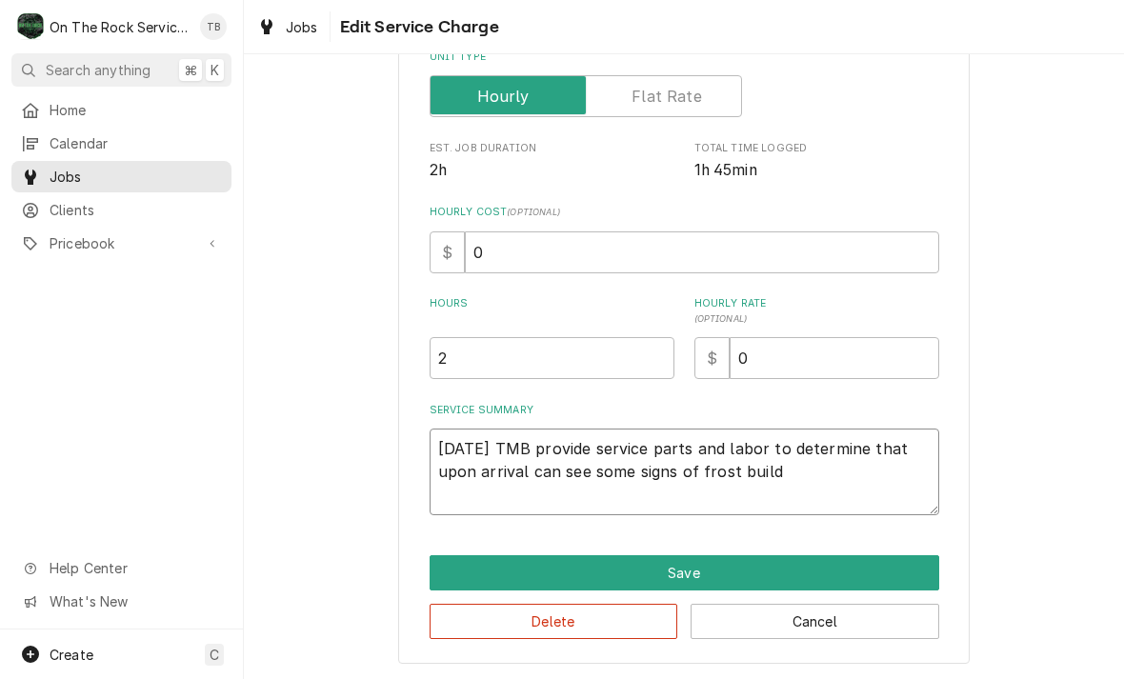
type textarea "x"
type textarea "8/18/25 TMB provide service parts and labor to determine that upon arrival can …"
type textarea "x"
type textarea "8/18/25 TMB provide service parts and labor to determine that upon arrival can …"
type textarea "x"
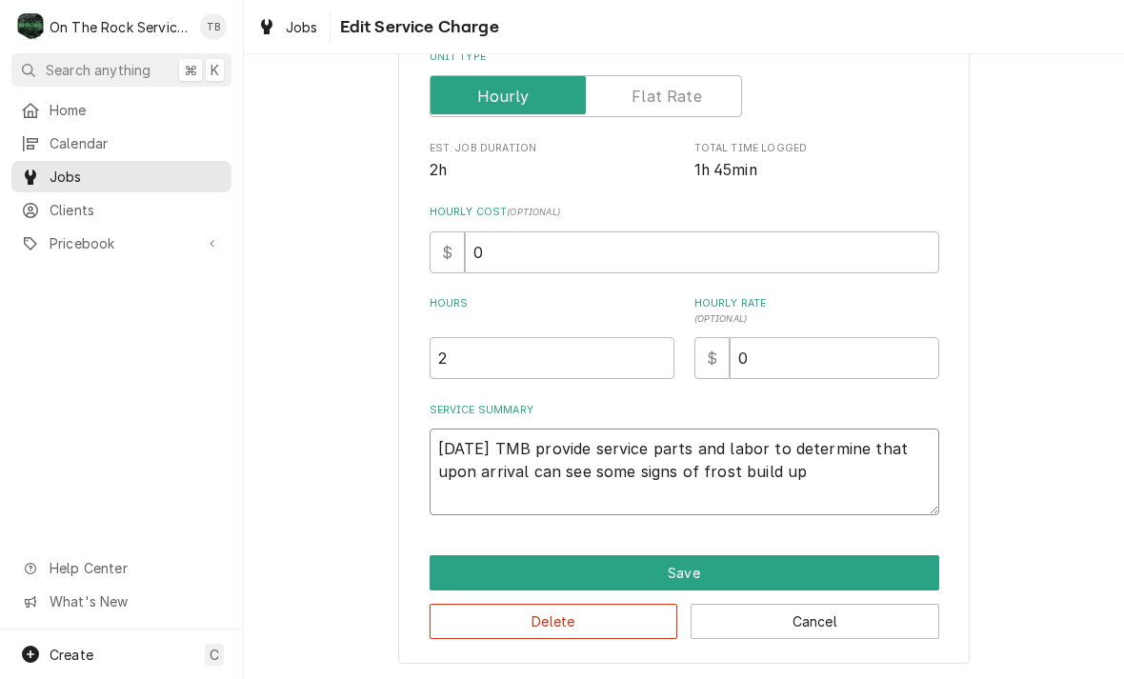
type textarea "8/18/25 TMB provide service parts and labor to determine that upon arrival can …"
type textarea "x"
type textarea "8/18/25 TMB provide service parts and labor to determine that upon arrival can …"
type textarea "x"
type textarea "8/18/25 TMB provide service parts and labor to determine that upon arrival can …"
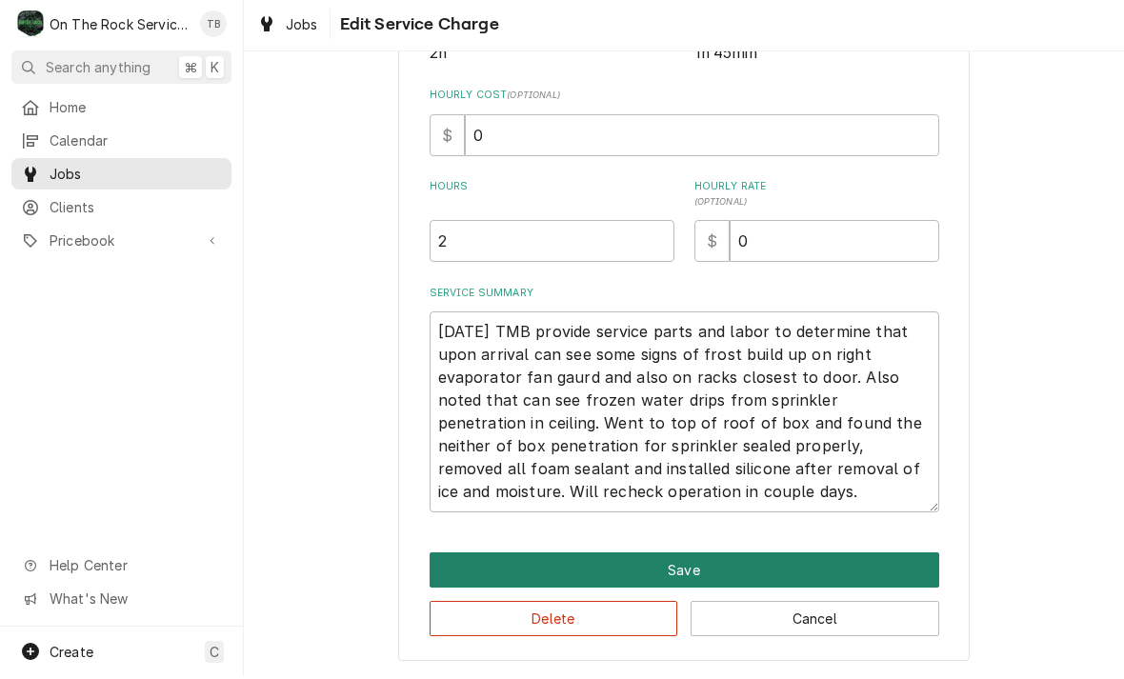
click at [695, 569] on button "Save" at bounding box center [684, 572] width 509 height 35
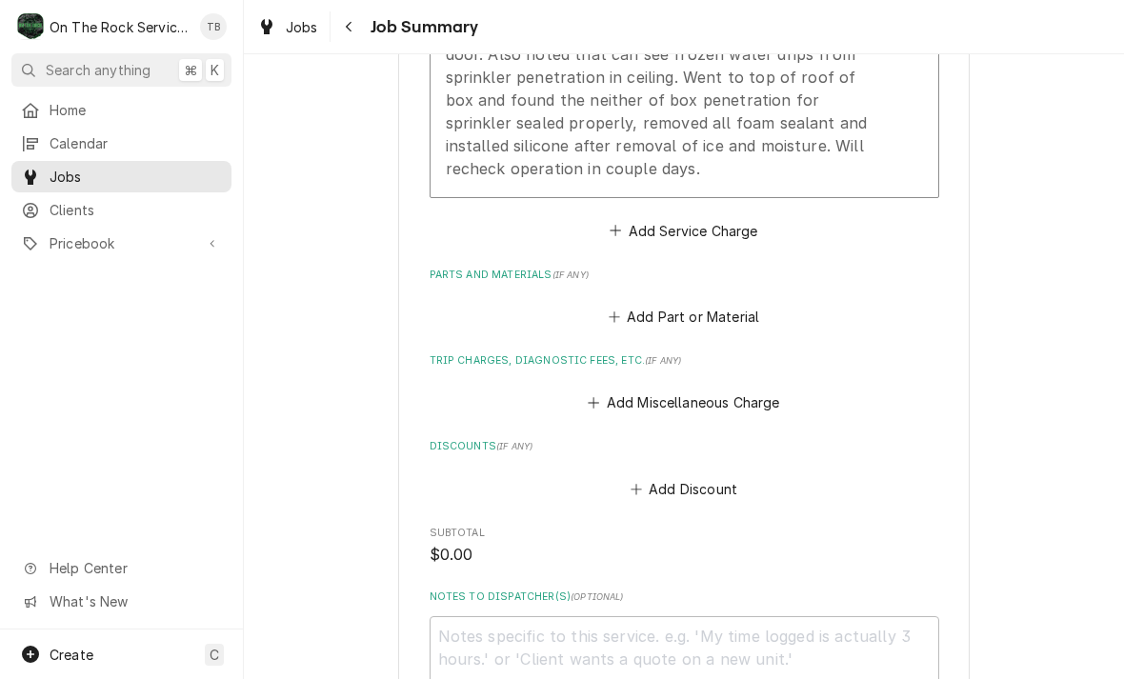
scroll to position [789, 0]
click at [702, 314] on button "Add Part or Material" at bounding box center [683, 316] width 157 height 27
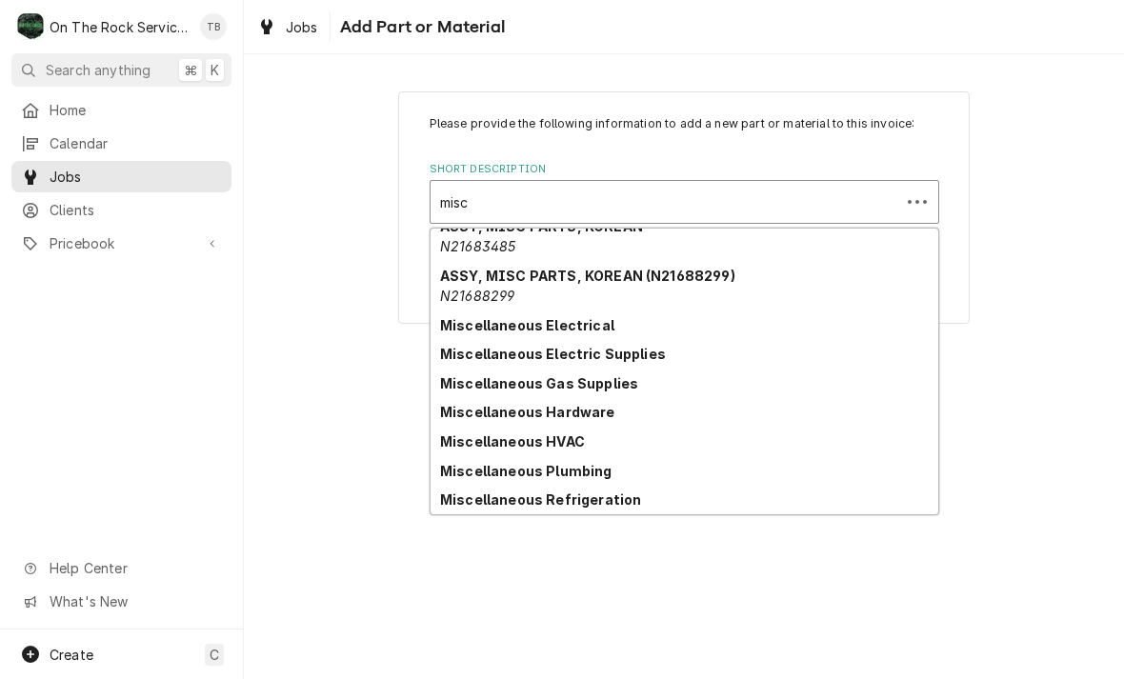
scroll to position [67, 0]
click at [607, 412] on div "Miscellaneous Hardware" at bounding box center [684, 412] width 508 height 30
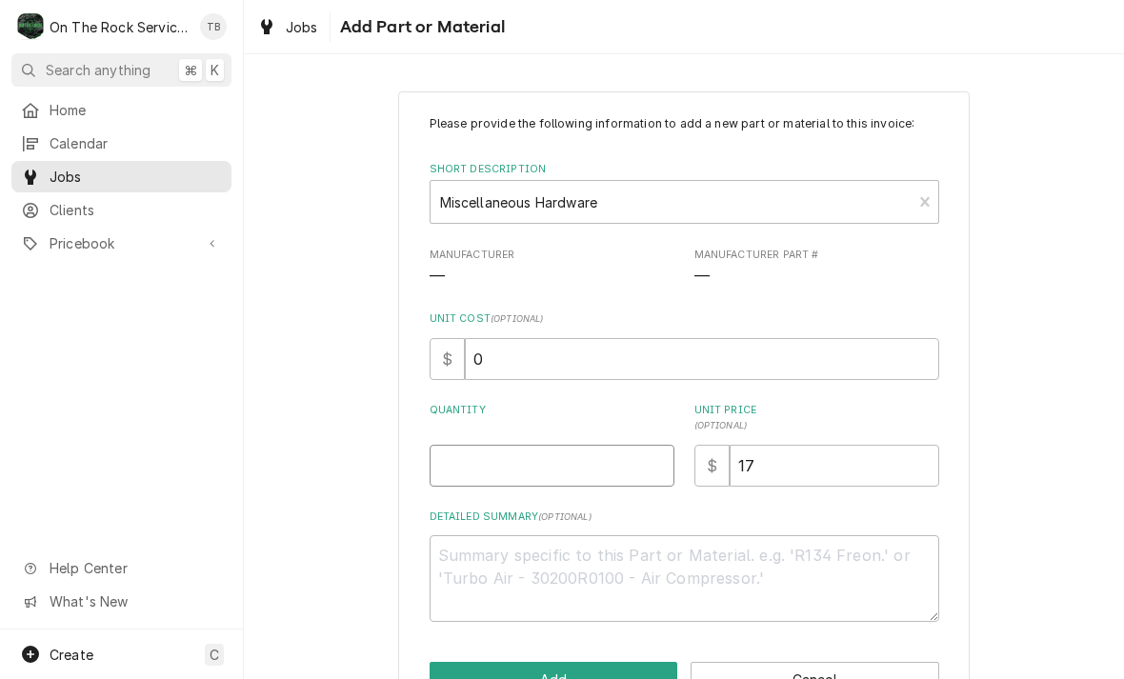
click at [495, 465] on input "Quantity" at bounding box center [552, 466] width 245 height 42
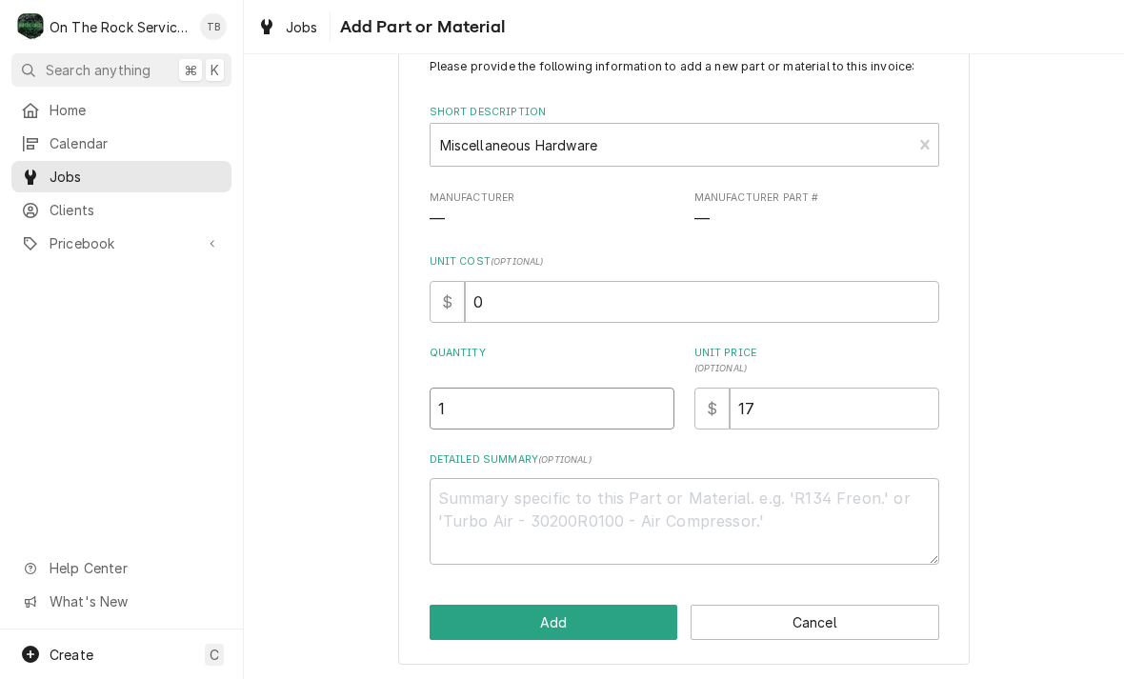
scroll to position [56, 0]
click at [804, 413] on input "17" at bounding box center [834, 410] width 210 height 42
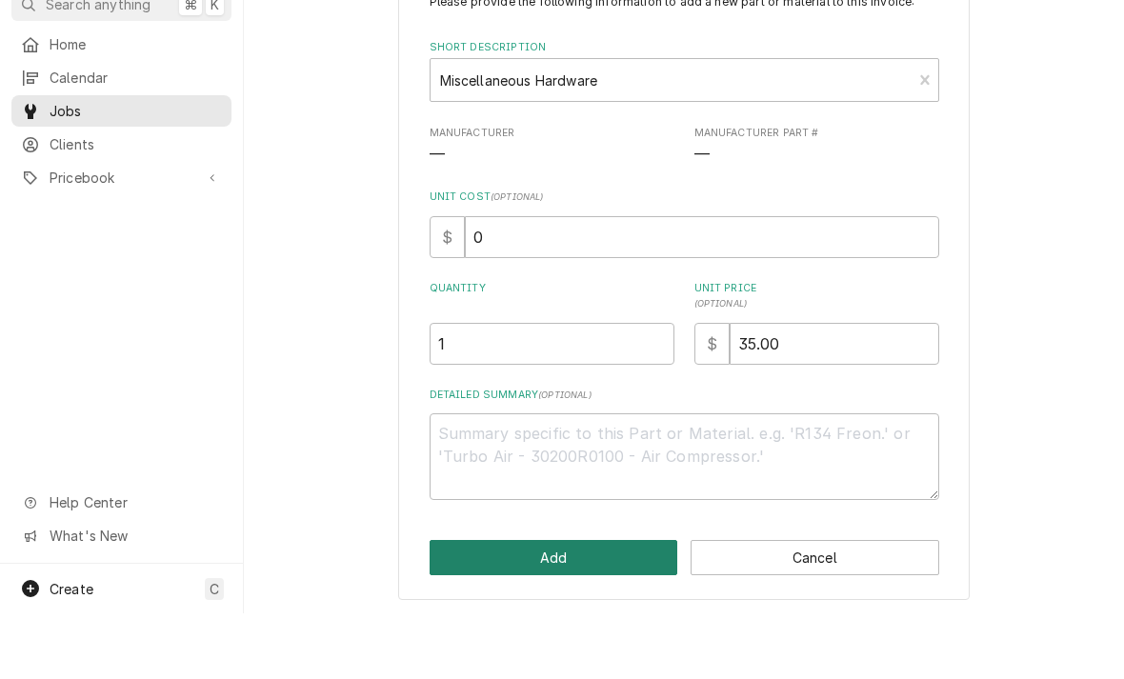
click at [543, 606] on button "Add" at bounding box center [554, 623] width 249 height 35
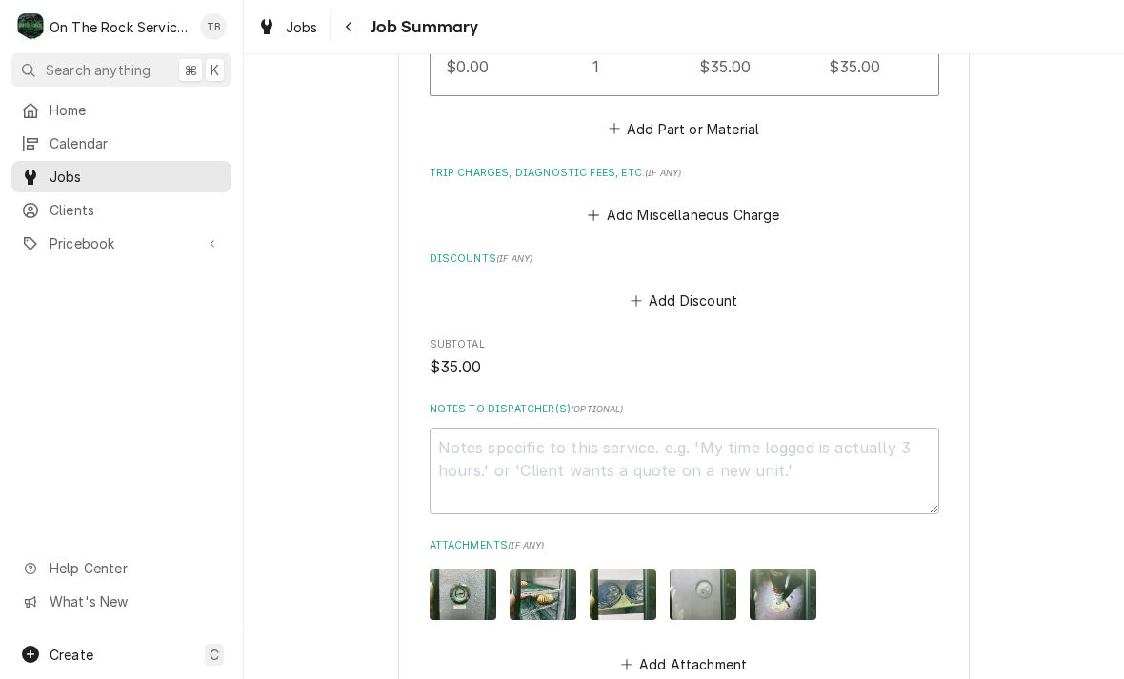
scroll to position [1230, 0]
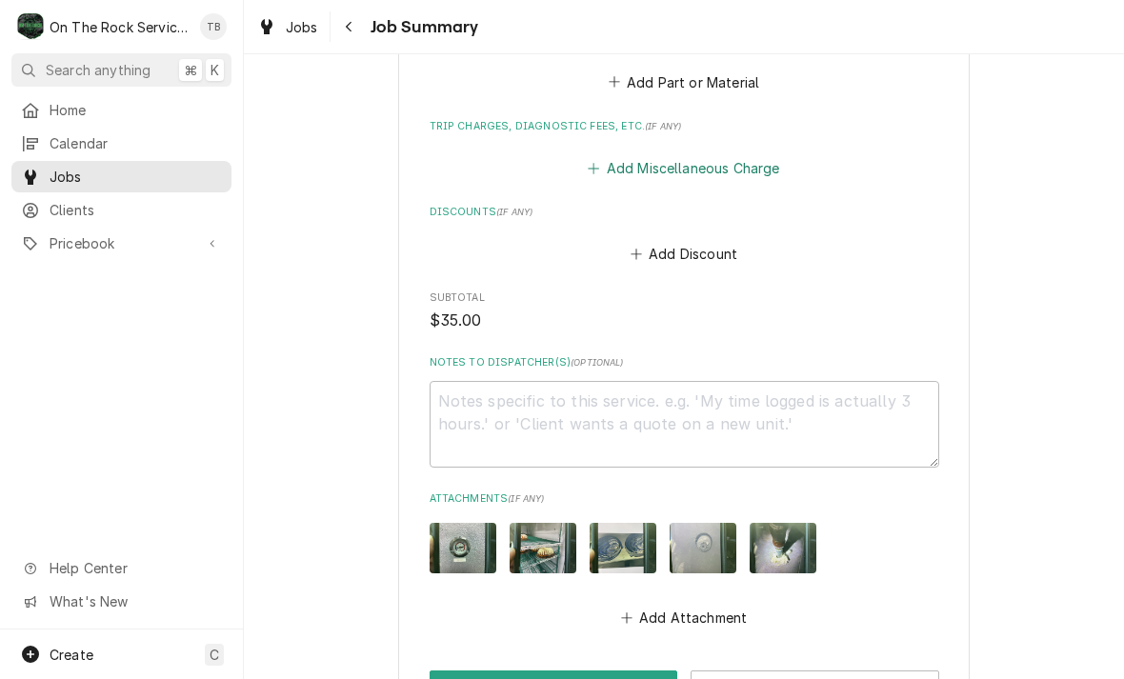
click at [649, 155] on button "Add Miscellaneous Charge" at bounding box center [684, 168] width 198 height 27
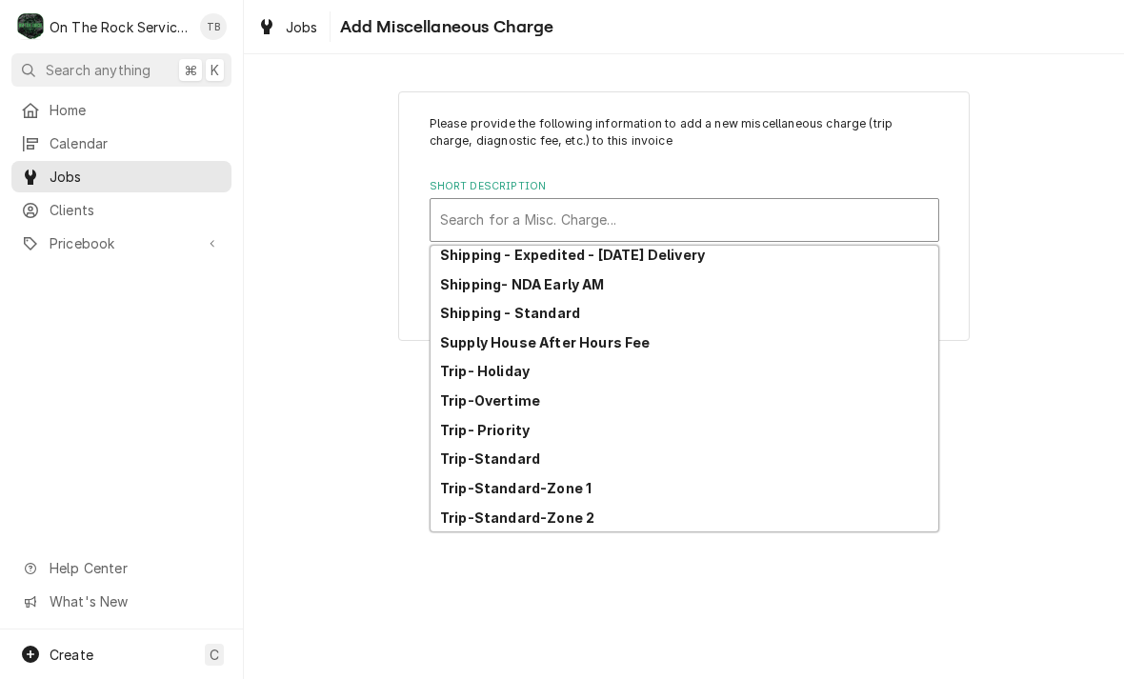
scroll to position [327, 0]
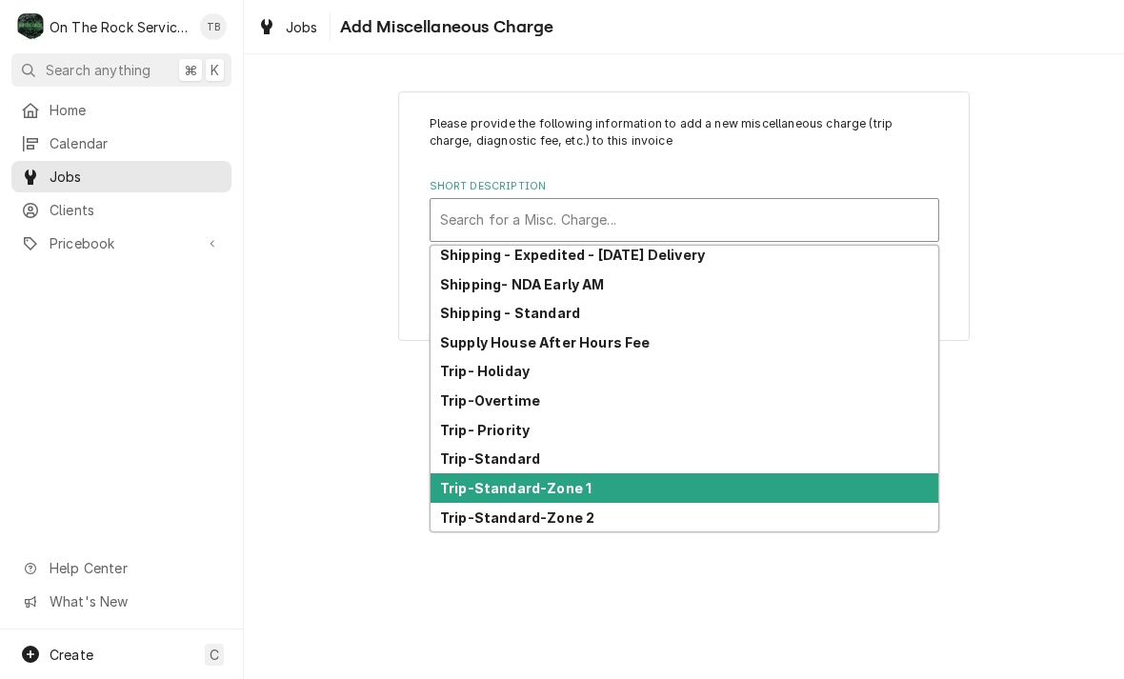
click at [569, 489] on strong "Trip-Standard-Zone 1" at bounding box center [515, 488] width 151 height 16
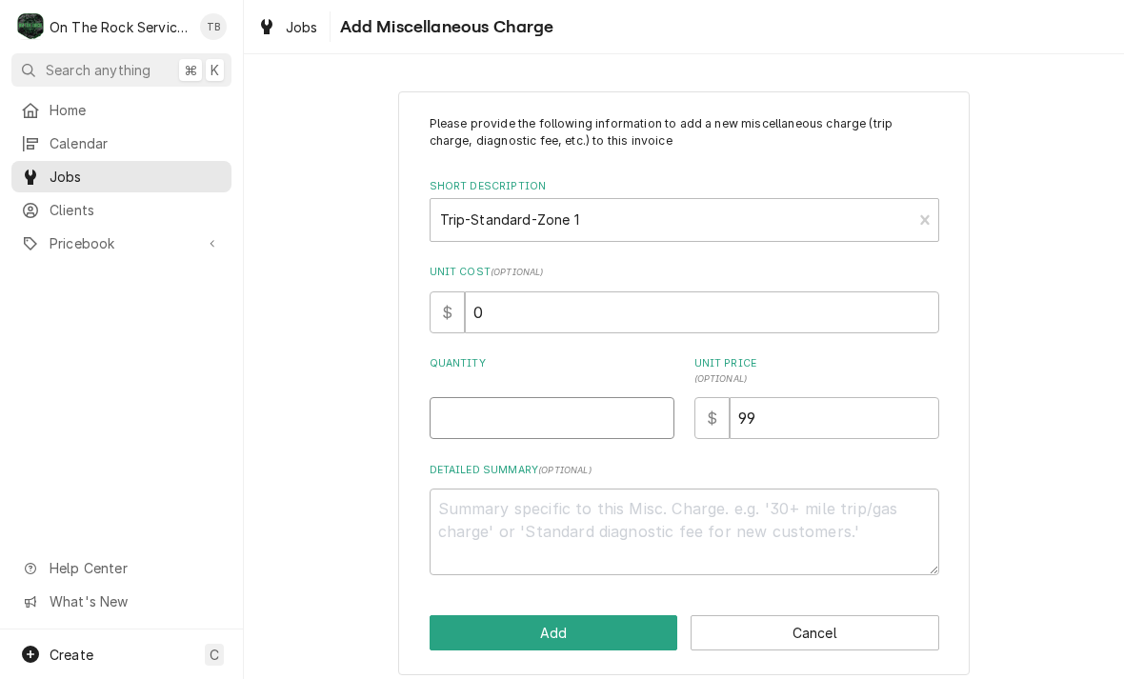
click at [463, 420] on input "Quantity" at bounding box center [552, 418] width 245 height 42
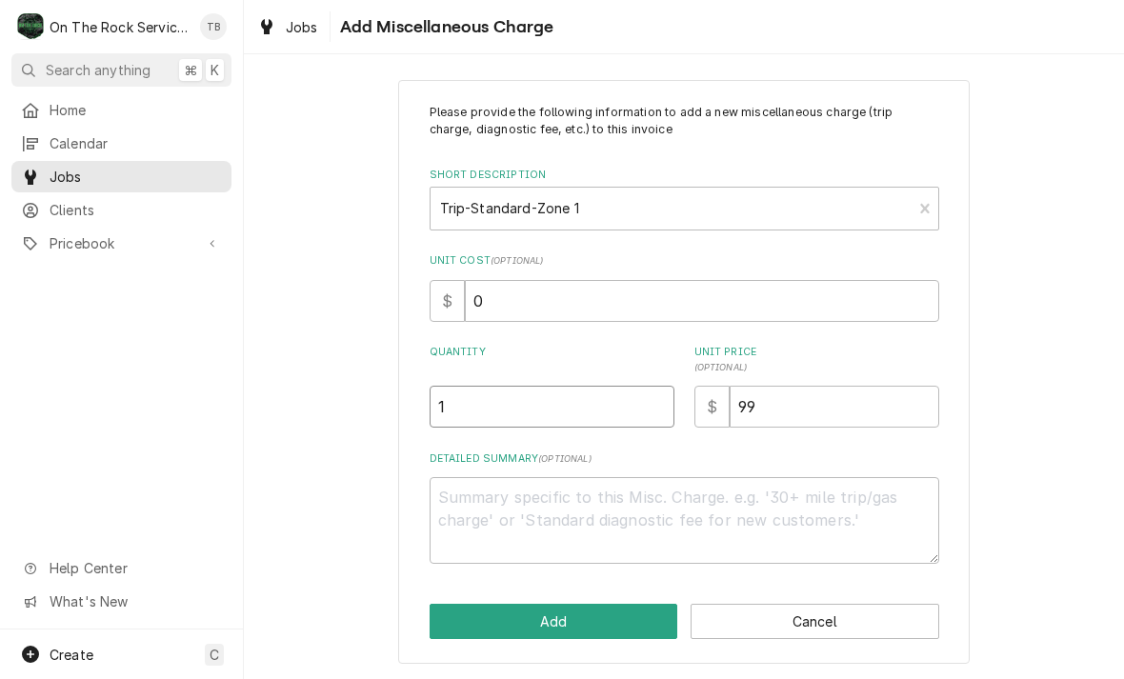
scroll to position [10, 0]
click at [340, 509] on div "Please provide the following information to add a new miscellaneous charge (tri…" at bounding box center [684, 372] width 880 height 617
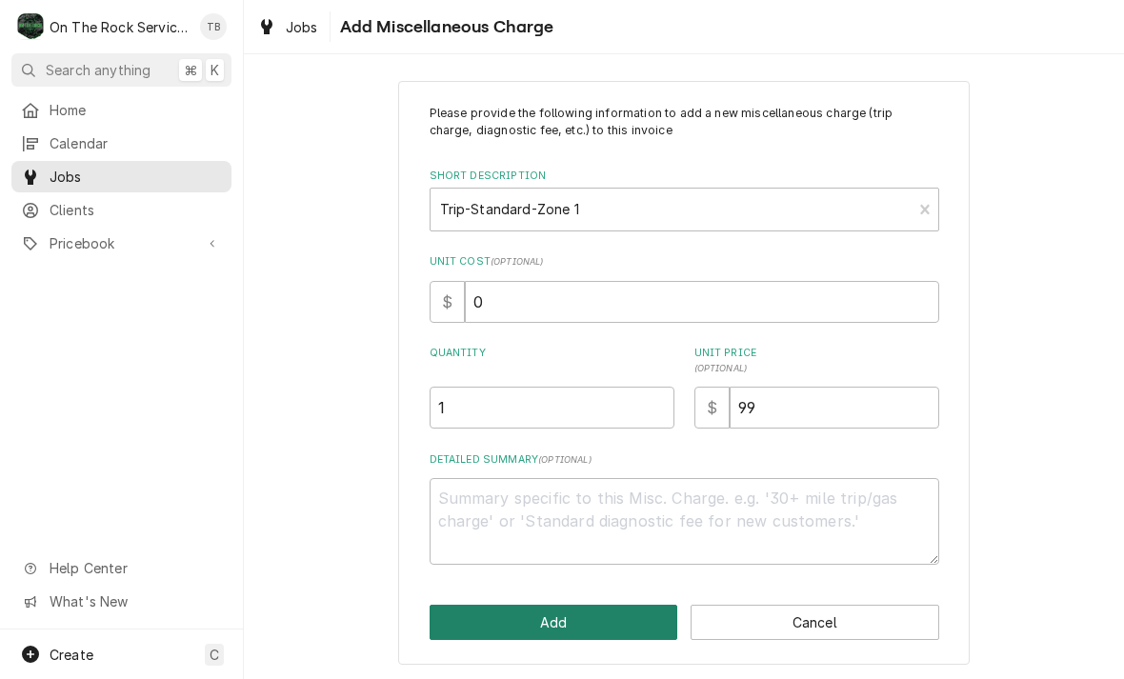
click at [568, 618] on button "Add" at bounding box center [554, 622] width 249 height 35
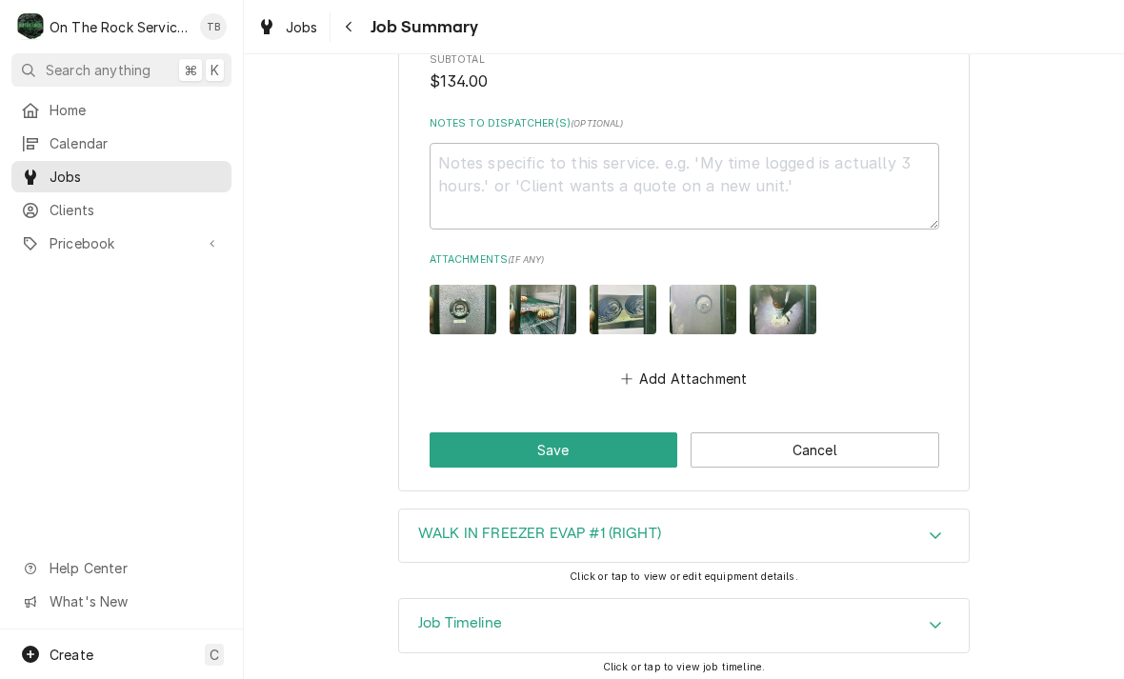
scroll to position [1616, 0]
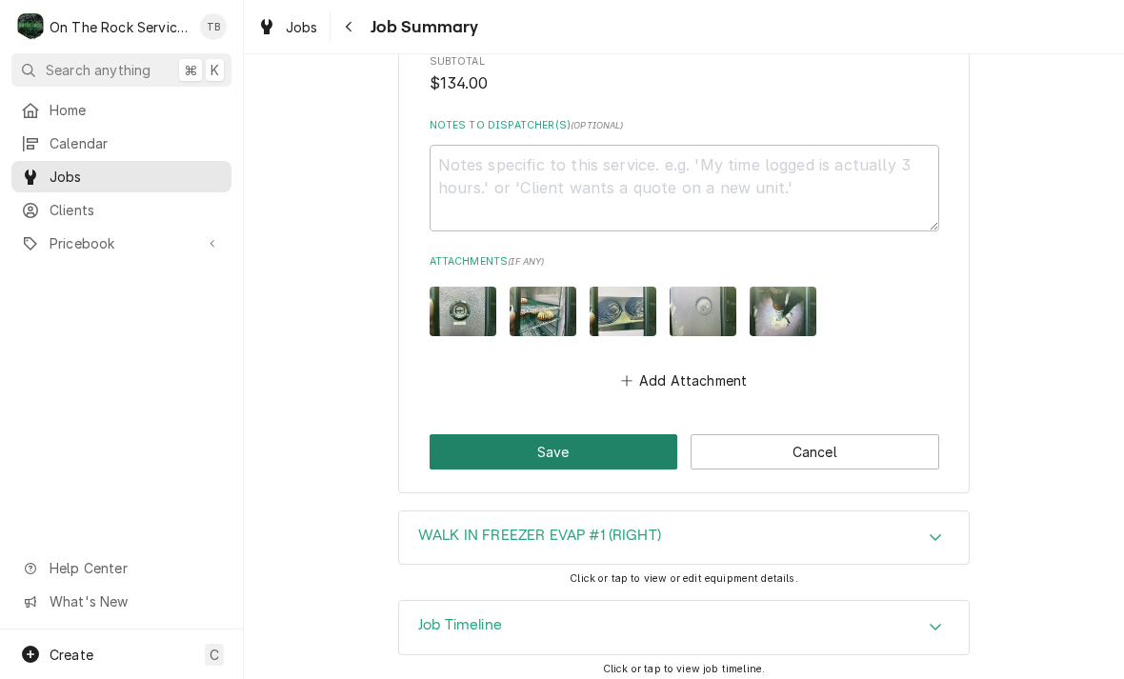
click at [582, 450] on button "Save" at bounding box center [554, 451] width 249 height 35
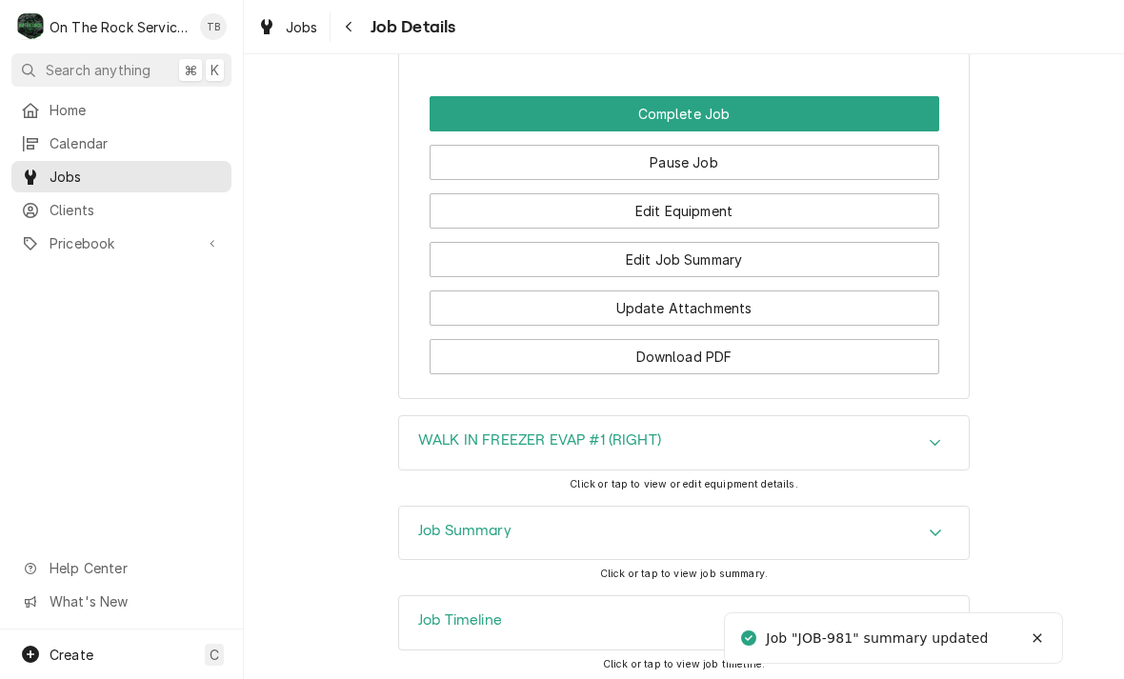
scroll to position [2108, 0]
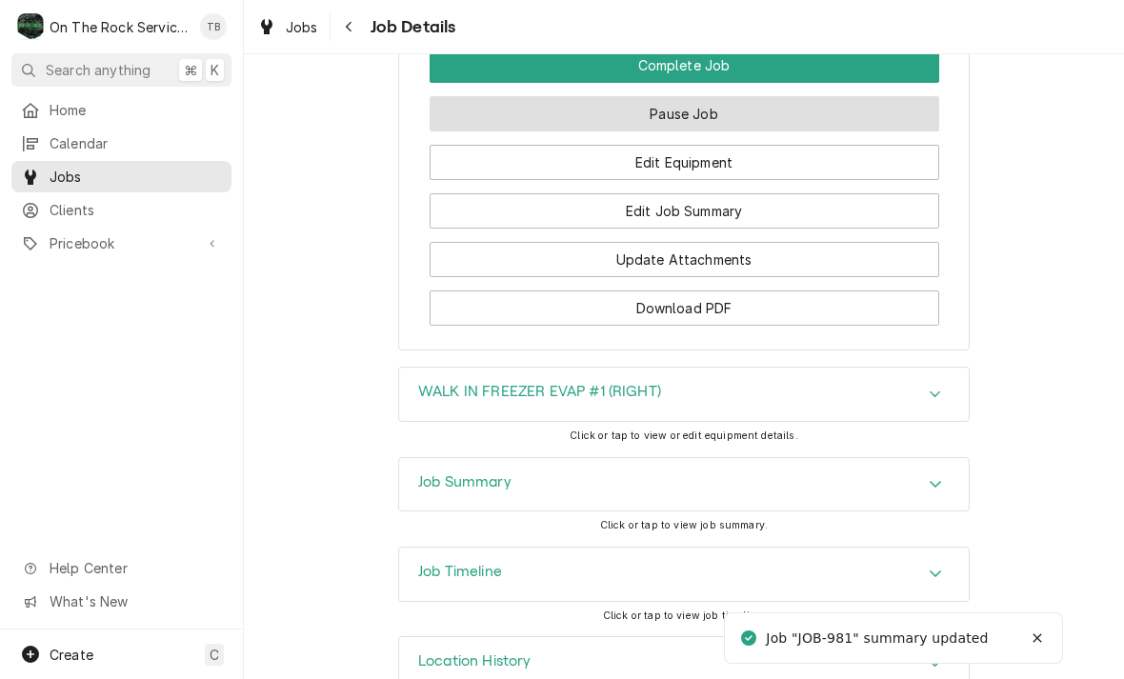
click at [731, 105] on button "Pause Job" at bounding box center [684, 113] width 509 height 35
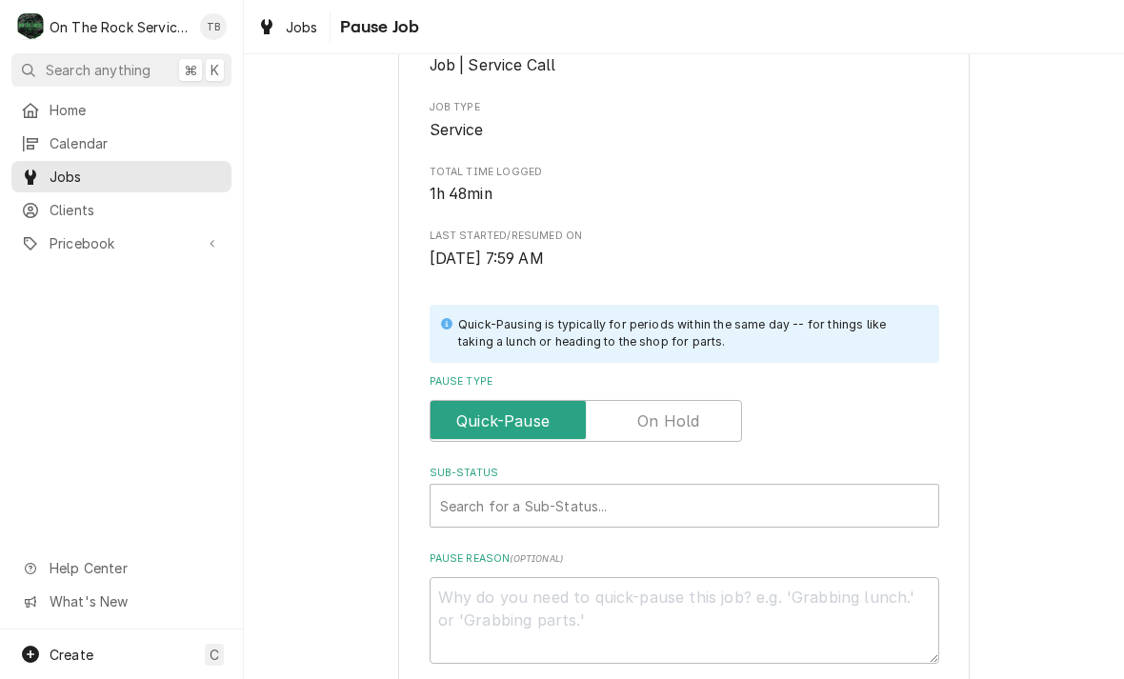
scroll to position [192, 0]
click at [711, 408] on input "Pause Type" at bounding box center [585, 419] width 295 height 42
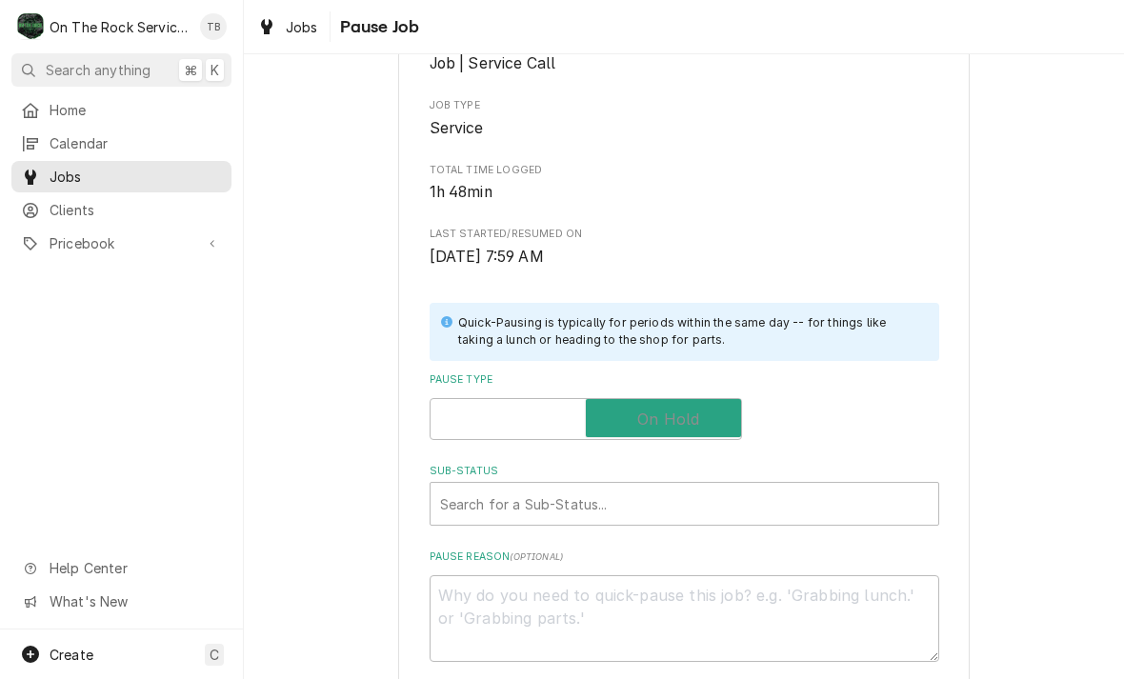
checkbox input "true"
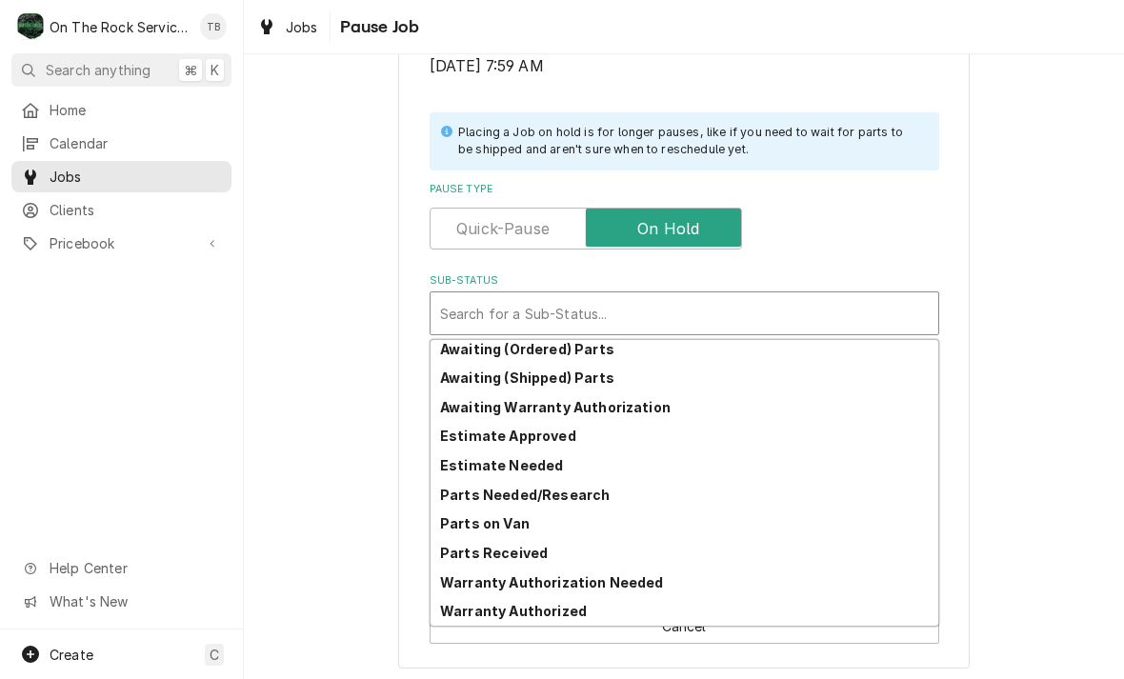
scroll to position [93, 0]
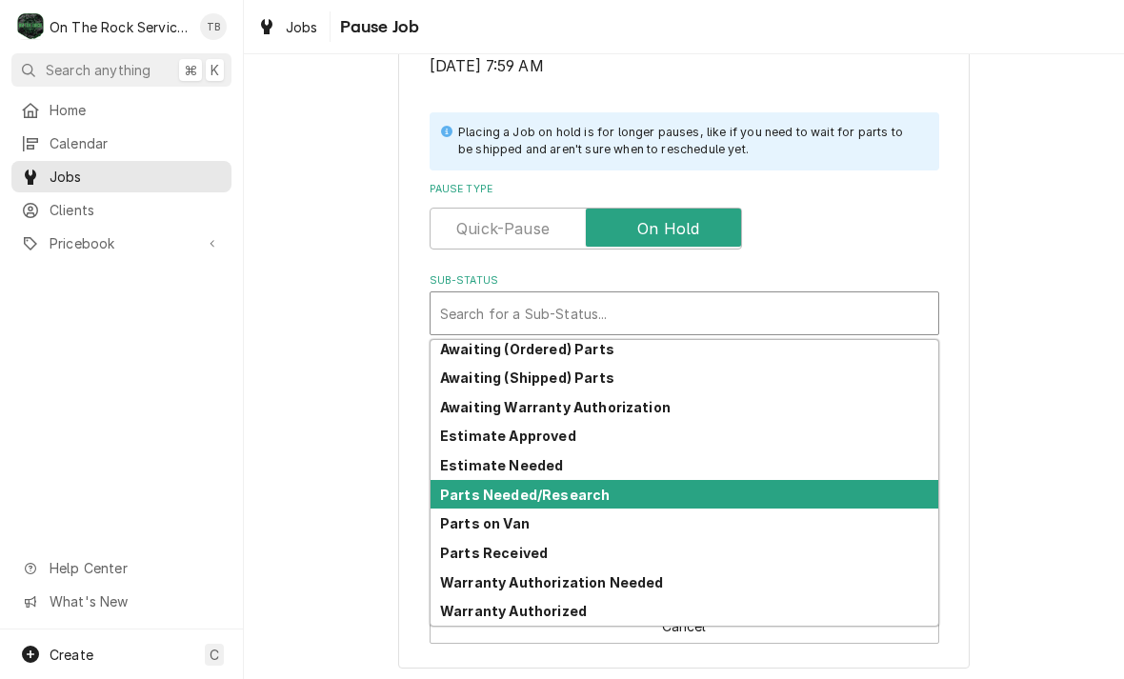
click at [562, 492] on strong "Parts Needed/Research" at bounding box center [525, 495] width 170 height 16
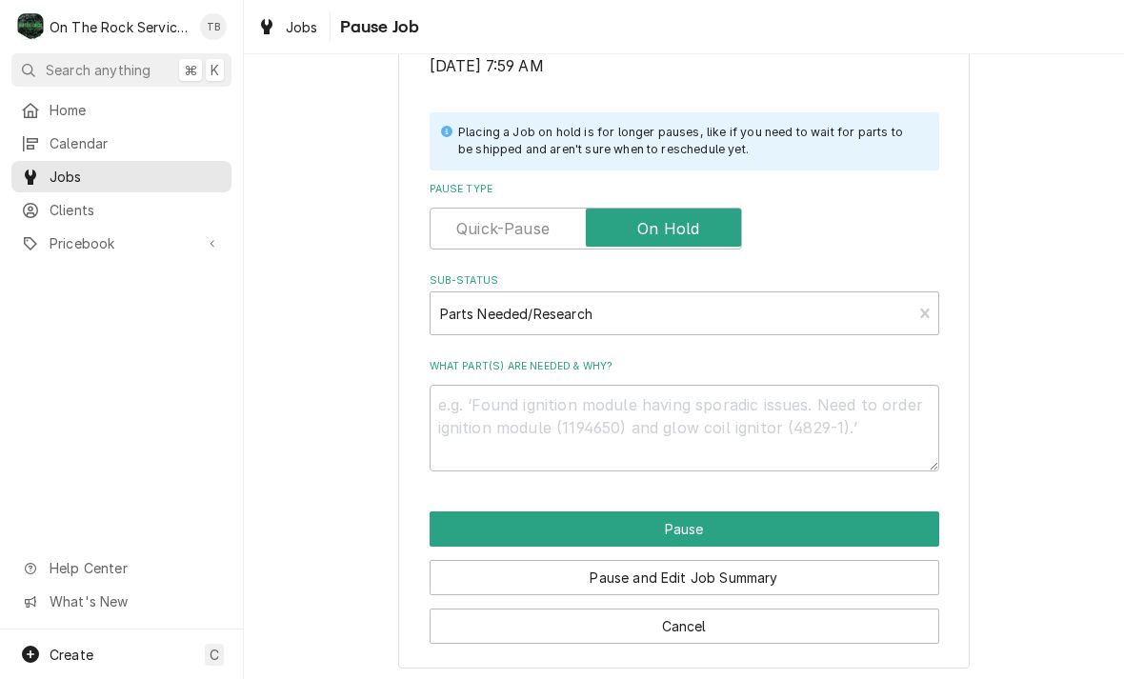
scroll to position [360, 0]
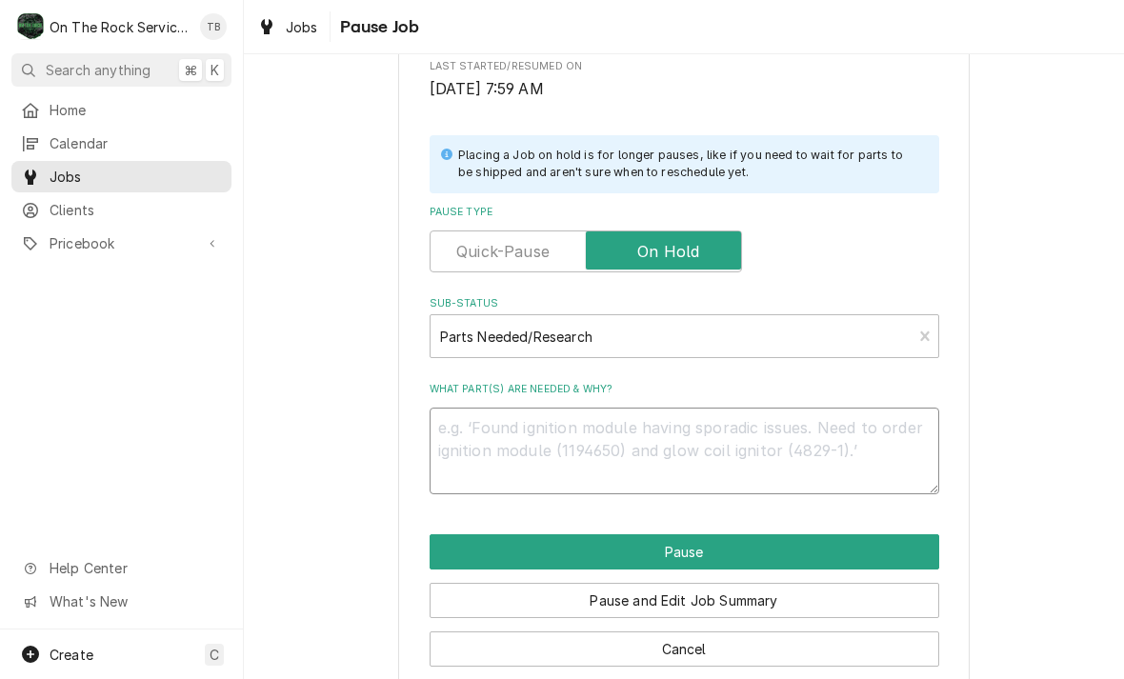
click at [502, 429] on textarea "What part(s) are needed & why?" at bounding box center [684, 451] width 509 height 87
type textarea "x"
type textarea "R"
type textarea "x"
type textarea "Re"
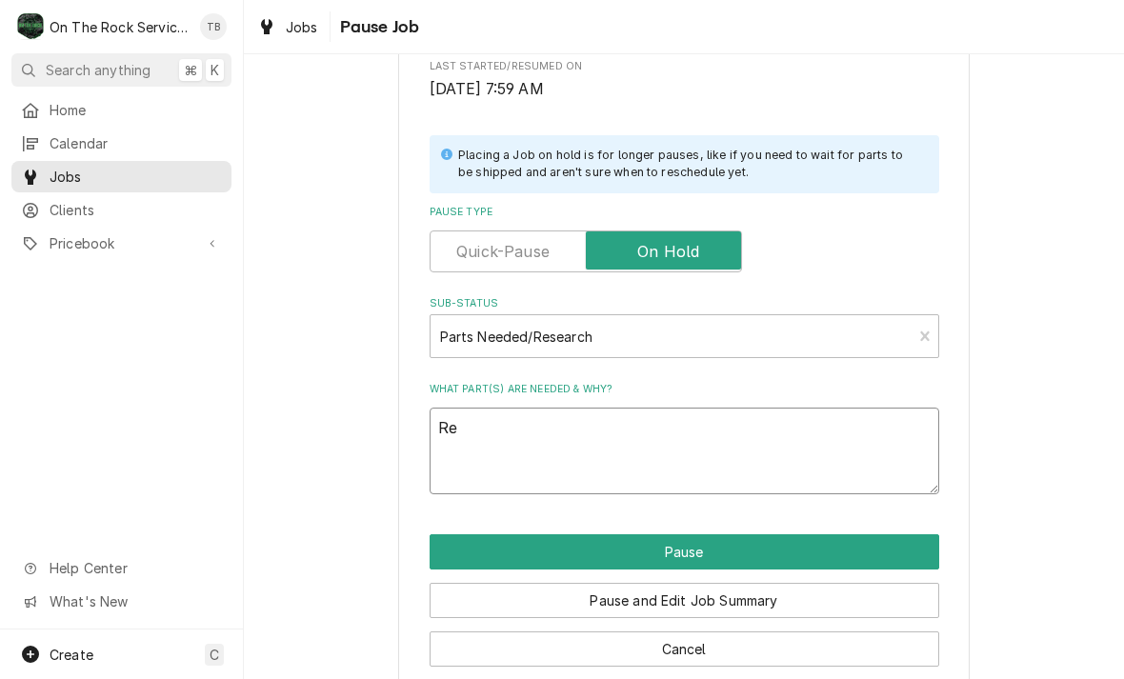
type textarea "x"
type textarea "Rec"
type textarea "x"
type textarea "Reche"
type textarea "x"
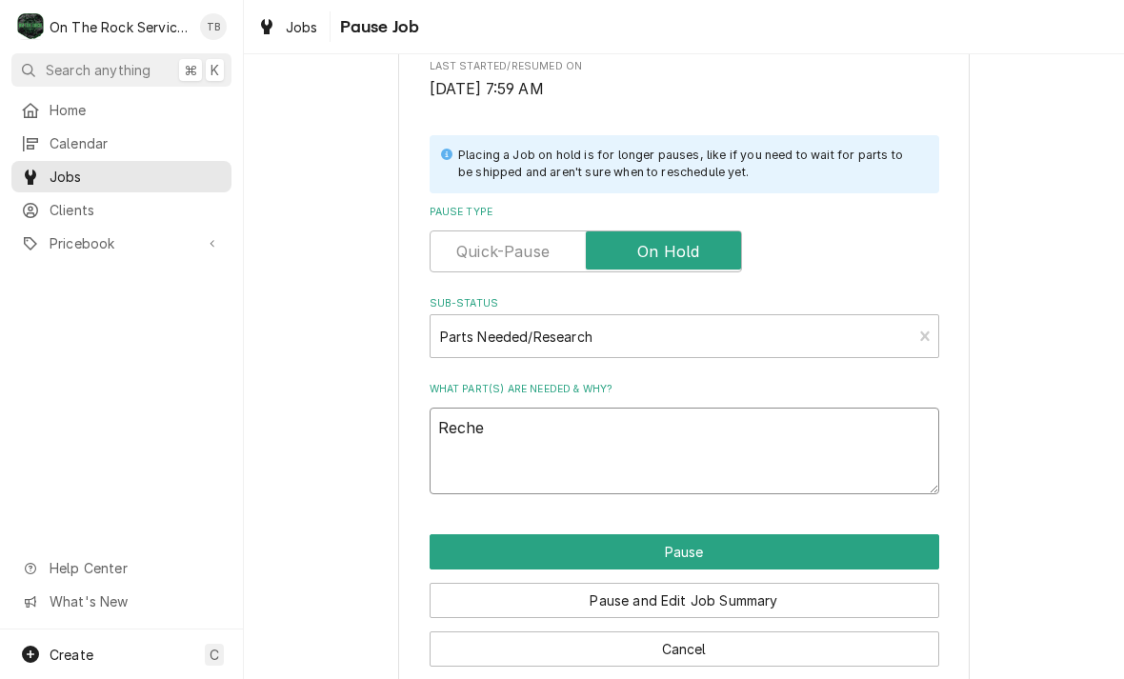
type textarea "Rechec"
type textarea "x"
type textarea "Recheck"
type textarea "x"
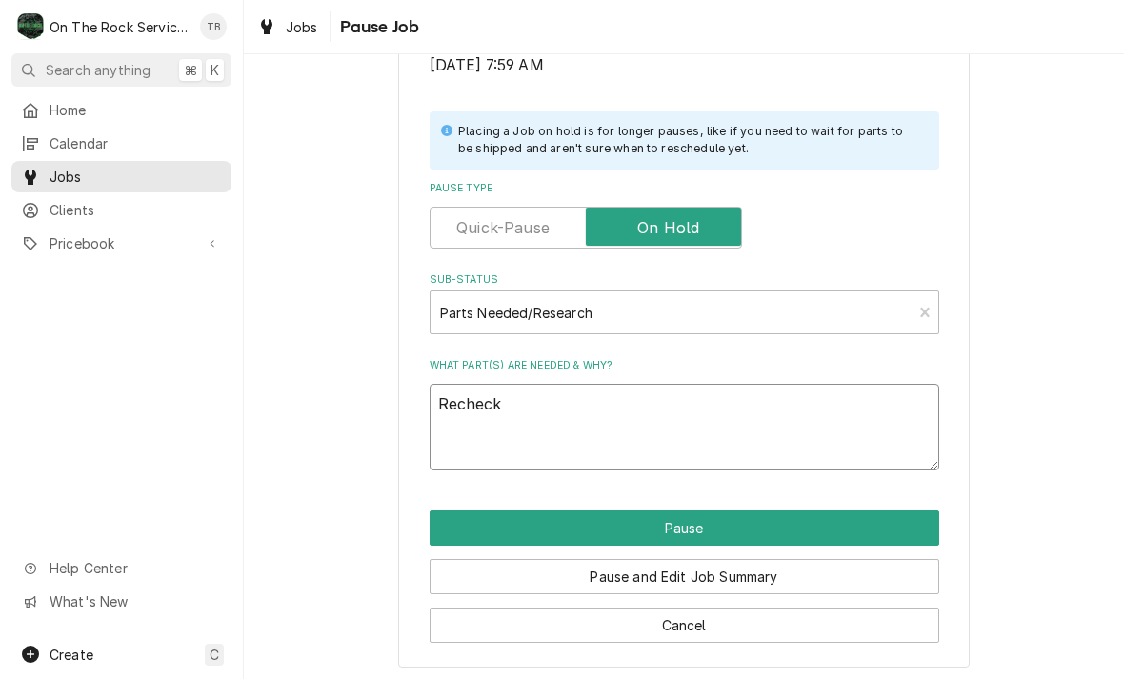
scroll to position [383, 0]
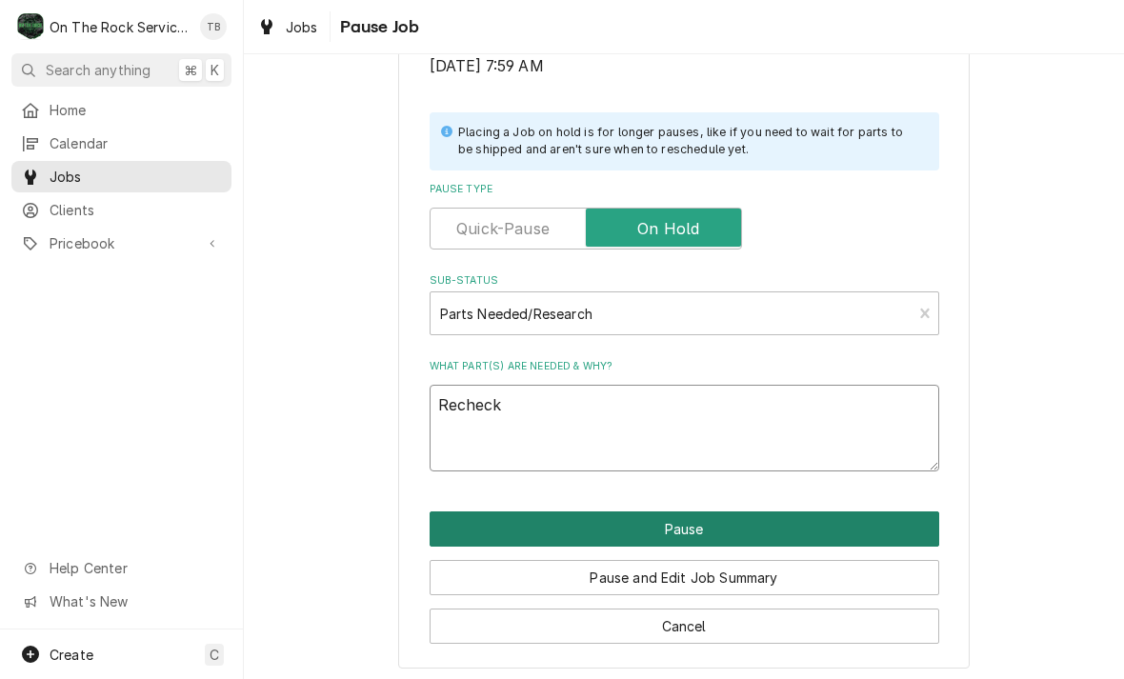
type textarea "Recheck"
click at [681, 524] on button "Pause" at bounding box center [684, 528] width 509 height 35
type textarea "x"
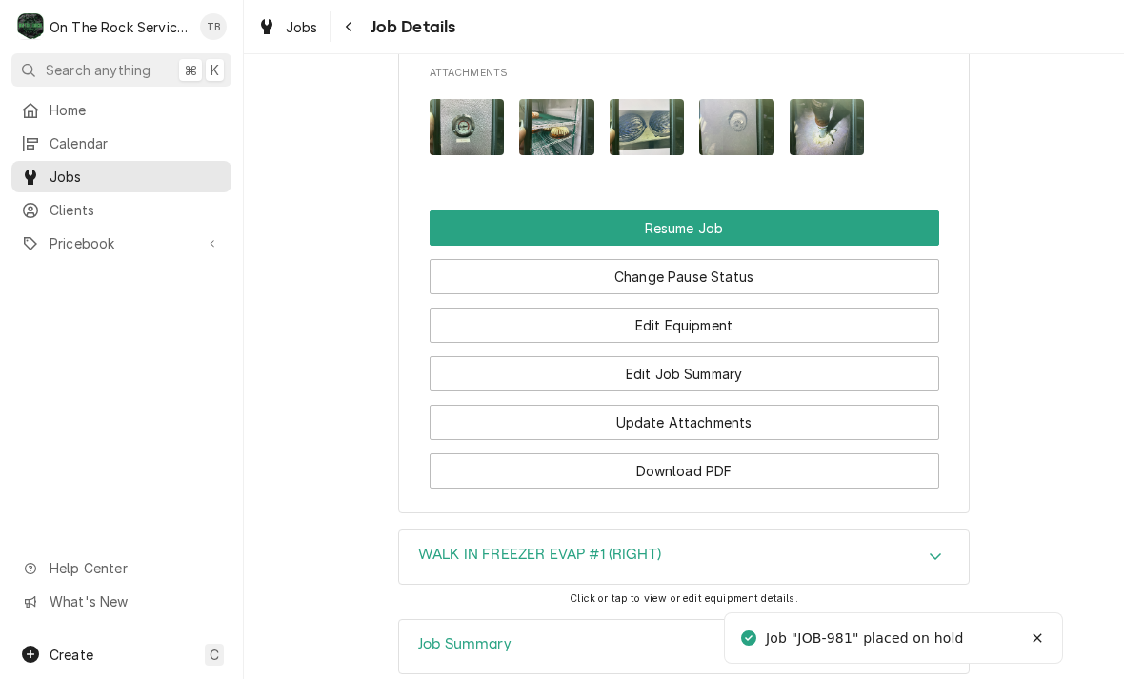
scroll to position [2154, 0]
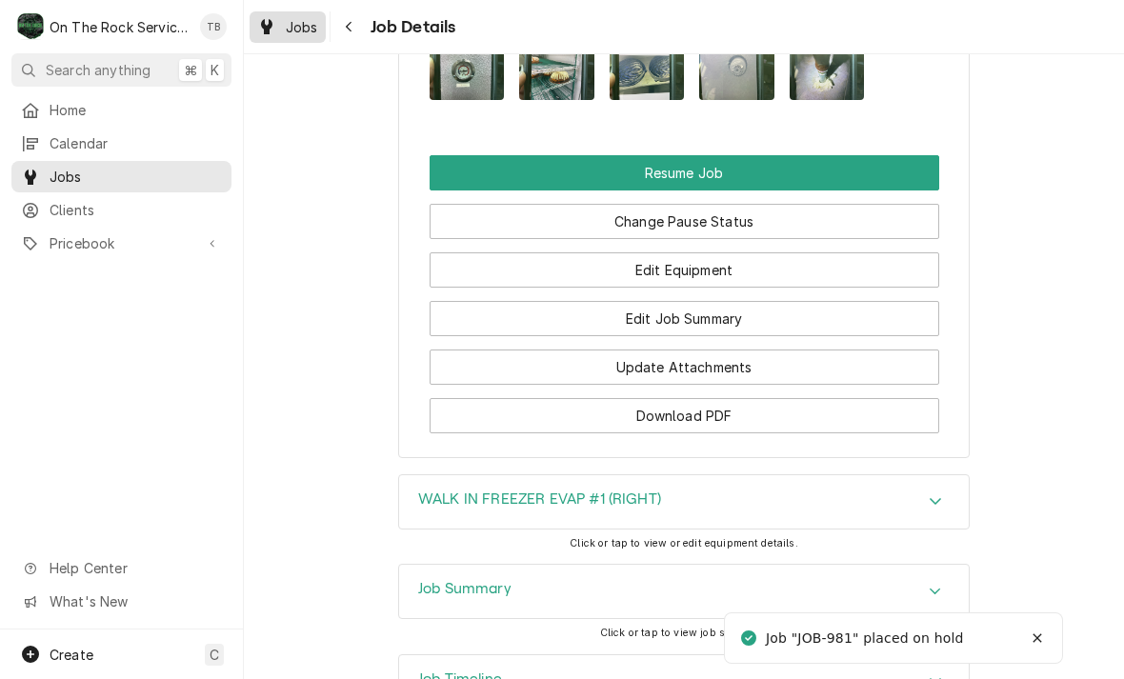
click at [293, 37] on div "Jobs" at bounding box center [287, 27] width 69 height 24
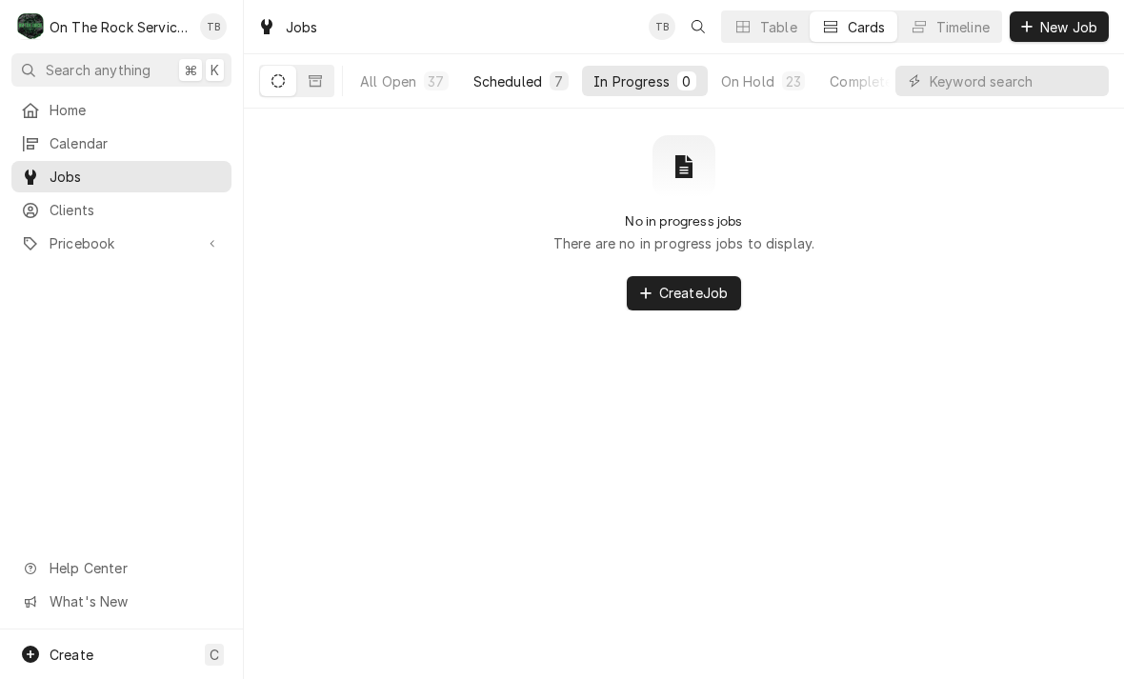
click at [510, 84] on div "Scheduled" at bounding box center [507, 81] width 69 height 20
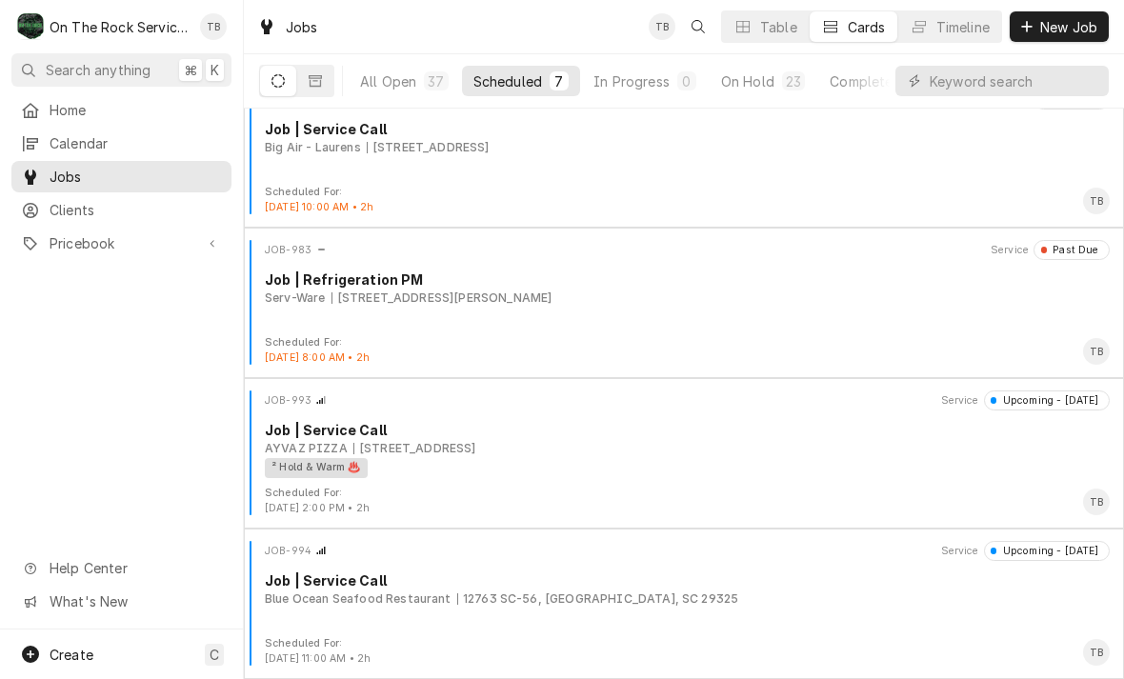
scroll to position [483, 0]
click at [609, 295] on div "Serv-Ware [STREET_ADDRESS][PERSON_NAME]" at bounding box center [687, 298] width 845 height 17
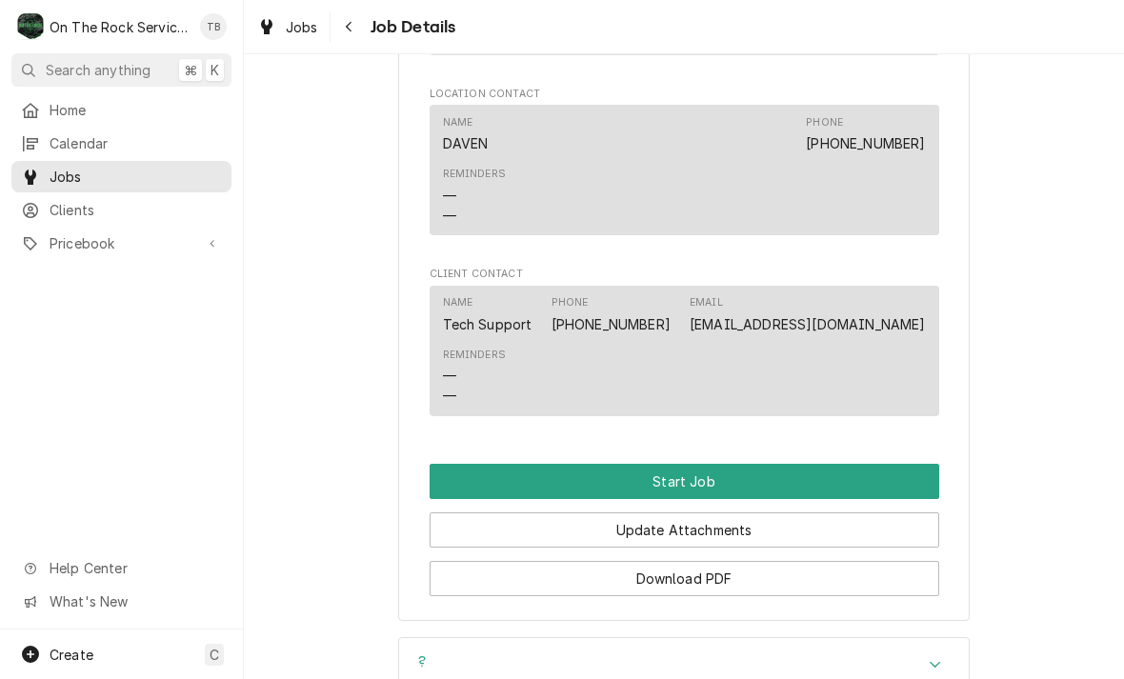
scroll to position [1473, 0]
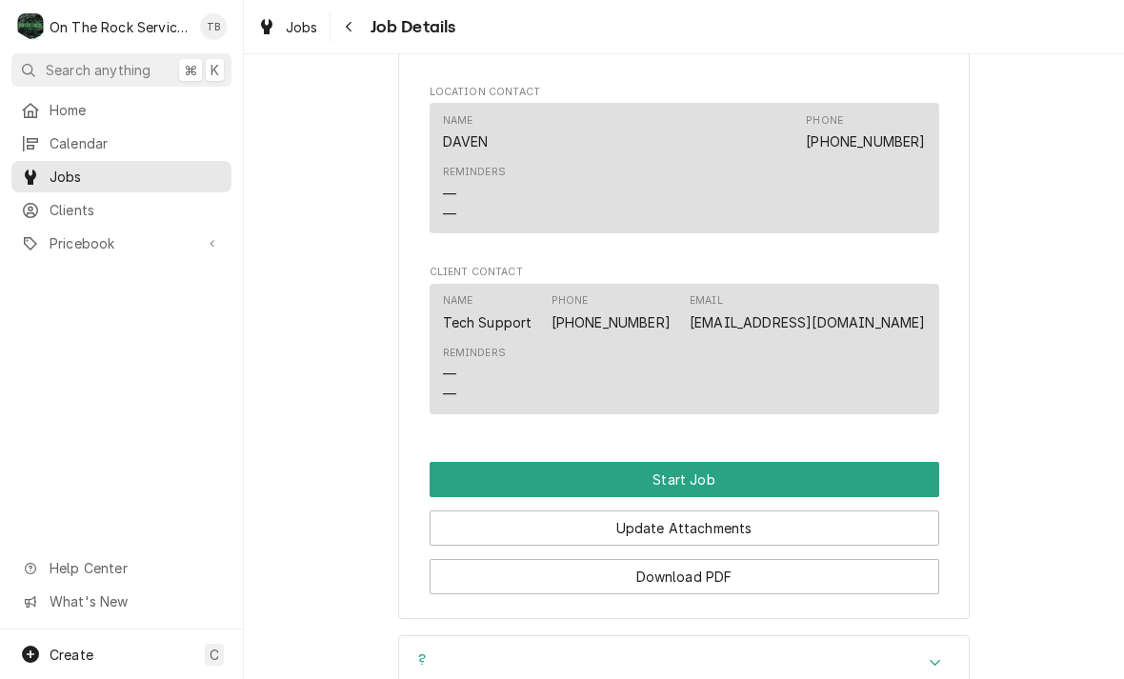
click at [725, 462] on button "Start Job" at bounding box center [684, 479] width 509 height 35
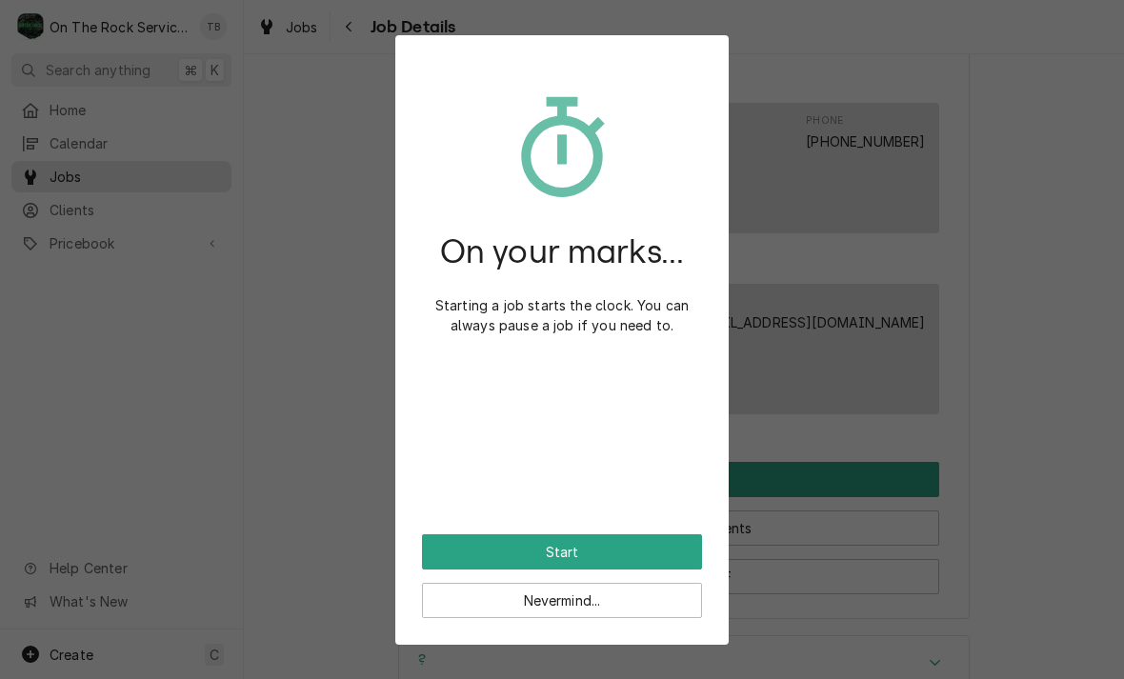
click at [677, 549] on button "Start" at bounding box center [562, 551] width 280 height 35
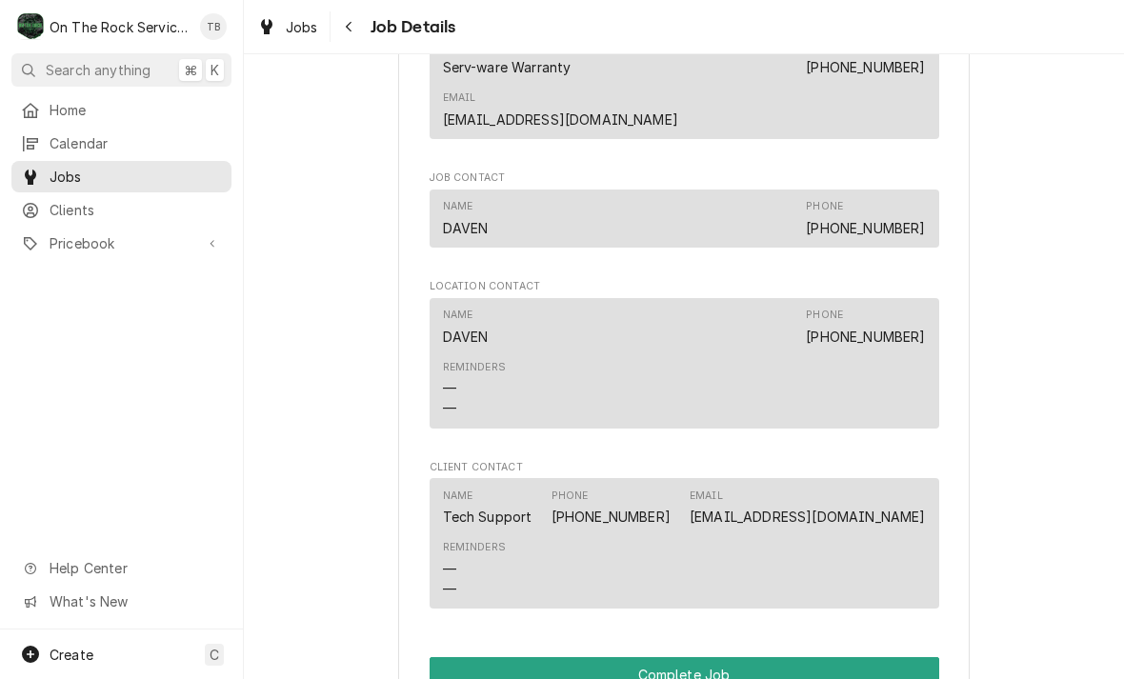
scroll to position [1345, 0]
